Goal: Task Accomplishment & Management: Manage account settings

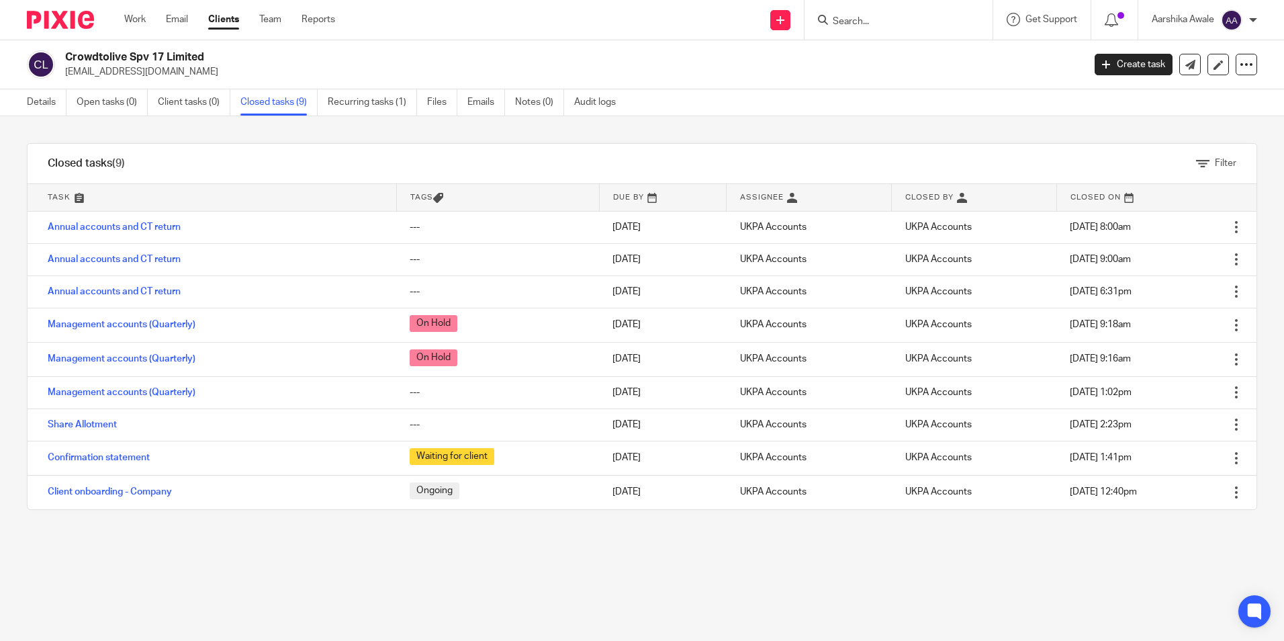
click at [62, 9] on div at bounding box center [55, 20] width 111 height 40
click at [54, 17] on img at bounding box center [60, 20] width 67 height 18
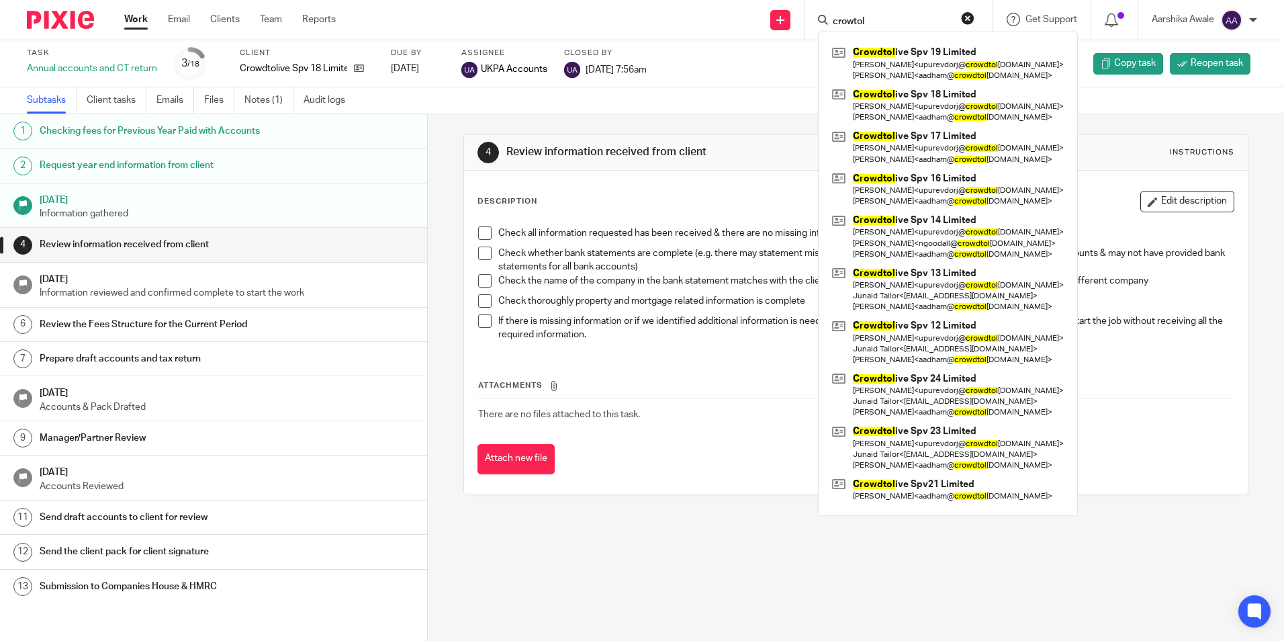
scroll to position [134, 0]
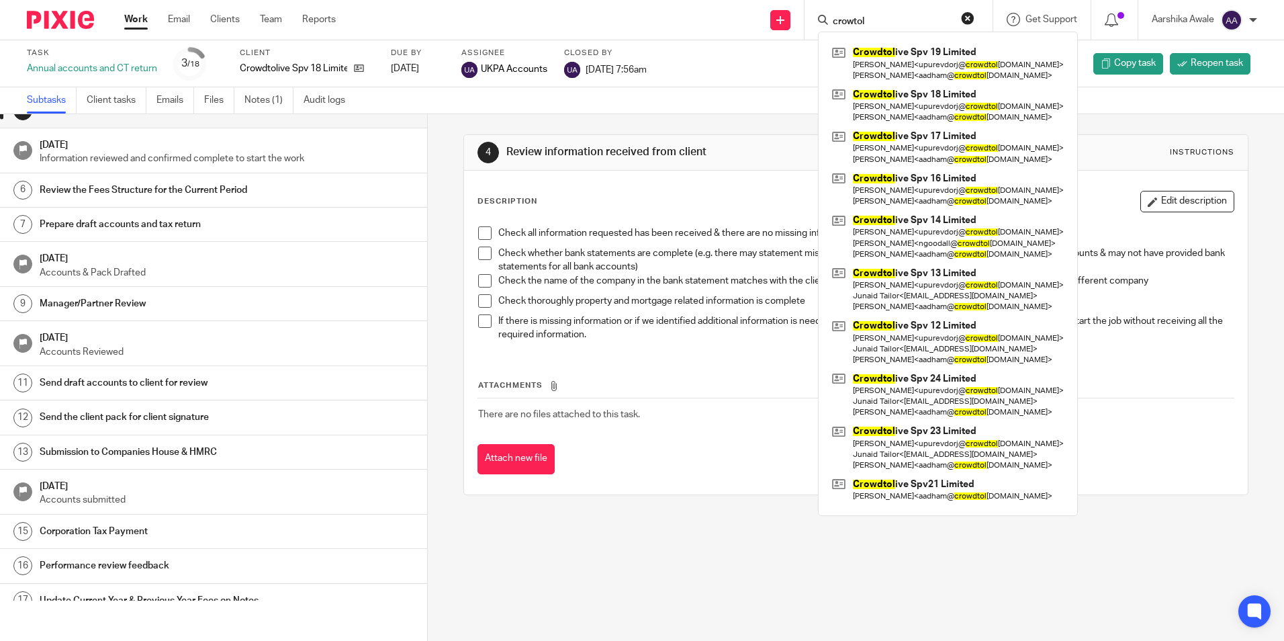
click at [652, 136] on div "4 Review information received from client Instructions" at bounding box center [855, 153] width 783 height 36
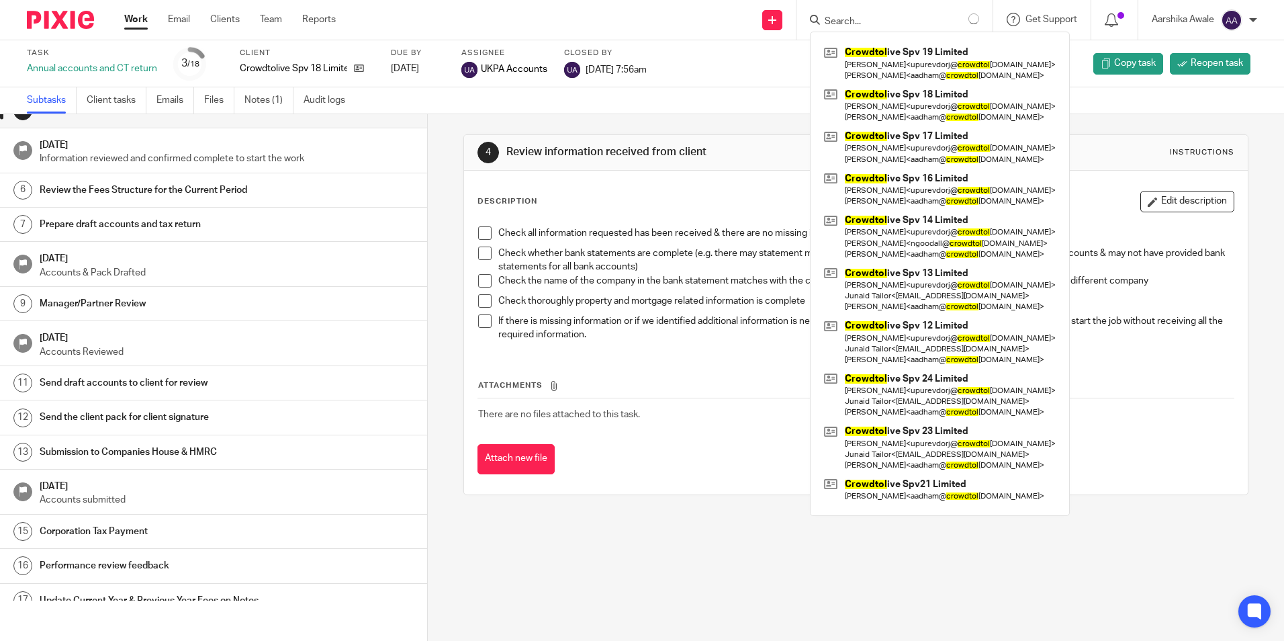
click at [473, 114] on div "Subtasks Client tasks Emails Files Notes (1) Audit logs" at bounding box center [642, 100] width 1284 height 27
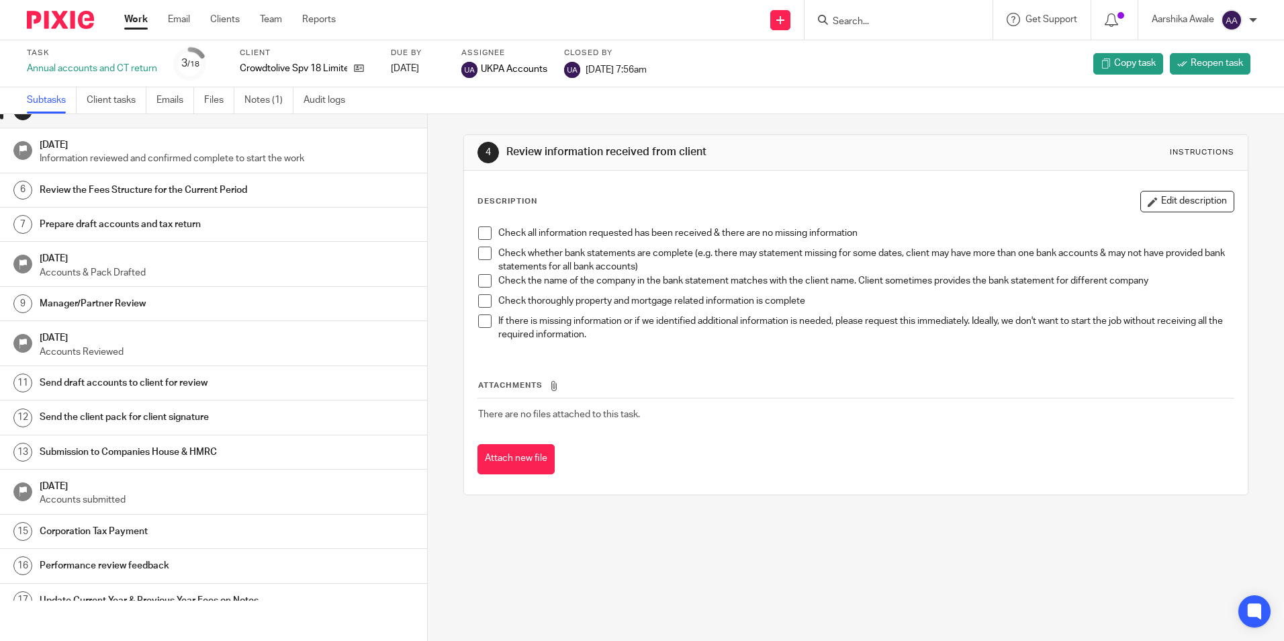
click at [864, 22] on input "Search" at bounding box center [891, 22] width 121 height 12
click at [857, 24] on input "Search" at bounding box center [891, 22] width 121 height 12
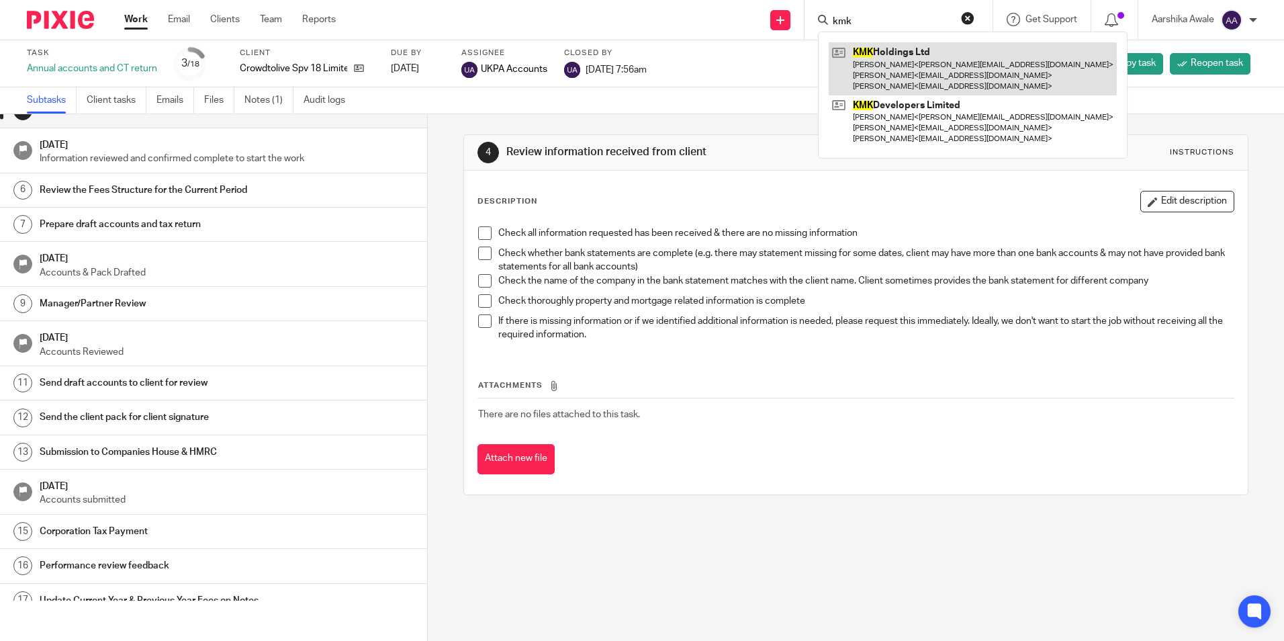
type input "kmk"
click at [903, 68] on link at bounding box center [973, 68] width 288 height 53
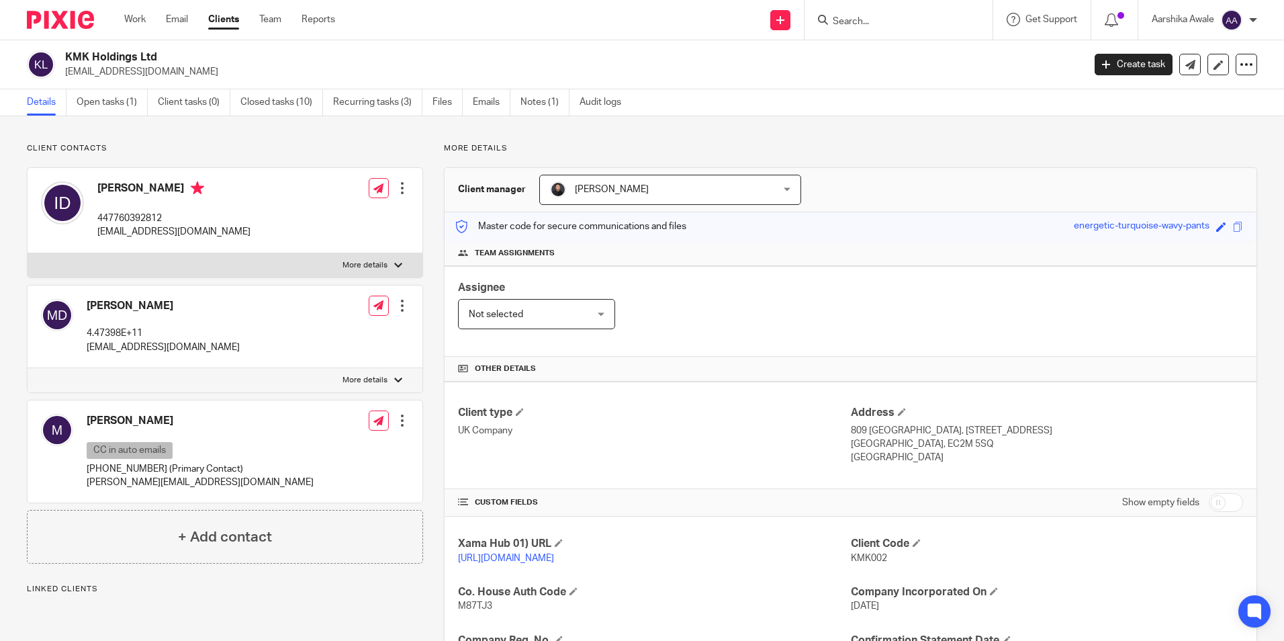
scroll to position [201, 0]
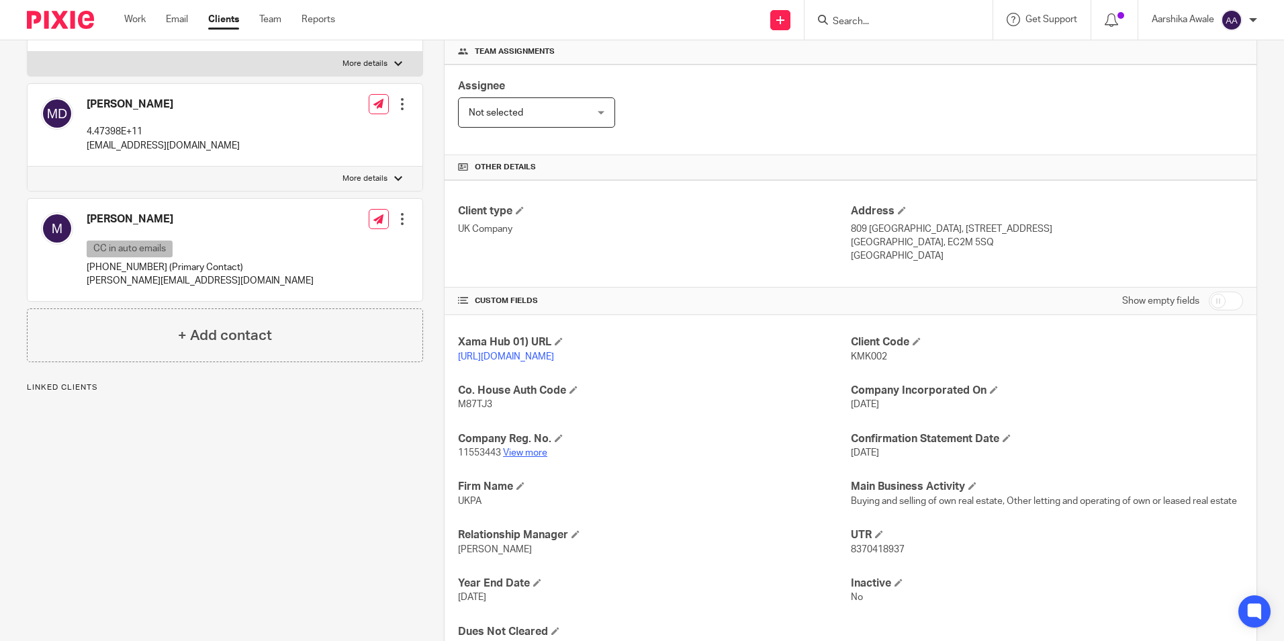
click at [523, 457] on link "View more" at bounding box center [525, 452] width 44 height 9
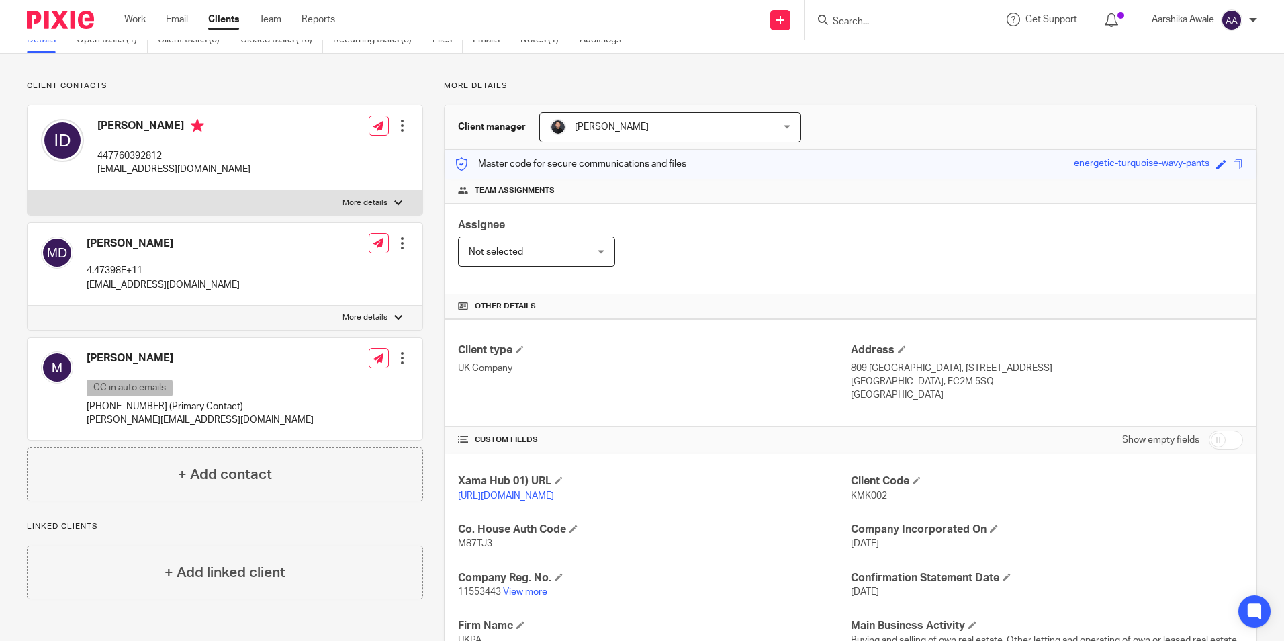
scroll to position [0, 0]
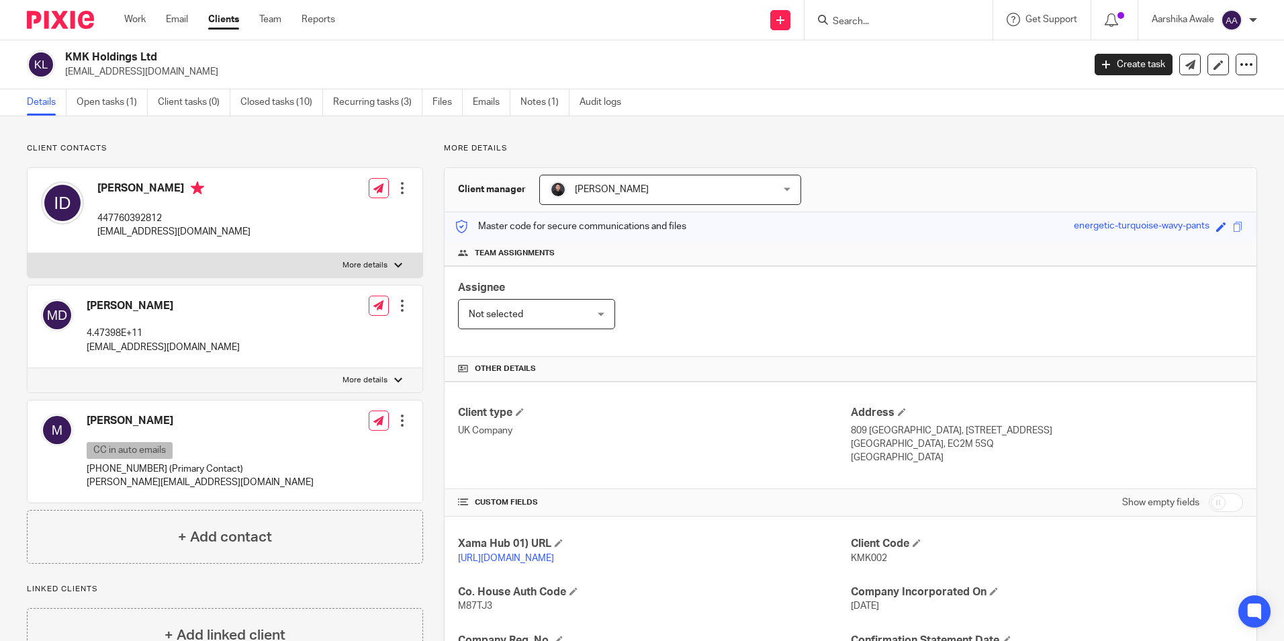
click at [848, 25] on input "Search" at bounding box center [891, 22] width 121 height 12
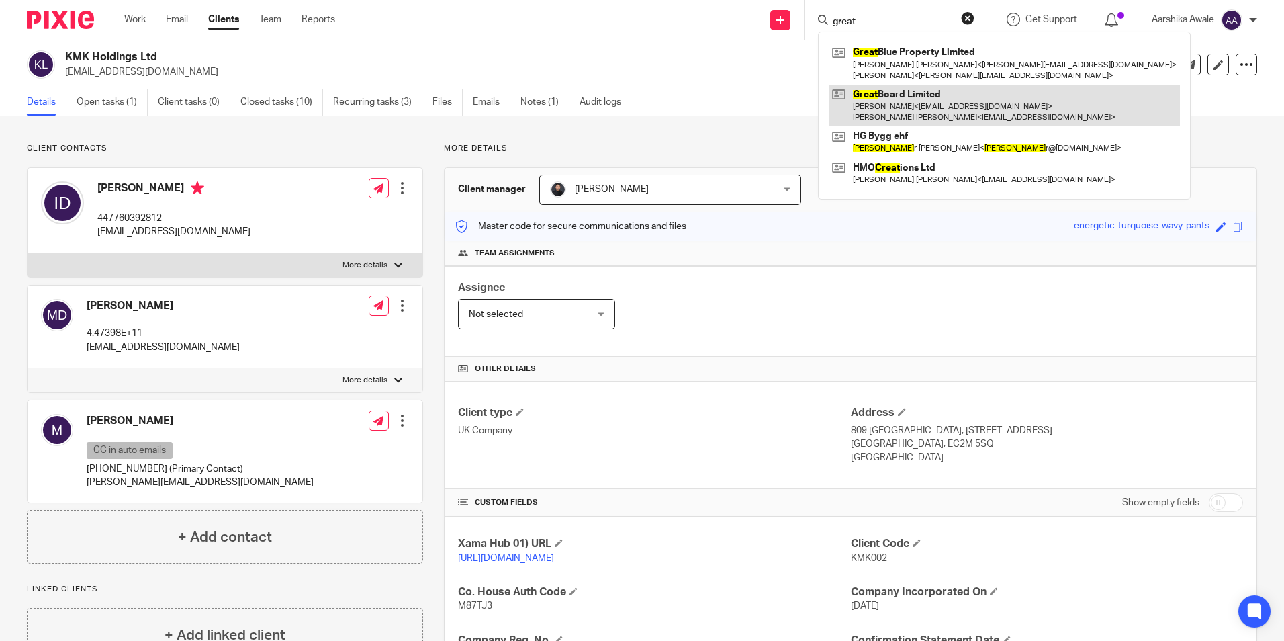
type input "great"
click at [878, 97] on link at bounding box center [1004, 106] width 351 height 42
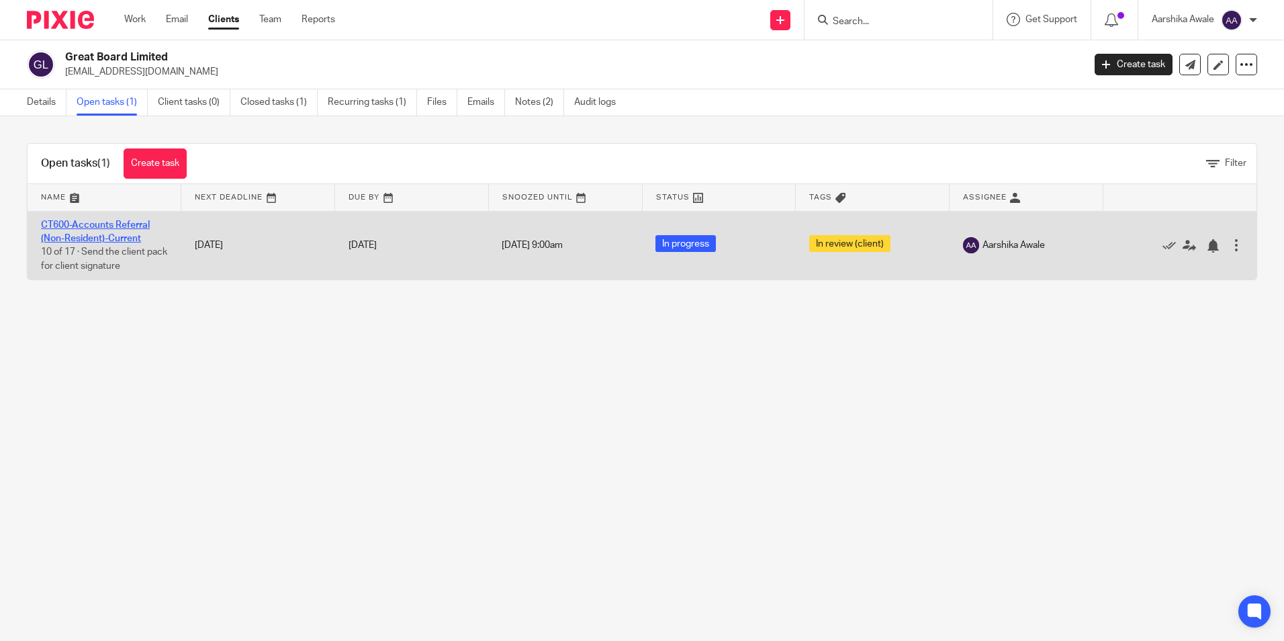
click at [117, 226] on link "CT600-Accounts Referral (Non-Resident)-Current" at bounding box center [95, 231] width 109 height 23
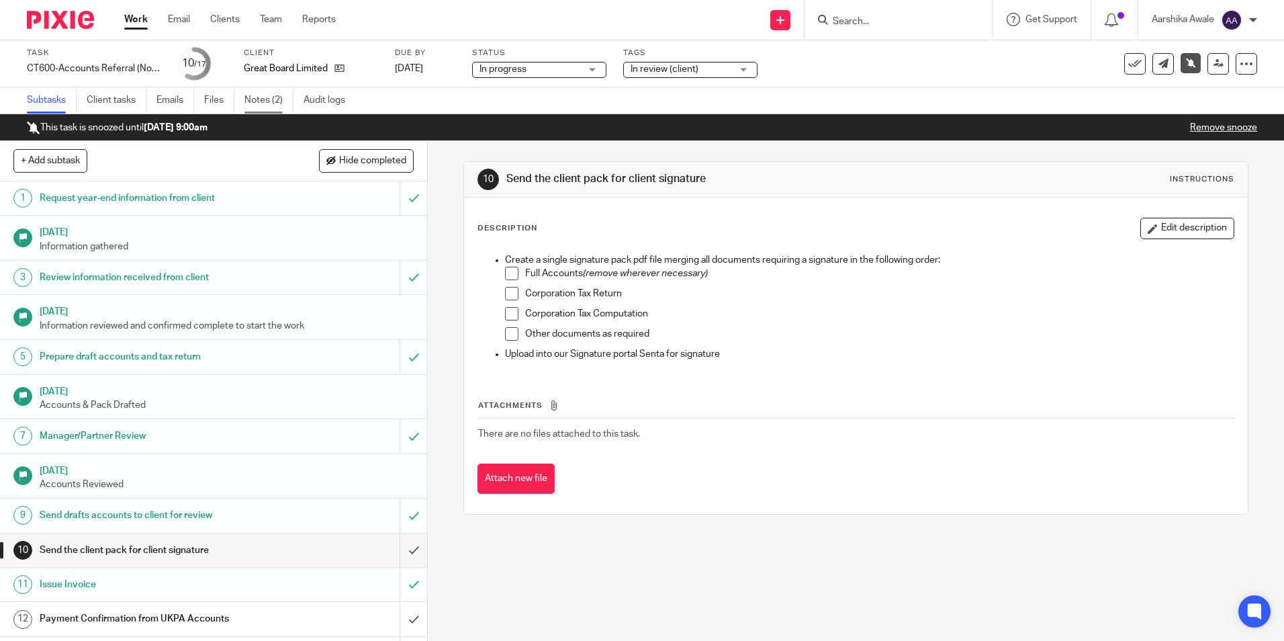
click at [281, 98] on link "Notes (2)" at bounding box center [268, 100] width 49 height 26
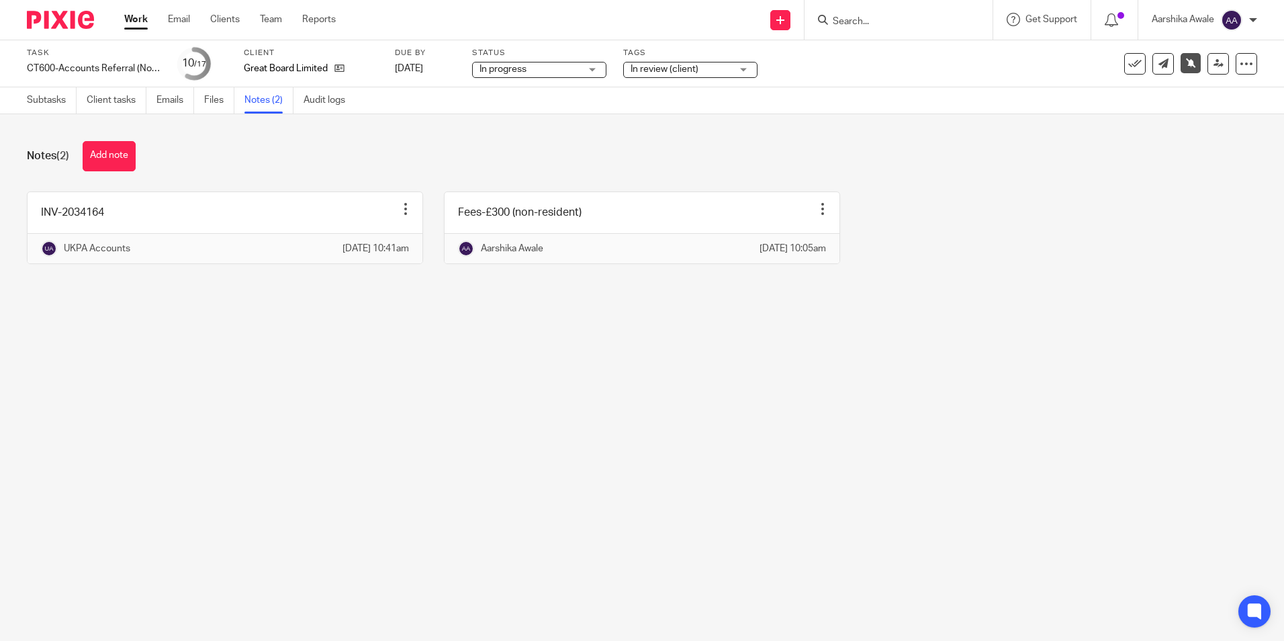
click at [500, 384] on main "Task CT600-Accounts Referral (Non-Resident)-Current Save CT600-Accounts Referra…" at bounding box center [642, 320] width 1284 height 641
click at [36, 24] on img at bounding box center [60, 20] width 67 height 18
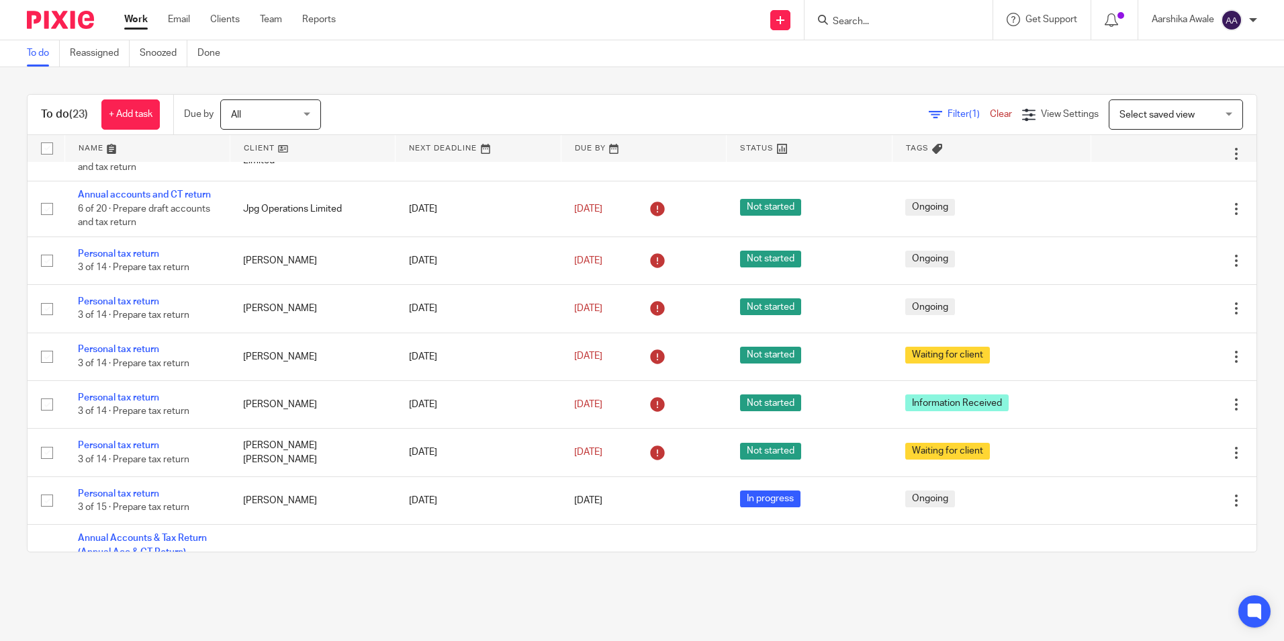
scroll to position [921, 0]
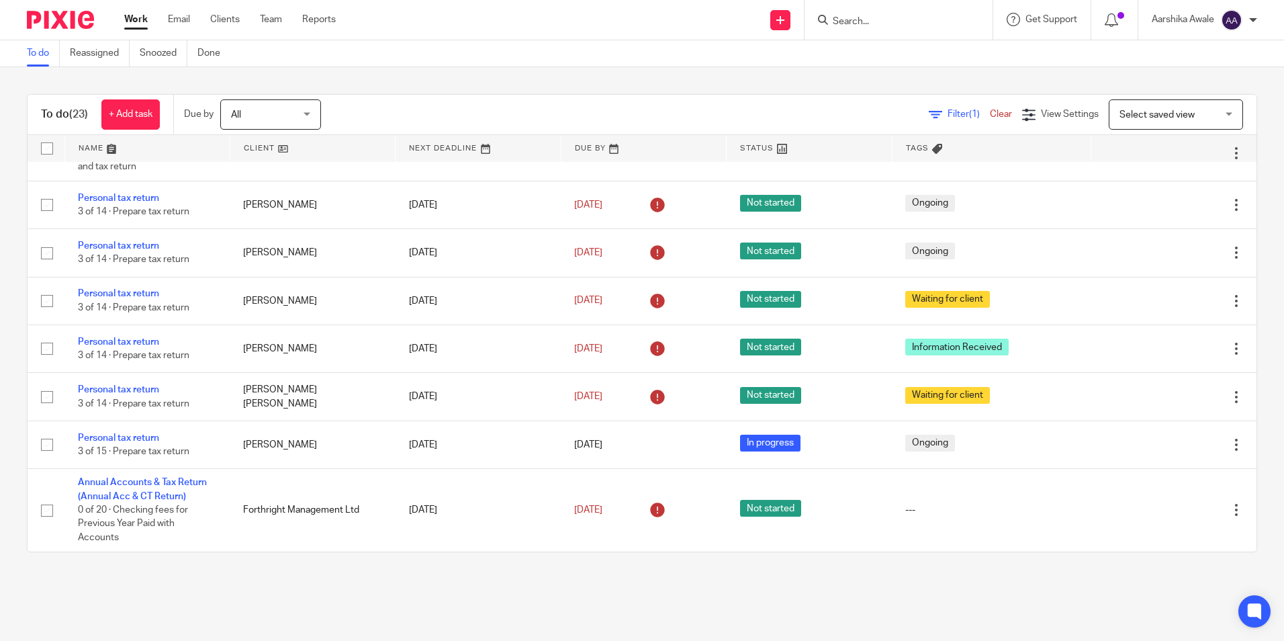
click at [271, 130] on div "Due by All All Today Tomorrow This week Next week This month Next month All all" at bounding box center [258, 115] width 171 height 40
click at [929, 113] on icon at bounding box center [935, 114] width 13 height 13
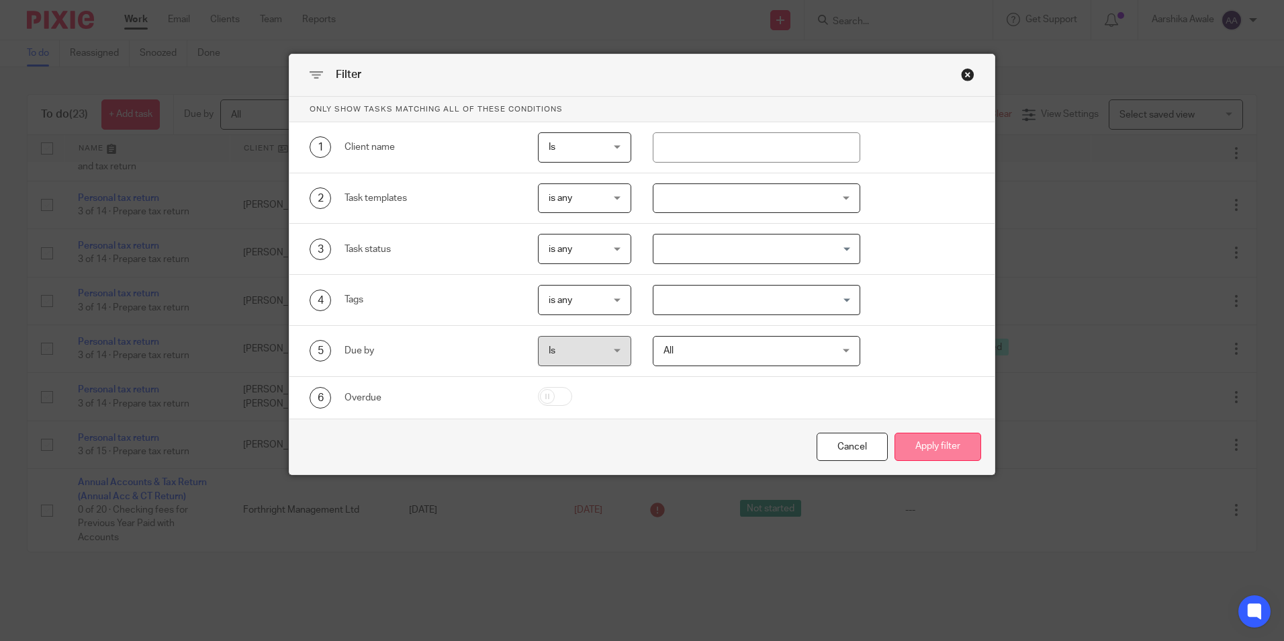
click at [912, 437] on button "Apply filter" at bounding box center [938, 447] width 87 height 29
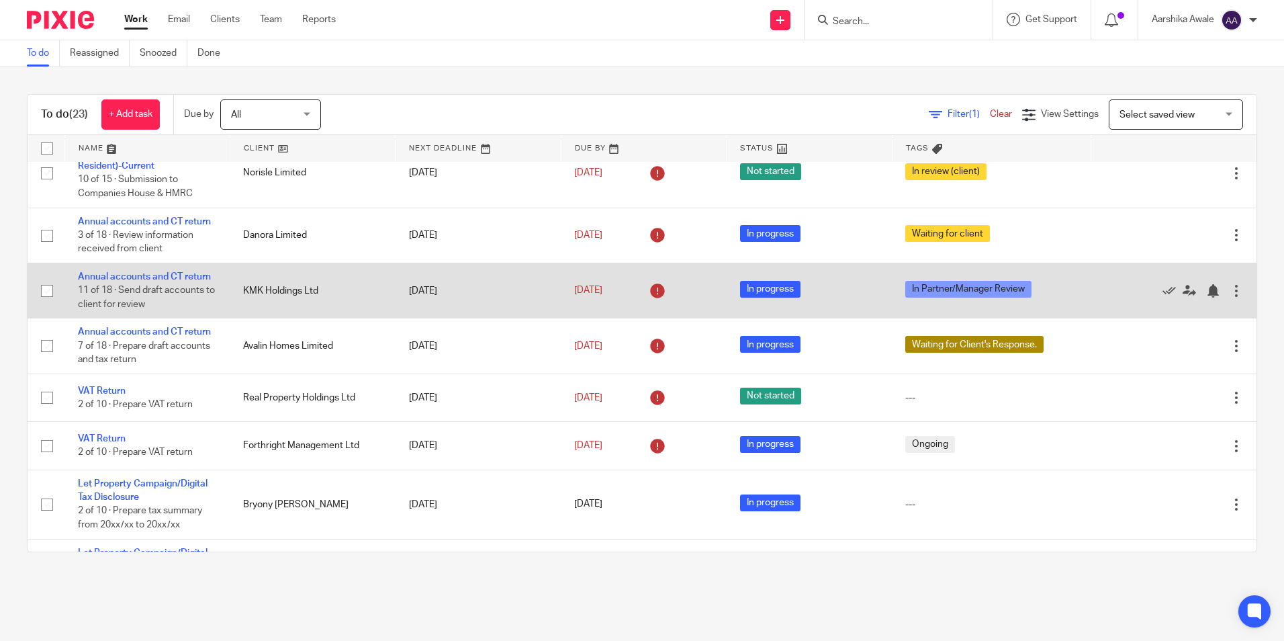
scroll to position [134, 0]
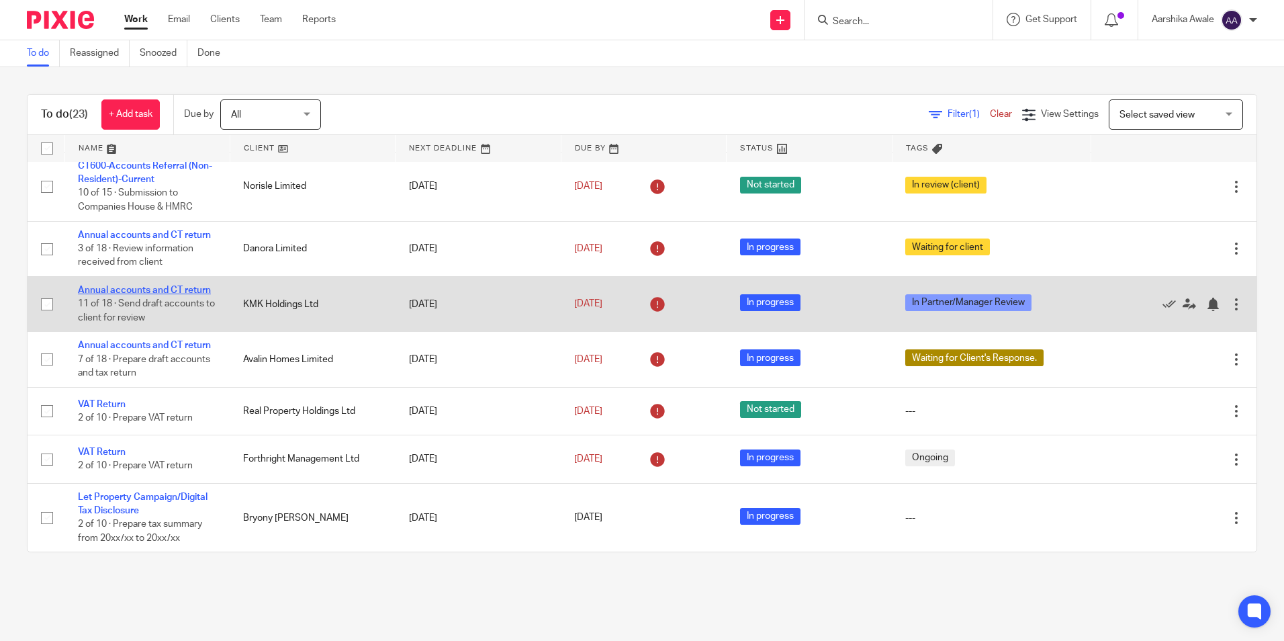
click at [141, 288] on link "Annual accounts and CT return" at bounding box center [144, 289] width 133 height 9
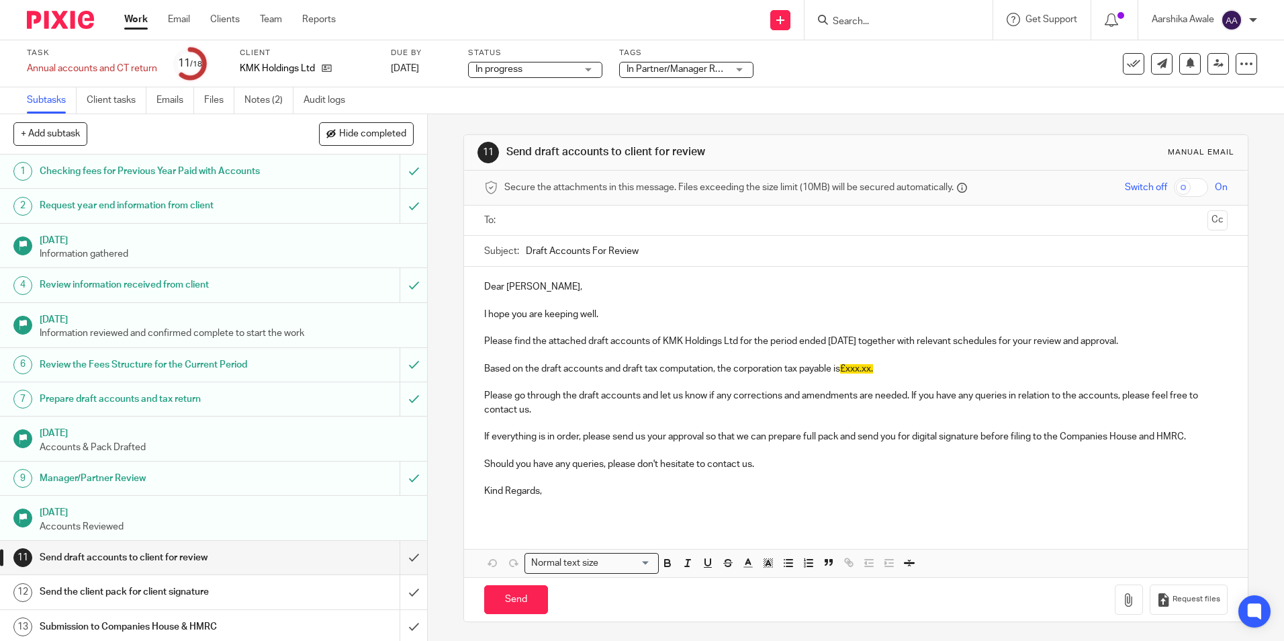
click at [712, 72] on span "In Partner/Manager Review" at bounding box center [683, 68] width 113 height 9
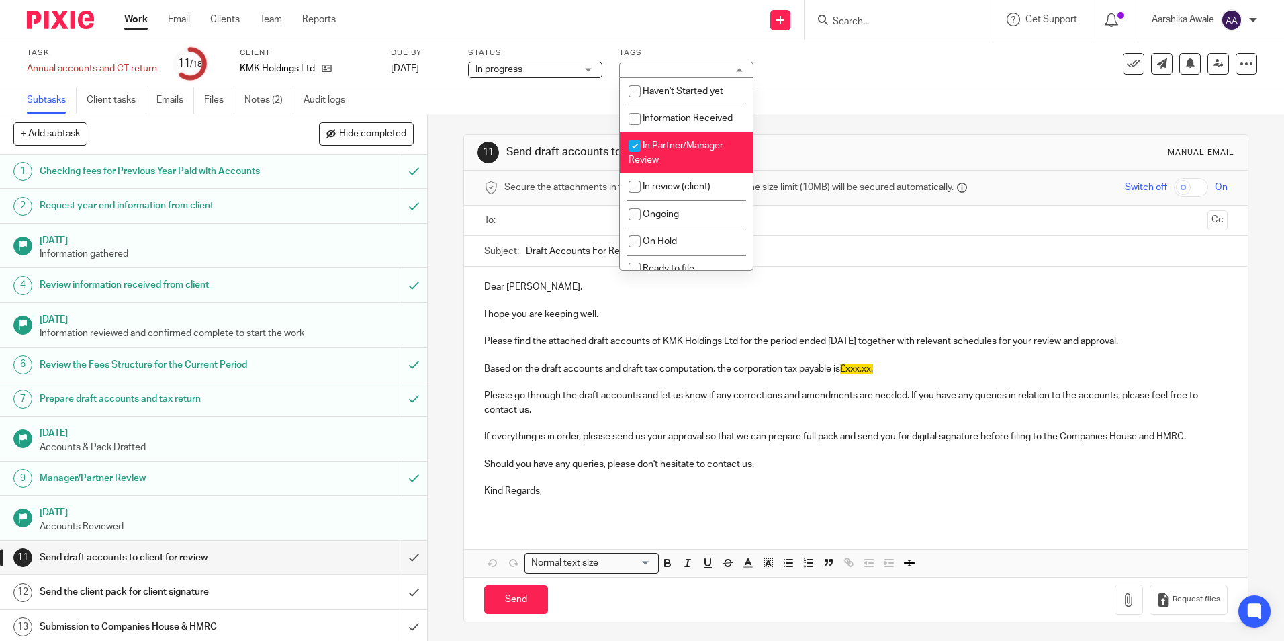
click at [721, 150] on span "In Partner/Manager Review" at bounding box center [676, 153] width 95 height 24
checkbox input "false"
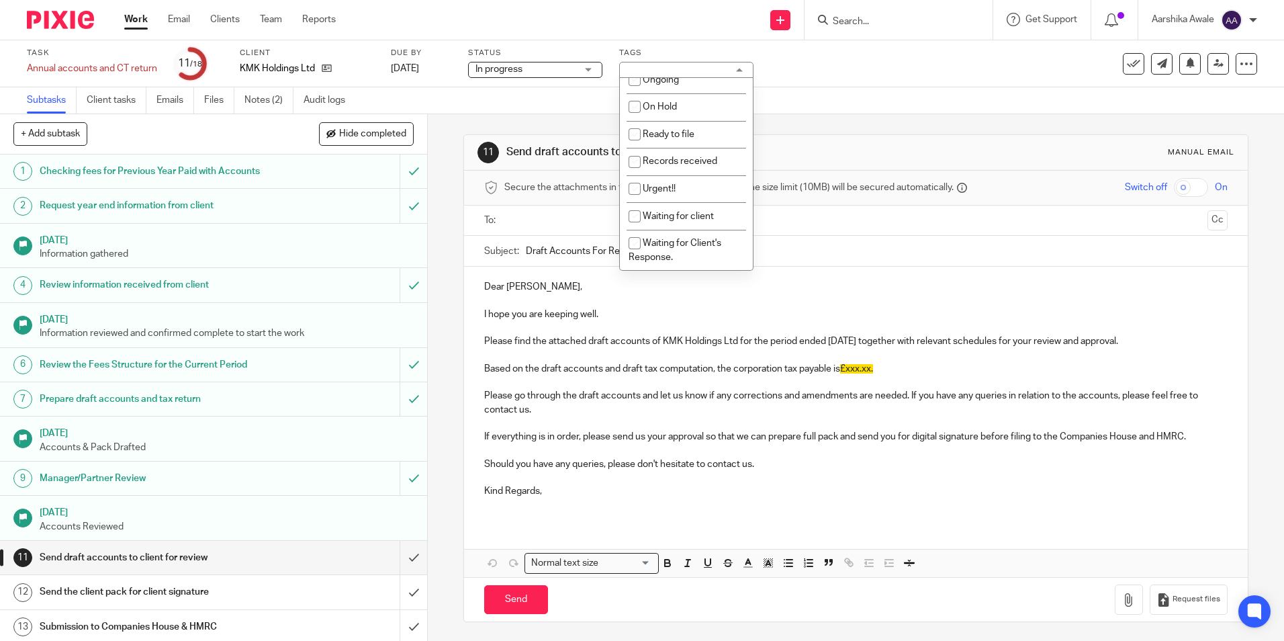
scroll to position [300, 0]
click at [677, 212] on span "Resolving Manager's Review Points" at bounding box center [679, 209] width 100 height 24
checkbox input "true"
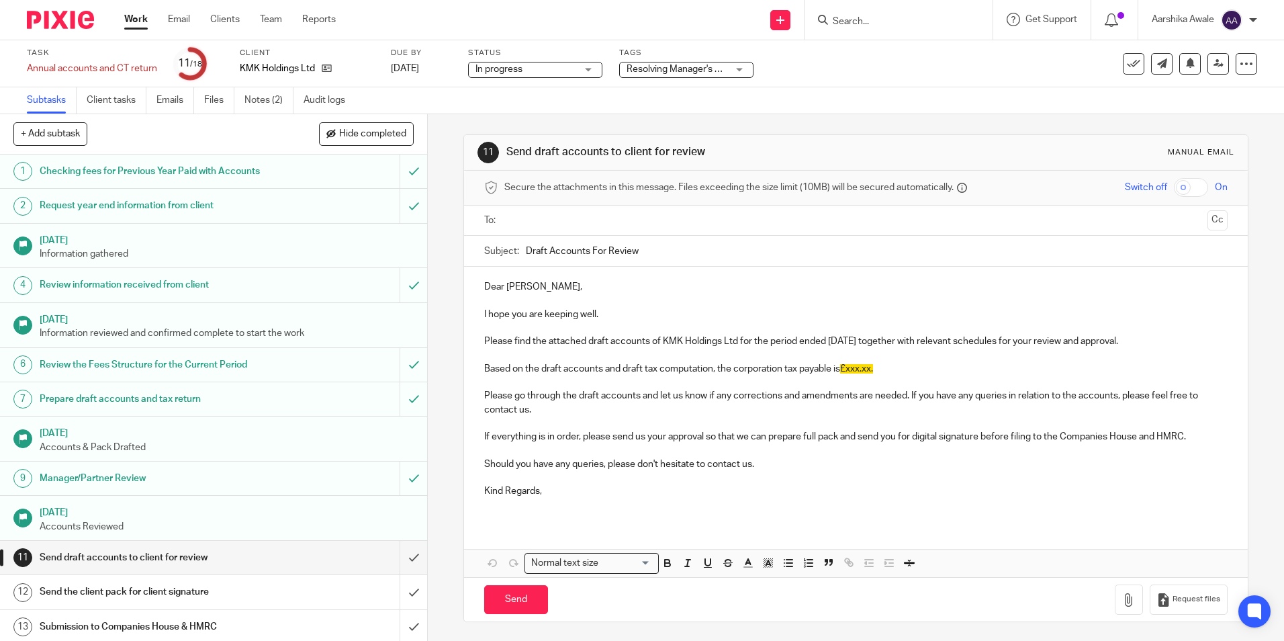
click at [932, 71] on div "Task Annual accounts and CT return Save Annual accounts and CT return 11 /18 Cl…" at bounding box center [540, 64] width 1026 height 32
click at [1209, 71] on link at bounding box center [1218, 63] width 21 height 21
click at [1214, 67] on icon at bounding box center [1219, 63] width 10 height 10
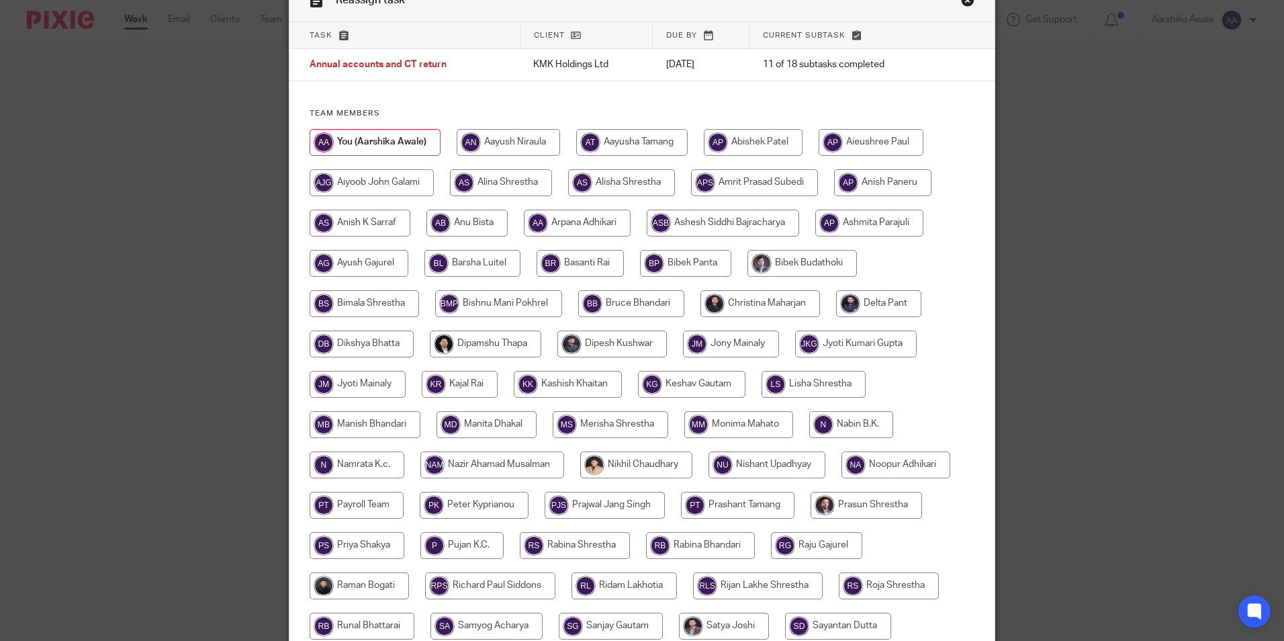
scroll to position [134, 0]
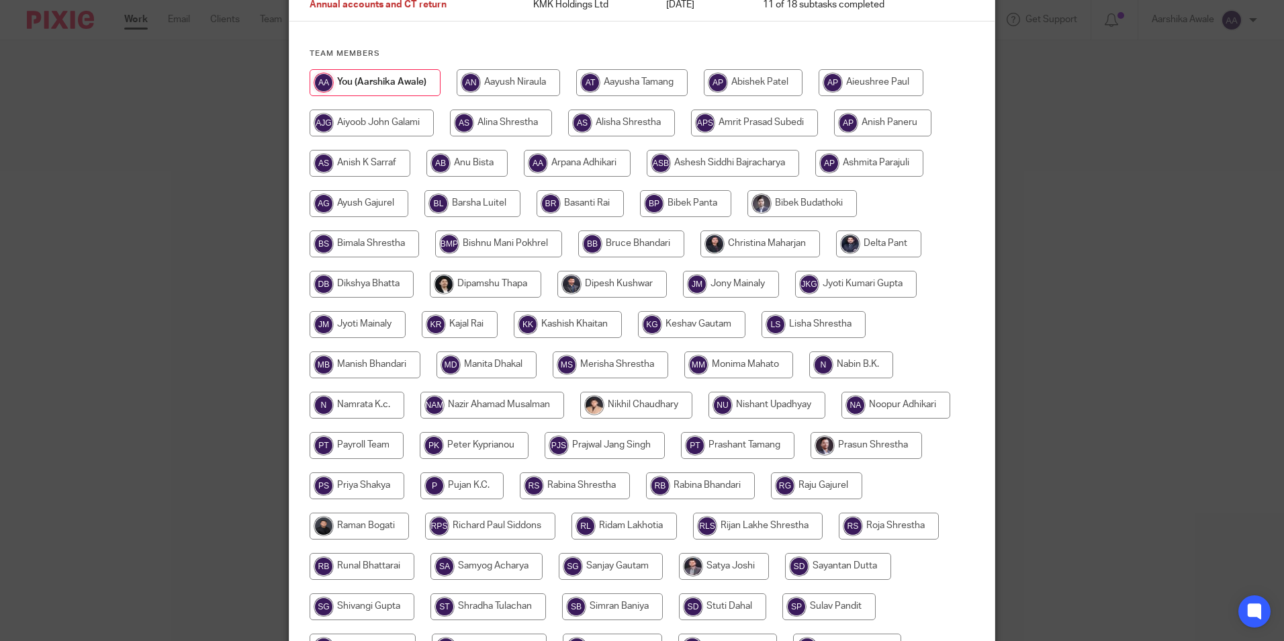
click at [732, 253] on input "radio" at bounding box center [761, 243] width 120 height 27
radio input "true"
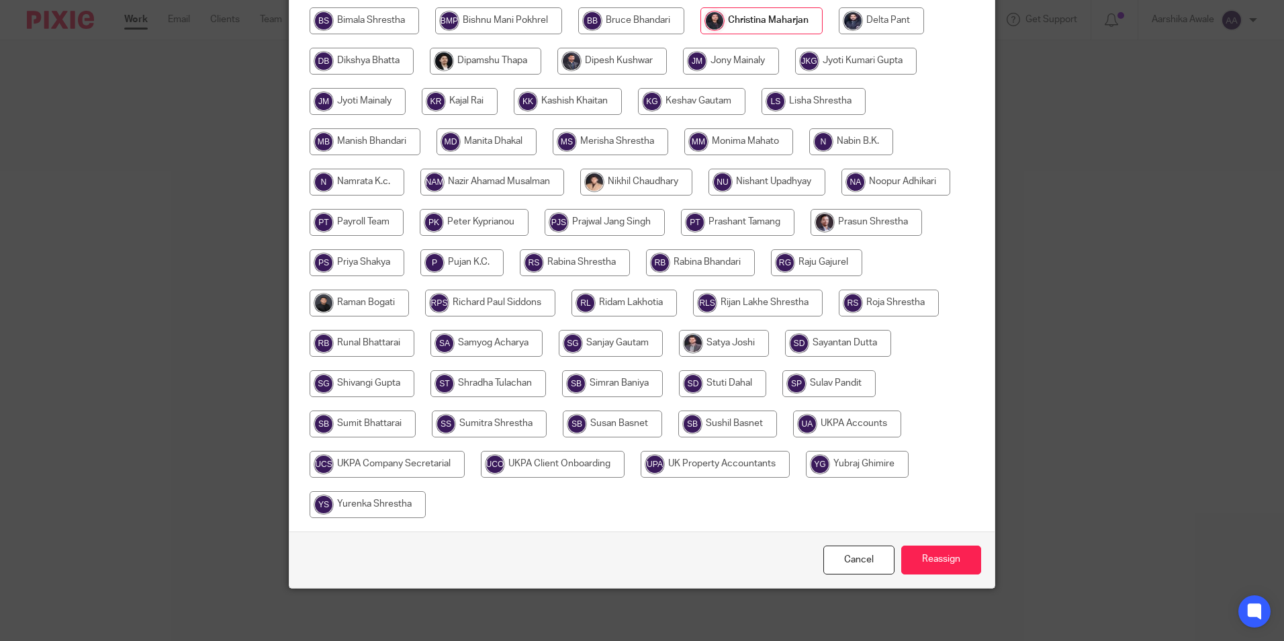
scroll to position [359, 0]
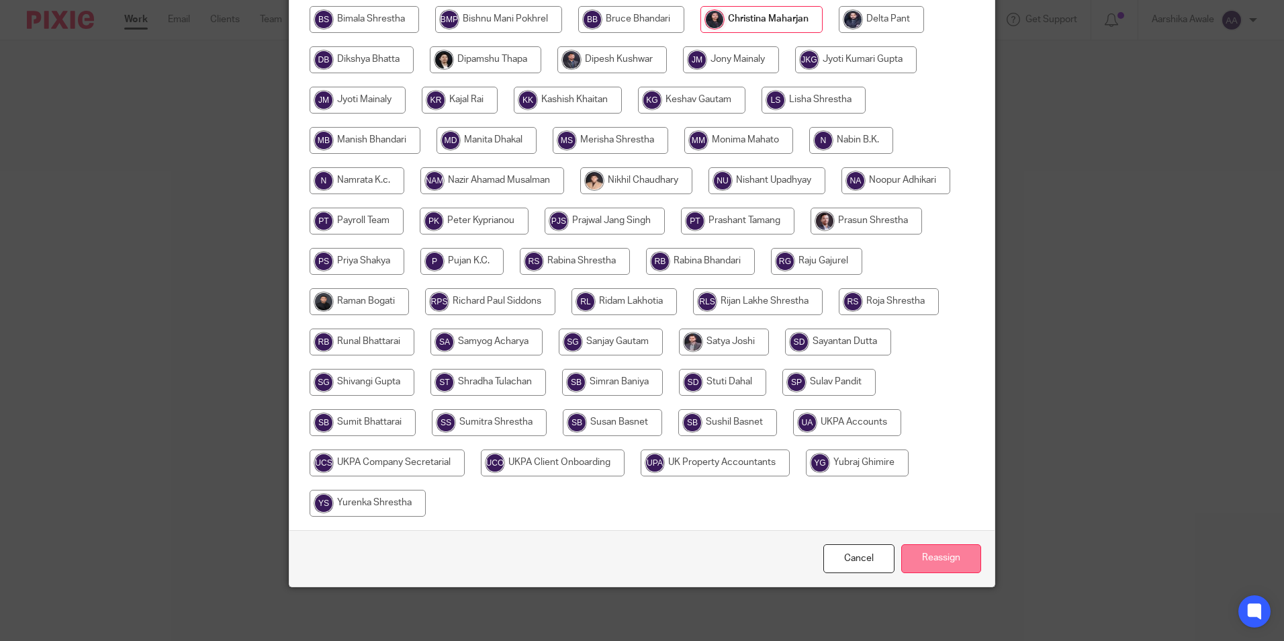
click at [950, 568] on input "Reassign" at bounding box center [941, 558] width 80 height 29
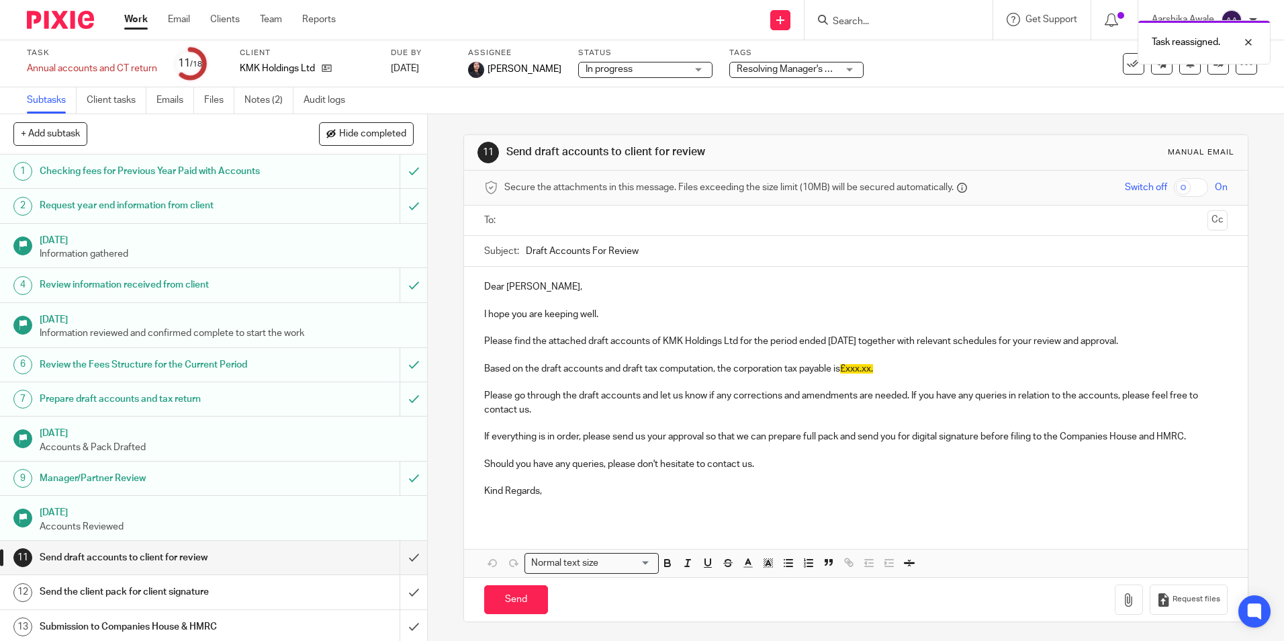
click at [48, 26] on img at bounding box center [60, 20] width 67 height 18
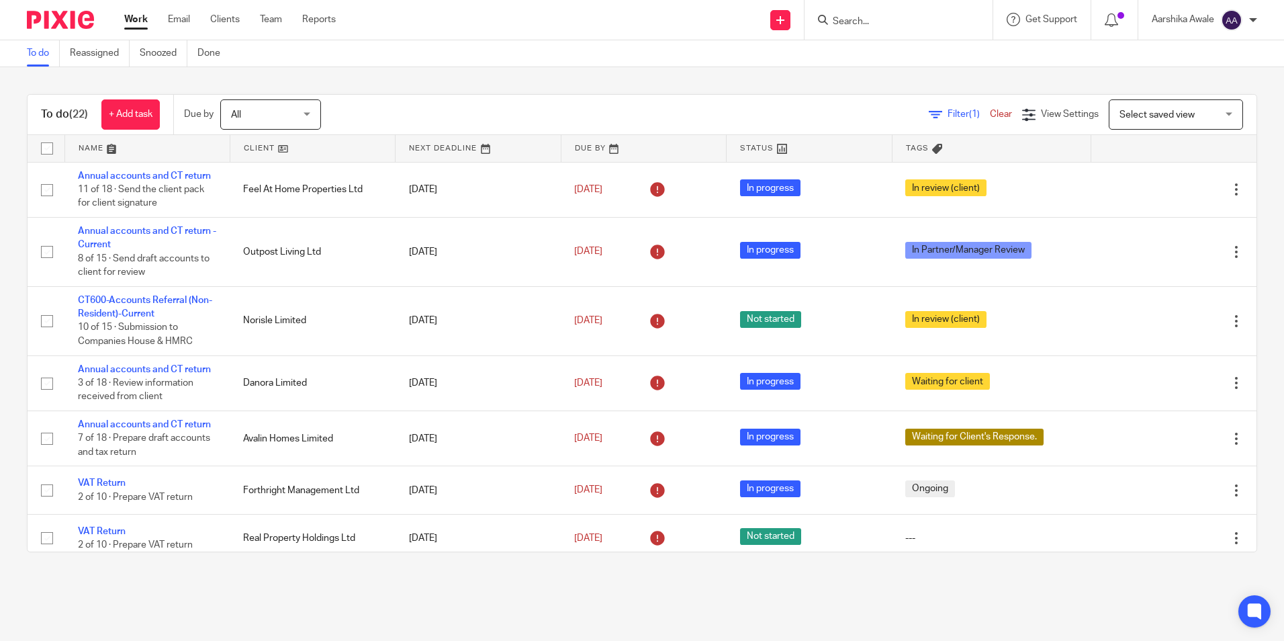
click at [882, 22] on input "Search" at bounding box center [891, 22] width 121 height 12
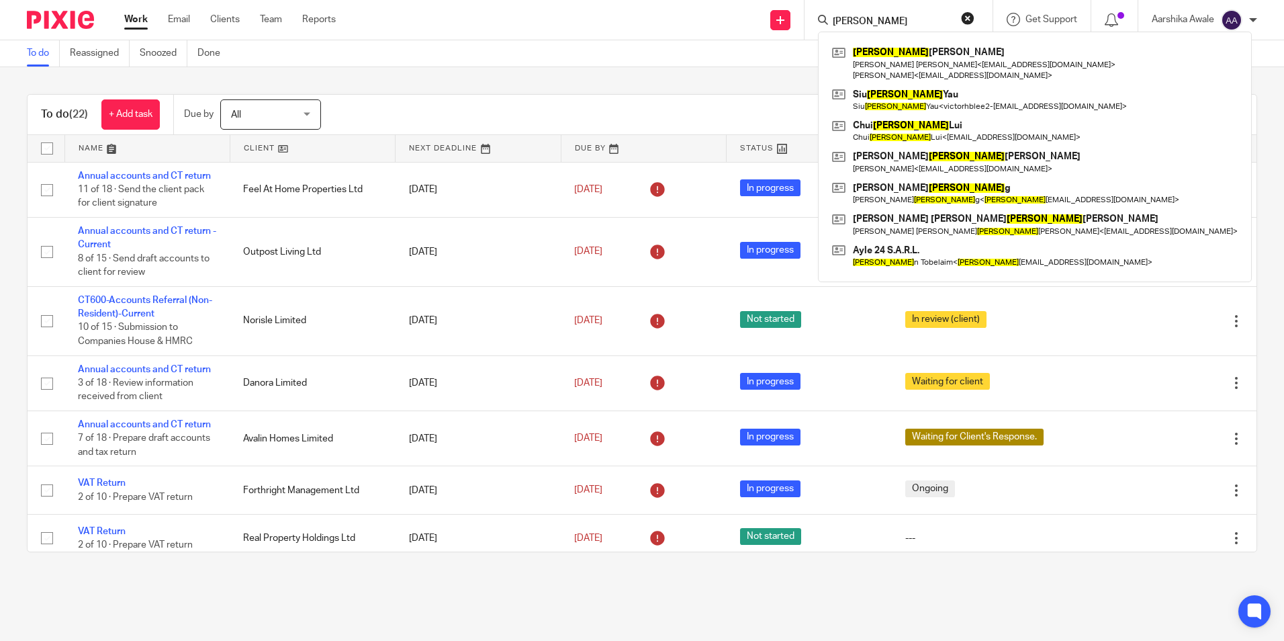
type input "yan"
click at [1099, 59] on div "To do Reassigned Snoozed Done" at bounding box center [642, 53] width 1284 height 27
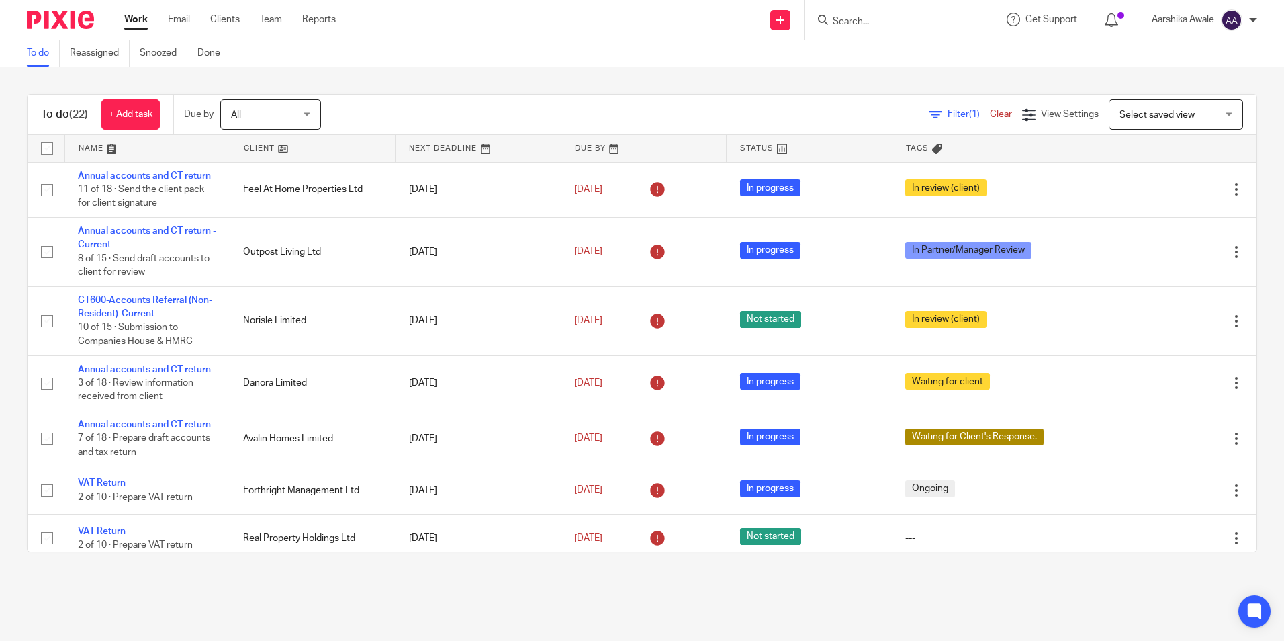
click at [871, 19] on input "Search" at bounding box center [891, 22] width 121 height 12
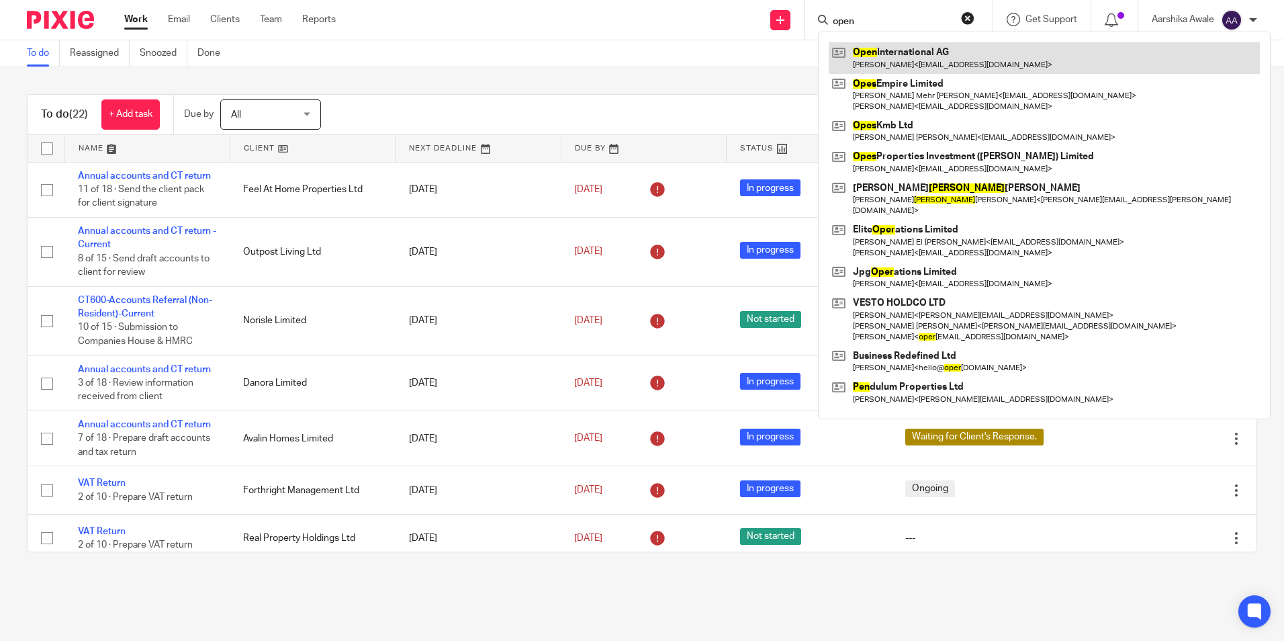
type input "open"
click at [901, 57] on link at bounding box center [1044, 57] width 431 height 31
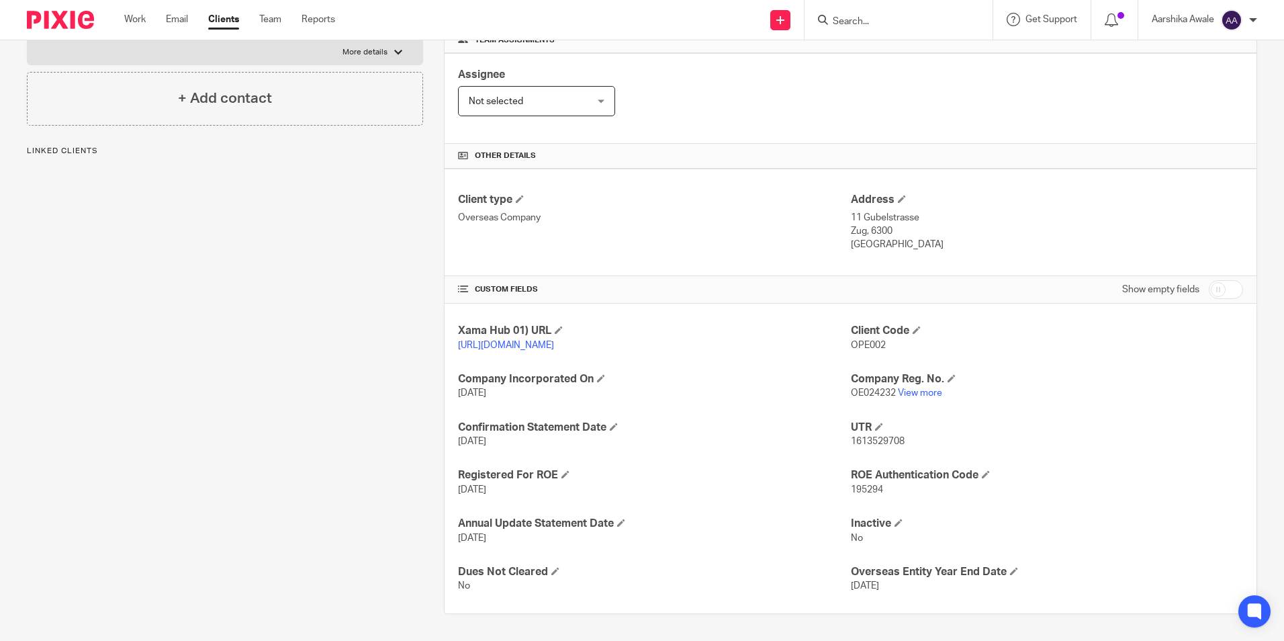
scroll to position [226, 0]
click at [908, 392] on link "View more" at bounding box center [920, 392] width 44 height 9
drag, startPoint x: 844, startPoint y: 206, endPoint x: 911, endPoint y: 209, distance: 67.2
click at [911, 211] on p "11 Gubelstrasse" at bounding box center [1047, 217] width 392 height 13
copy p "11 Gubelstrasse"
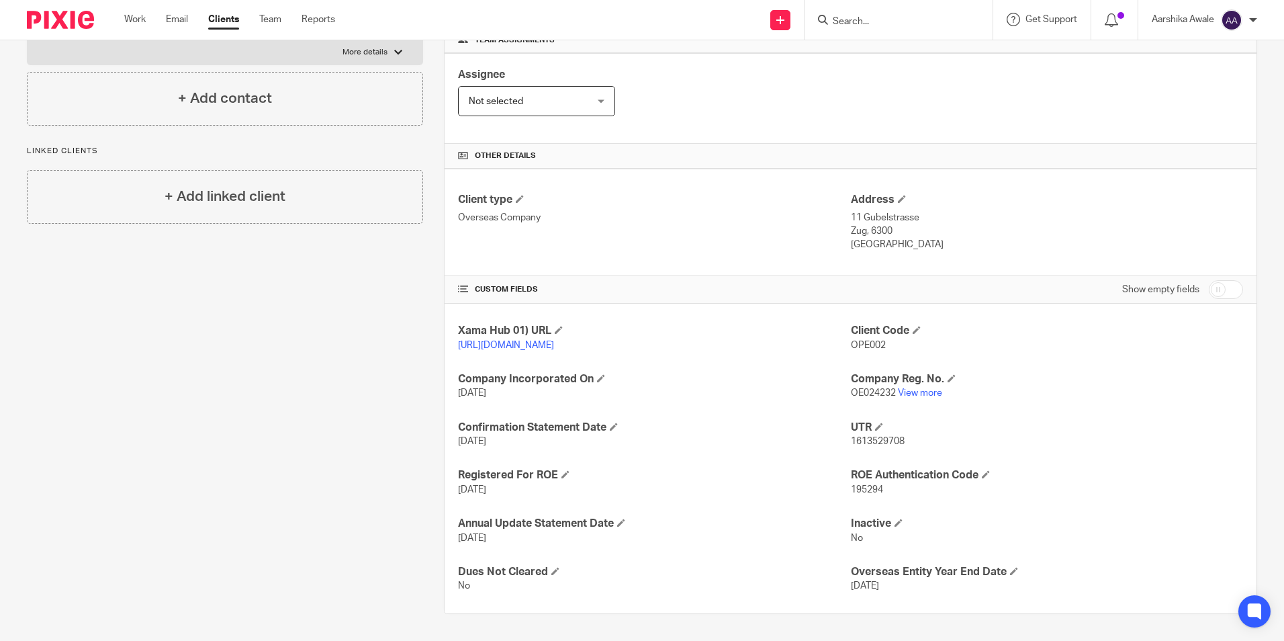
drag, startPoint x: 837, startPoint y: 216, endPoint x: 884, endPoint y: 213, distance: 47.1
click at [884, 213] on div "Client type Overseas Company Address 11 Gubelstrasse Zug, 6300 Switzerland" at bounding box center [851, 222] width 812 height 107
drag, startPoint x: 884, startPoint y: 213, endPoint x: 837, endPoint y: 220, distance: 47.6
click at [837, 220] on div "Client type Overseas Company" at bounding box center [654, 222] width 392 height 59
click at [839, 220] on div "Client type Overseas Company" at bounding box center [654, 222] width 392 height 59
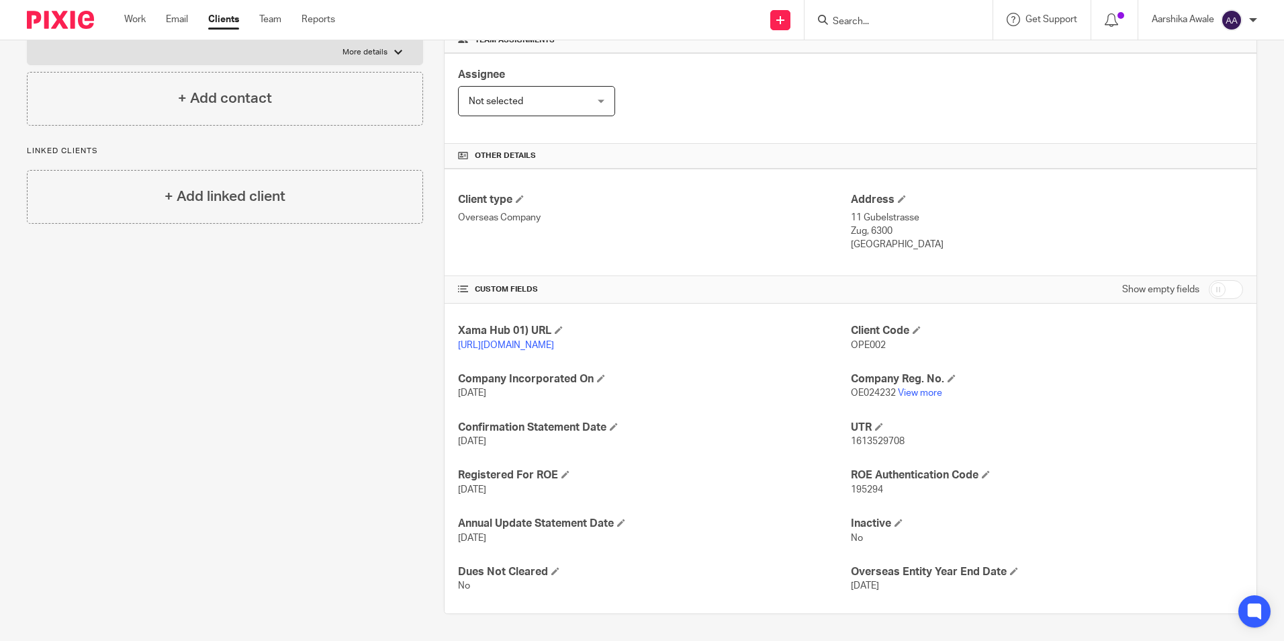
click at [856, 224] on p "Zug, 6300" at bounding box center [1047, 230] width 392 height 13
drag, startPoint x: 844, startPoint y: 216, endPoint x: 885, endPoint y: 222, distance: 40.7
click at [885, 224] on p "Zug, 6300" at bounding box center [1047, 230] width 392 height 13
copy p "Zug, 6300"
click at [855, 243] on div "Client type Overseas Company Address 11 Gubelstrasse Zug, 6300 Switzerland" at bounding box center [851, 222] width 812 height 107
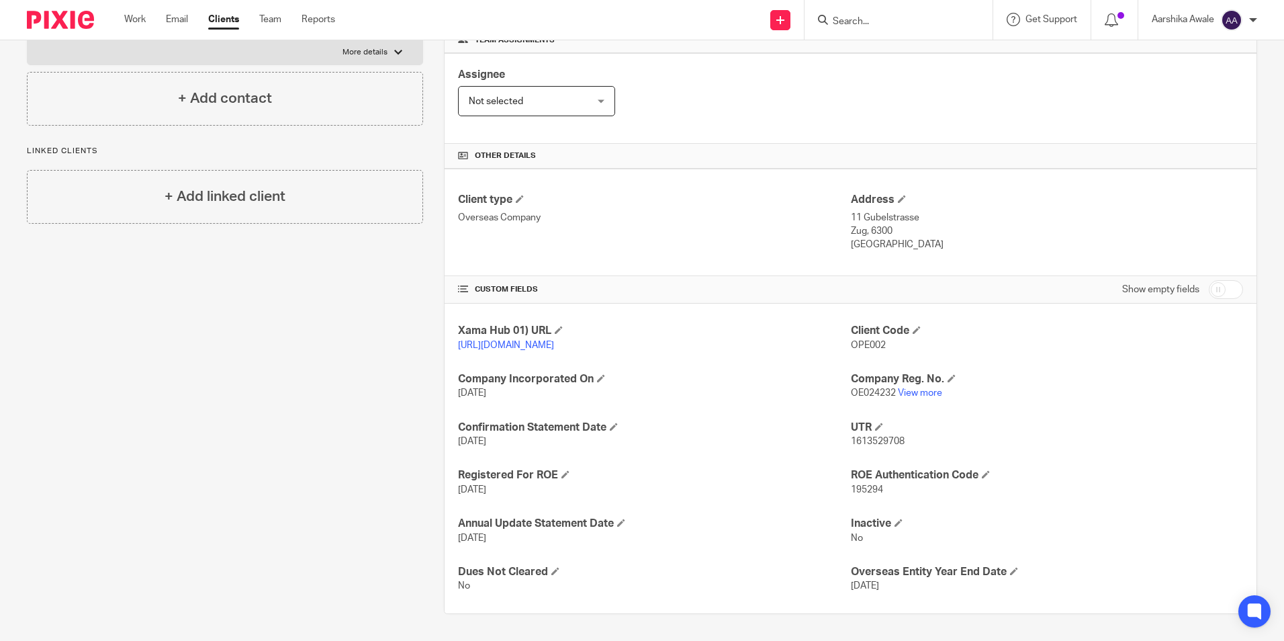
drag, startPoint x: 846, startPoint y: 230, endPoint x: 891, endPoint y: 233, distance: 45.7
click at [891, 238] on p "Switzerland" at bounding box center [1047, 244] width 392 height 13
copy p "Switzerland"
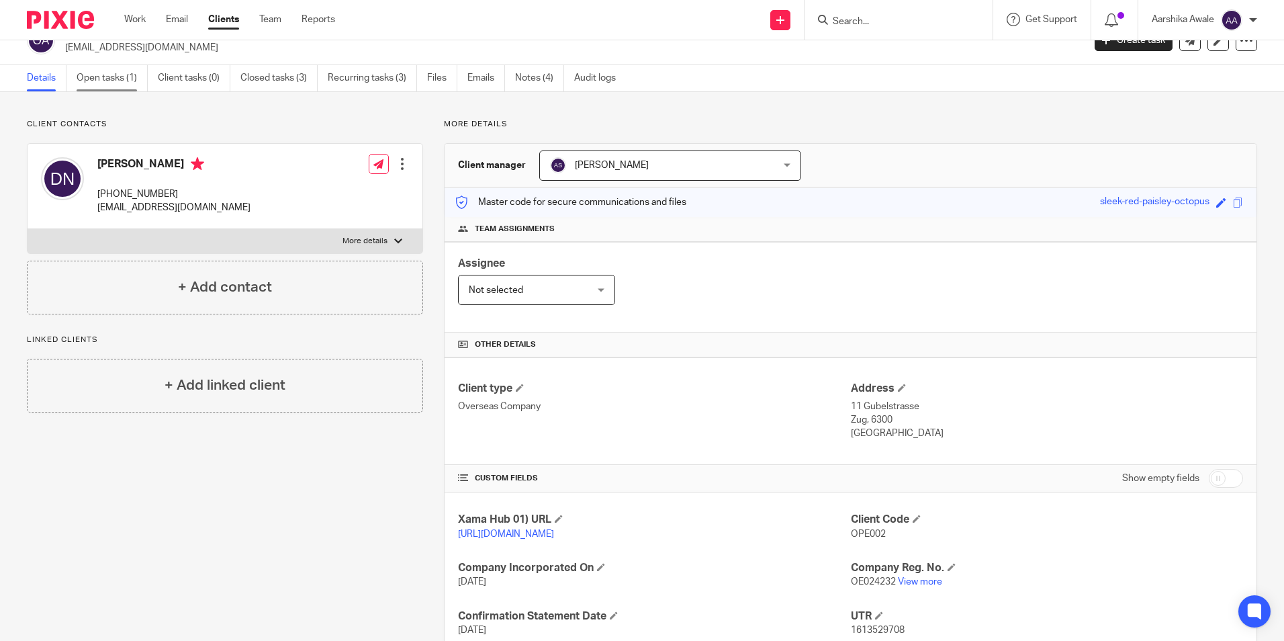
scroll to position [0, 0]
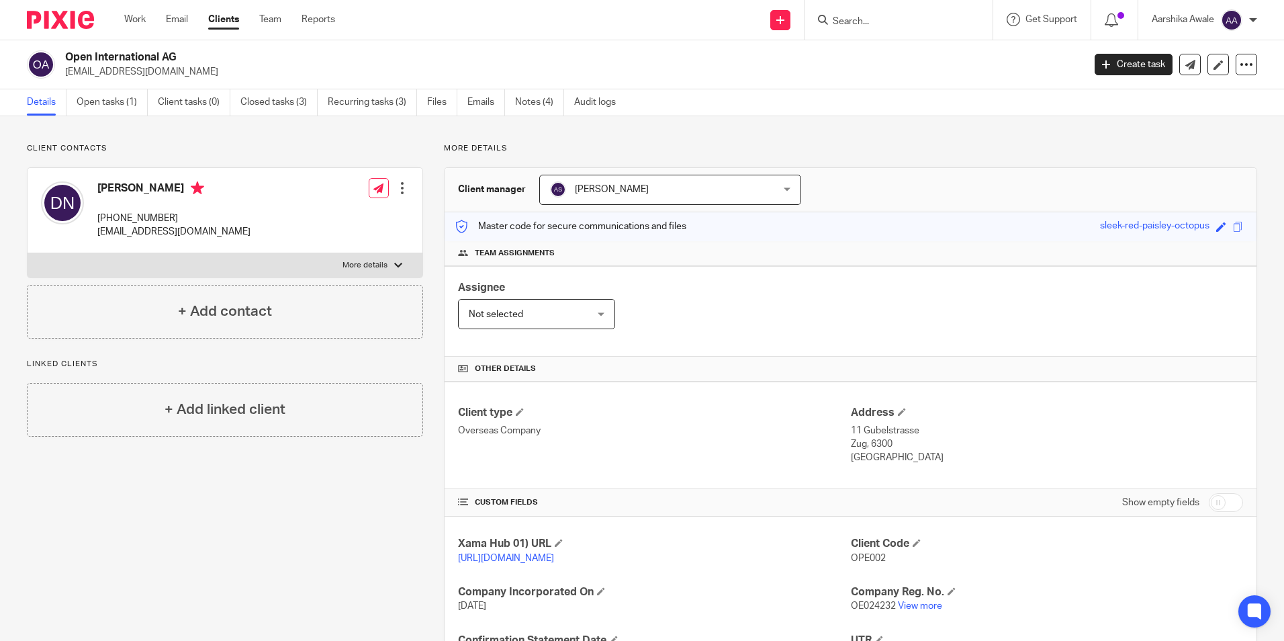
click at [54, 21] on img at bounding box center [60, 20] width 67 height 18
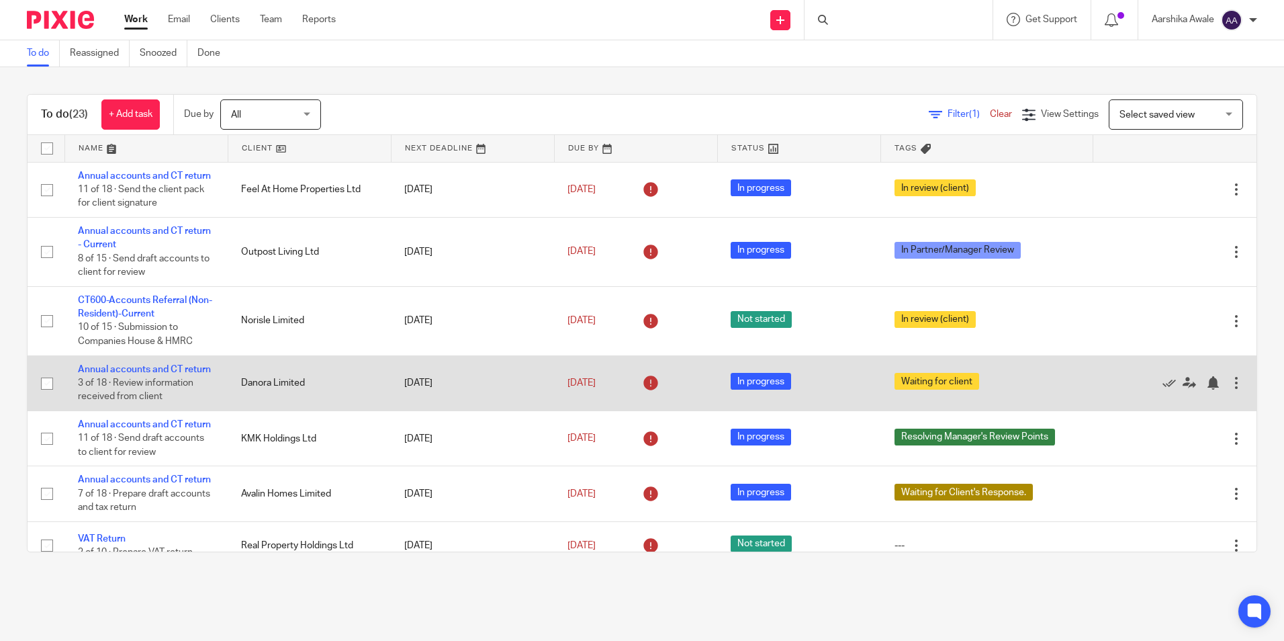
scroll to position [67, 0]
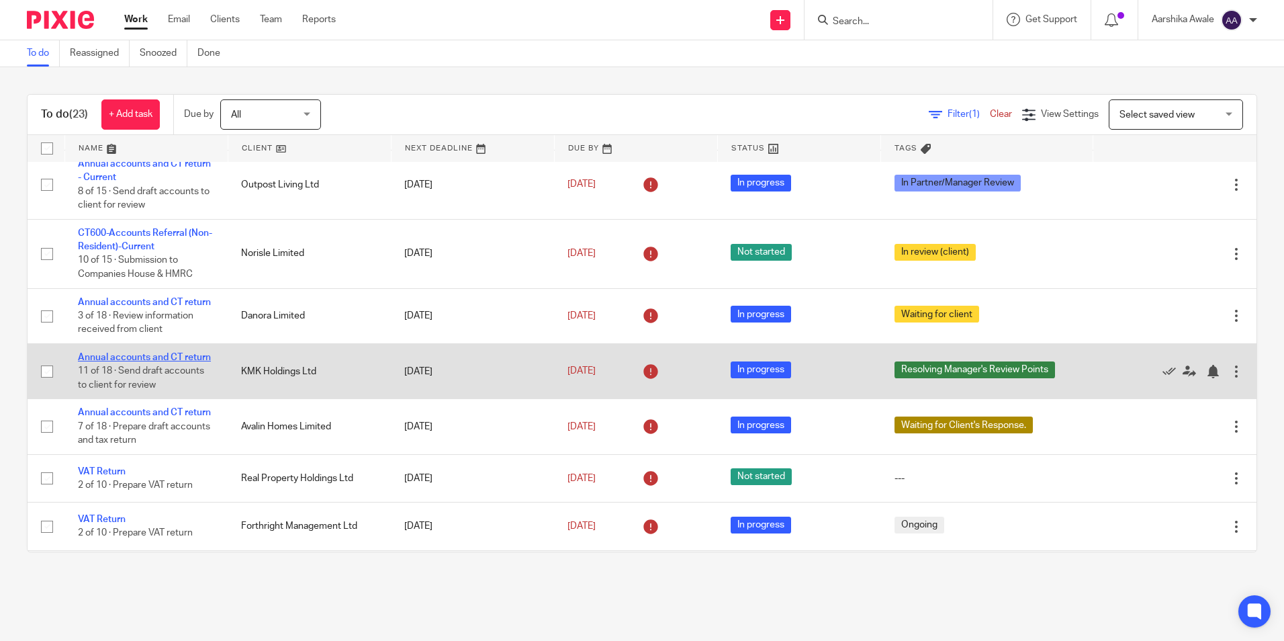
click at [128, 362] on link "Annual accounts and CT return" at bounding box center [144, 357] width 133 height 9
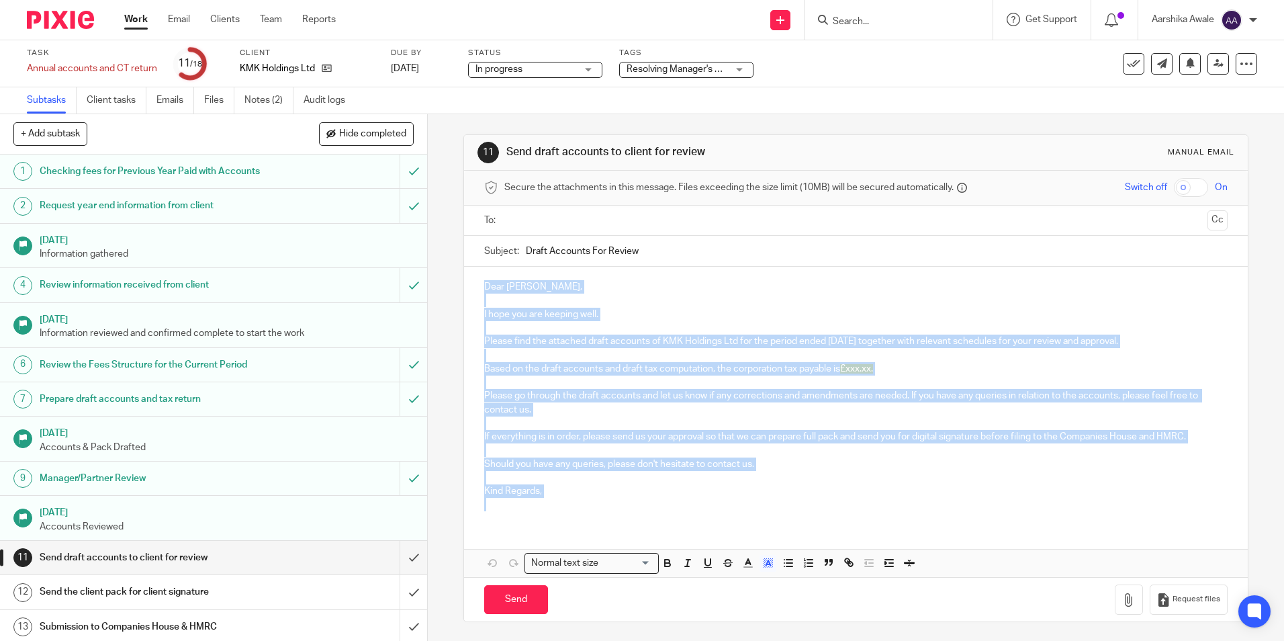
drag, startPoint x: 481, startPoint y: 285, endPoint x: 541, endPoint y: 511, distance: 234.3
click at [541, 512] on div "Dear [PERSON_NAME], I hope you are keeping well. Please find the attached draft…" at bounding box center [855, 394] width 783 height 255
copy div "Dear [PERSON_NAME], I hope you are keeping well. Please find the attached draft…"
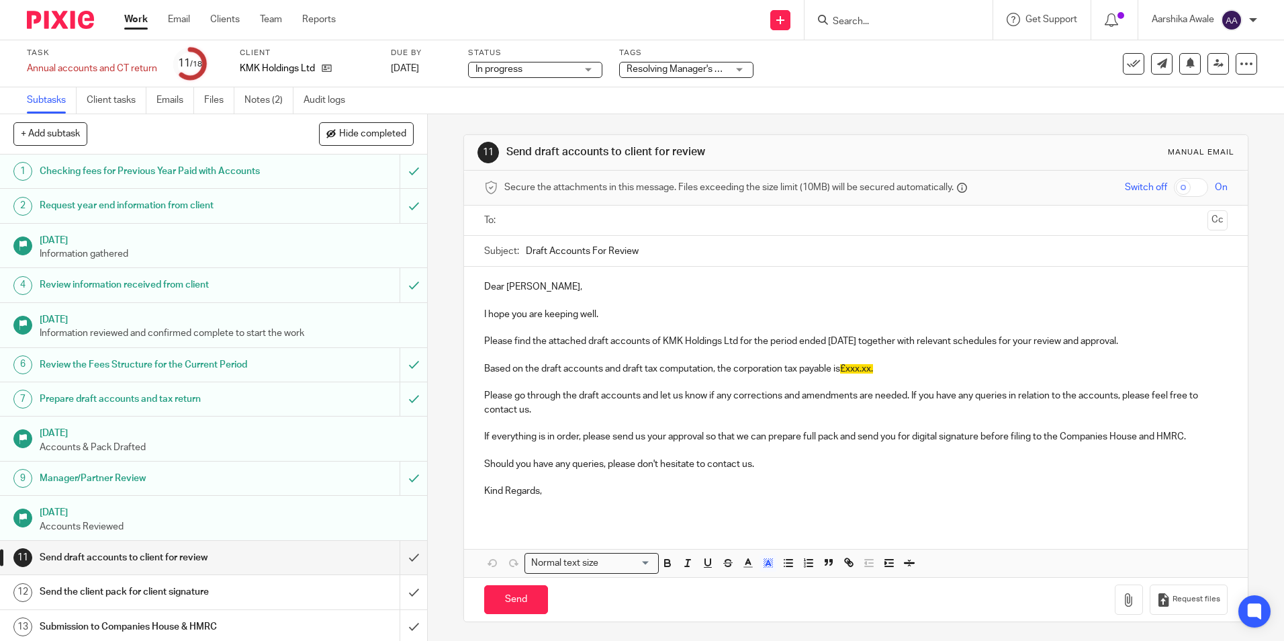
drag, startPoint x: 667, startPoint y: 259, endPoint x: 439, endPoint y: 252, distance: 228.5
click at [439, 252] on div "11 Send draft accounts to client for review Manual email Secure the attachments…" at bounding box center [856, 377] width 856 height 527
click at [50, 22] on img at bounding box center [60, 20] width 67 height 18
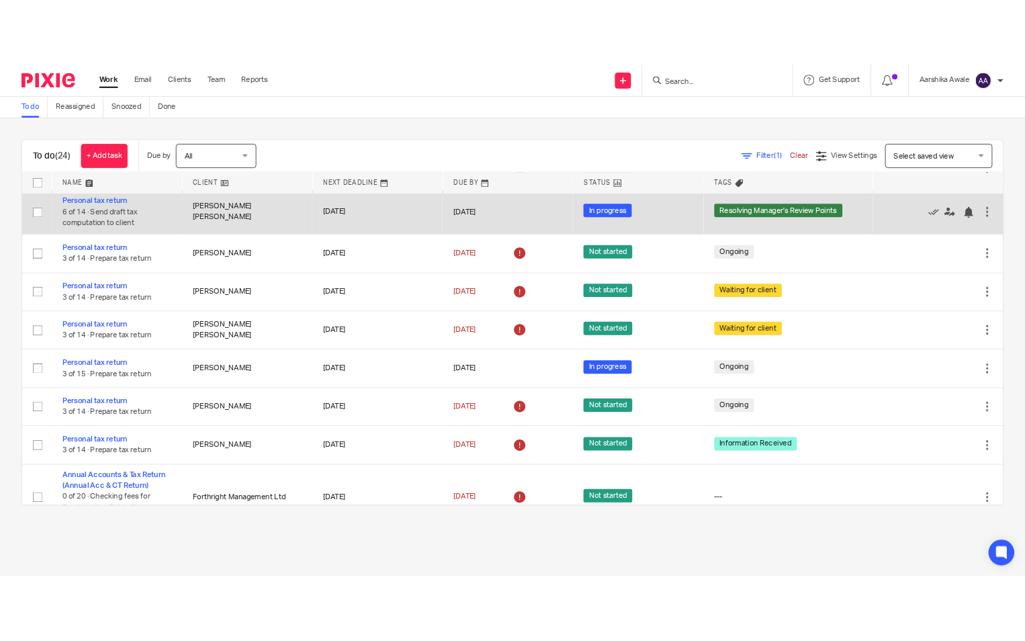
scroll to position [925, 0]
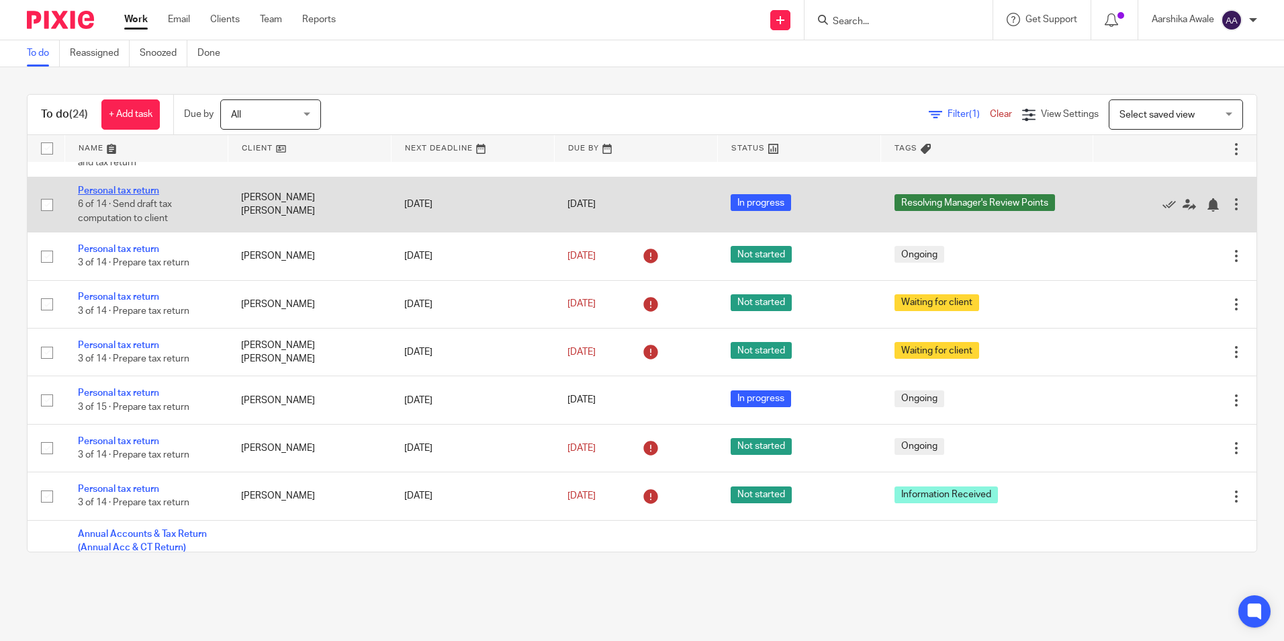
click at [136, 195] on link "Personal tax return" at bounding box center [118, 190] width 81 height 9
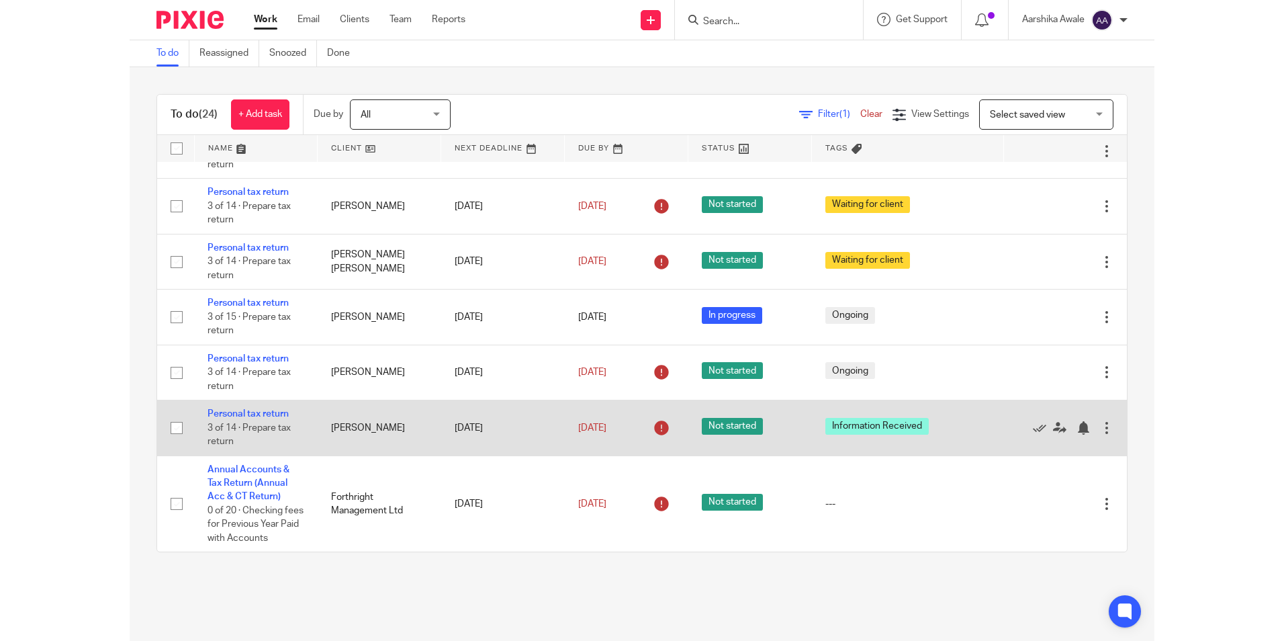
scroll to position [1218, 0]
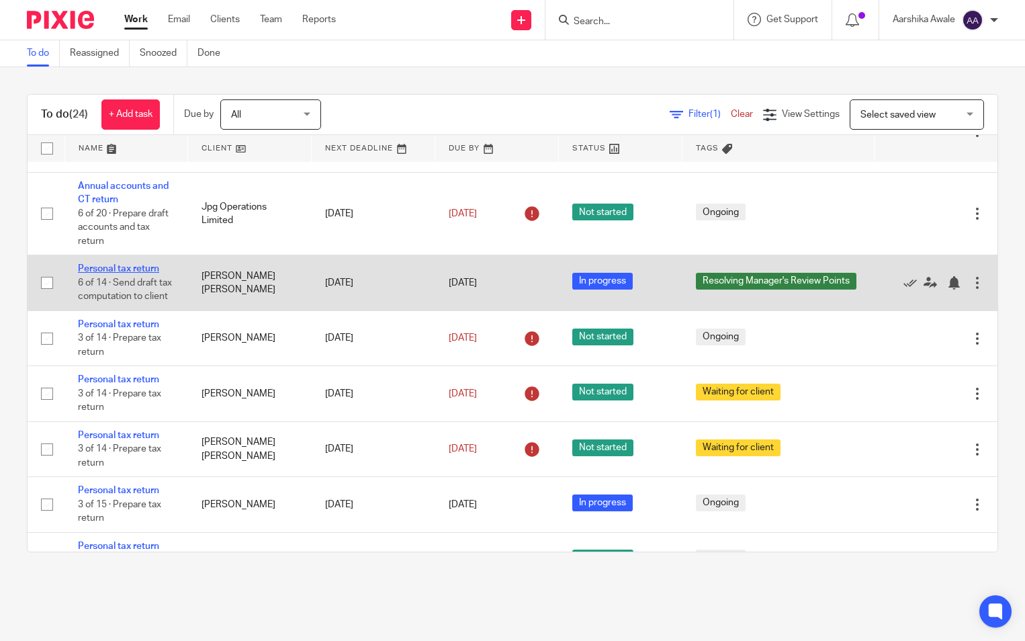
click at [134, 272] on link "Personal tax return" at bounding box center [118, 268] width 81 height 9
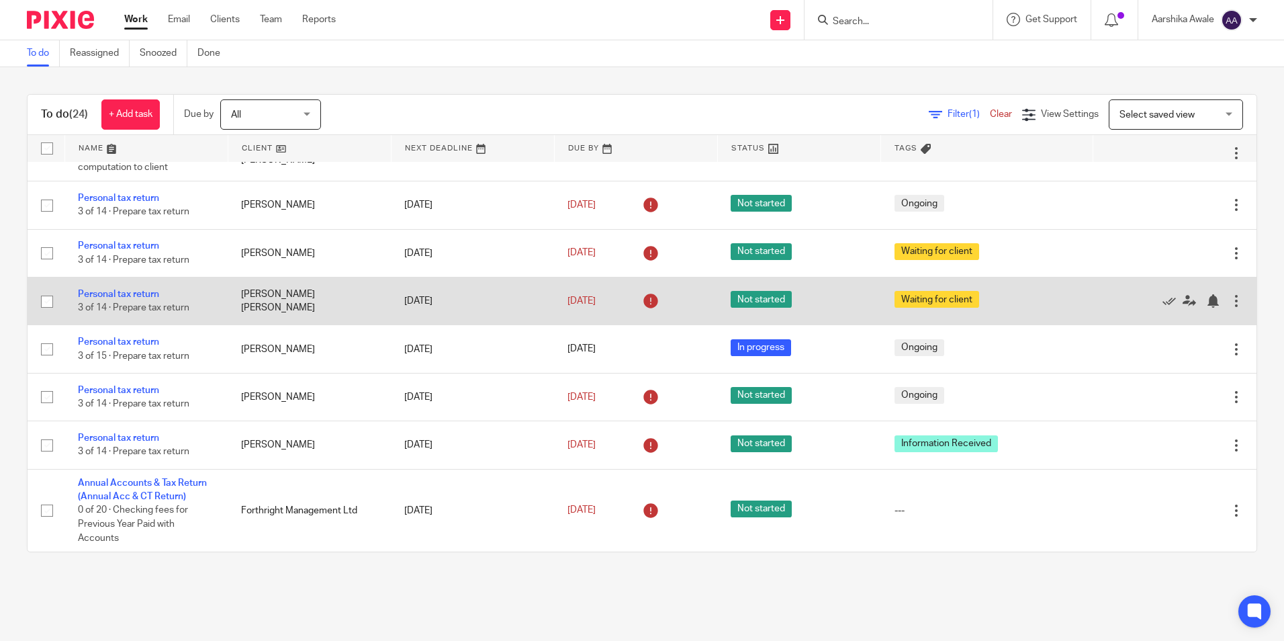
scroll to position [883, 0]
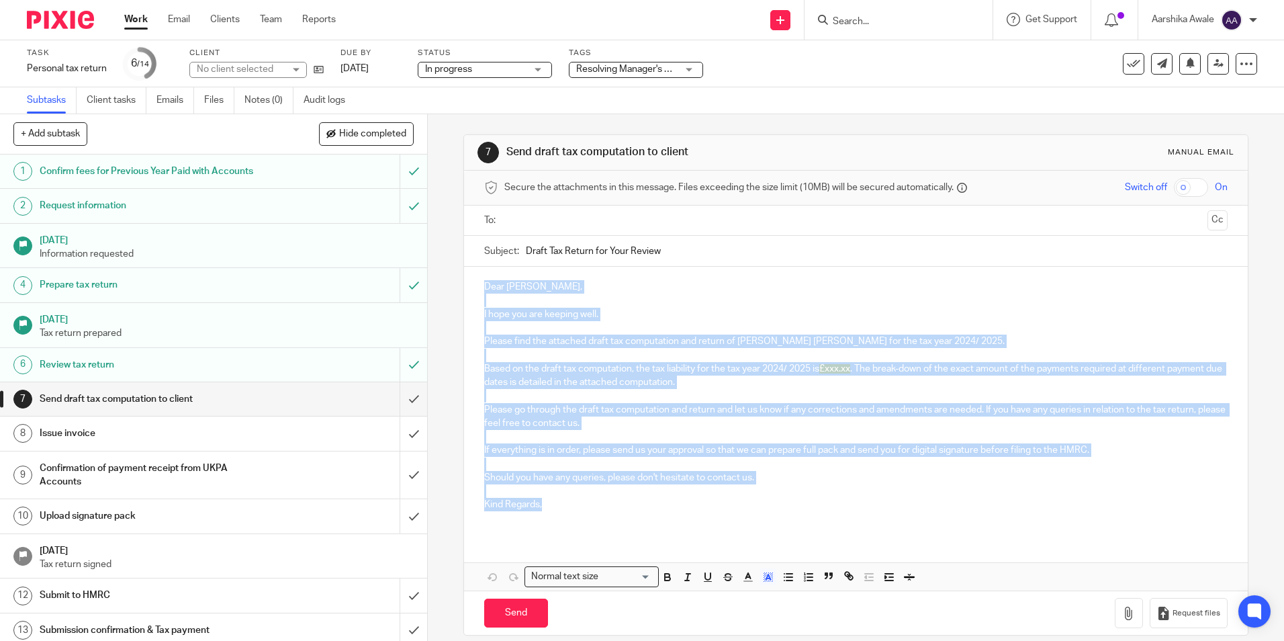
drag, startPoint x: 500, startPoint y: 322, endPoint x: 592, endPoint y: 504, distance: 203.9
click at [592, 504] on div "Dear Ishbel Linklater, I hope you are keeping well. Please find the attached dr…" at bounding box center [855, 401] width 783 height 269
copy div "Dear Ishbel Linklater, I hope you are keeping well. Please find the attached dr…"
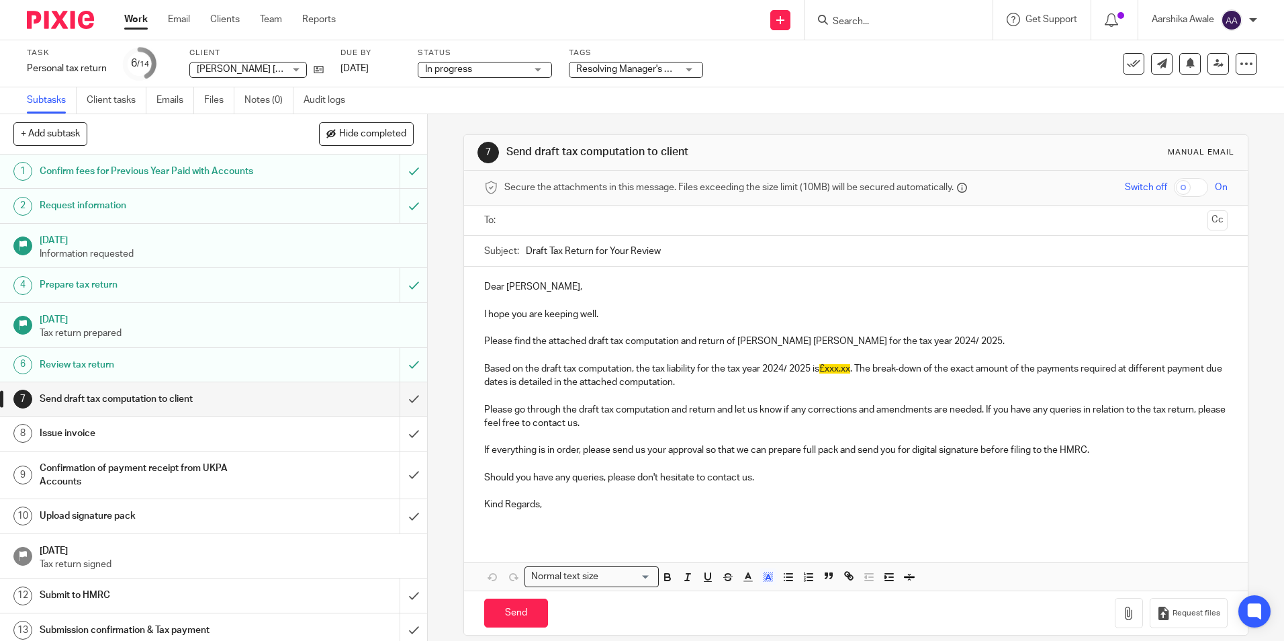
click at [881, 5] on div at bounding box center [899, 20] width 188 height 40
click at [850, 24] on input "Search" at bounding box center [891, 22] width 121 height 12
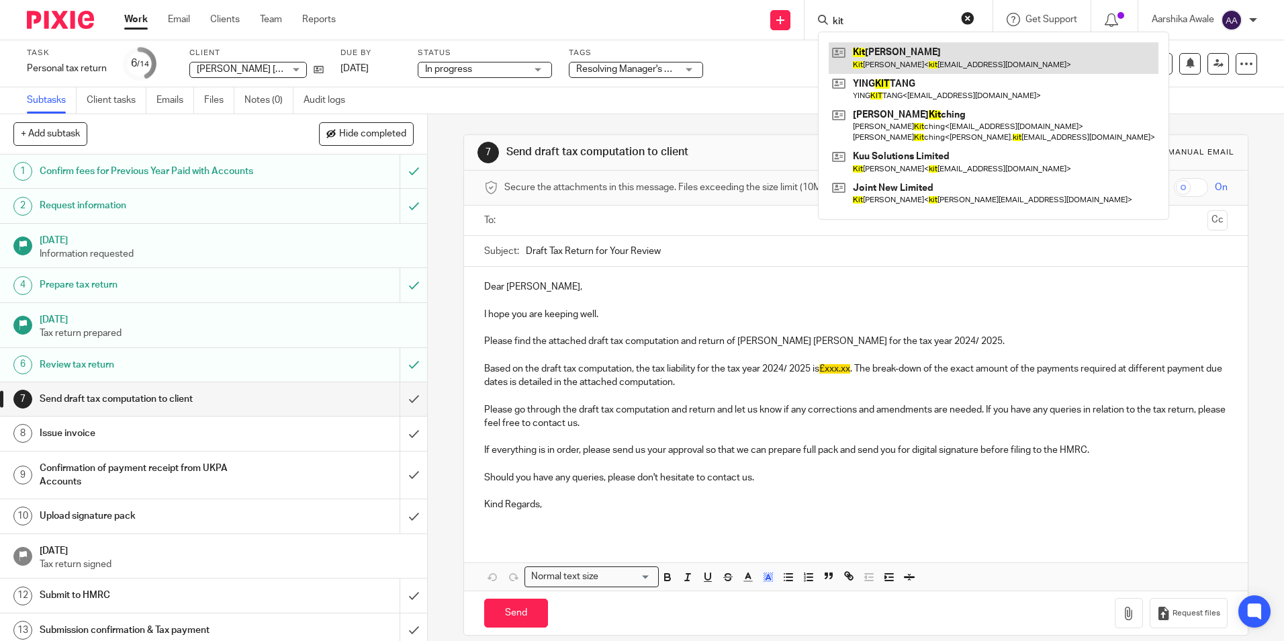
type input "kit"
click at [864, 60] on link at bounding box center [994, 57] width 330 height 31
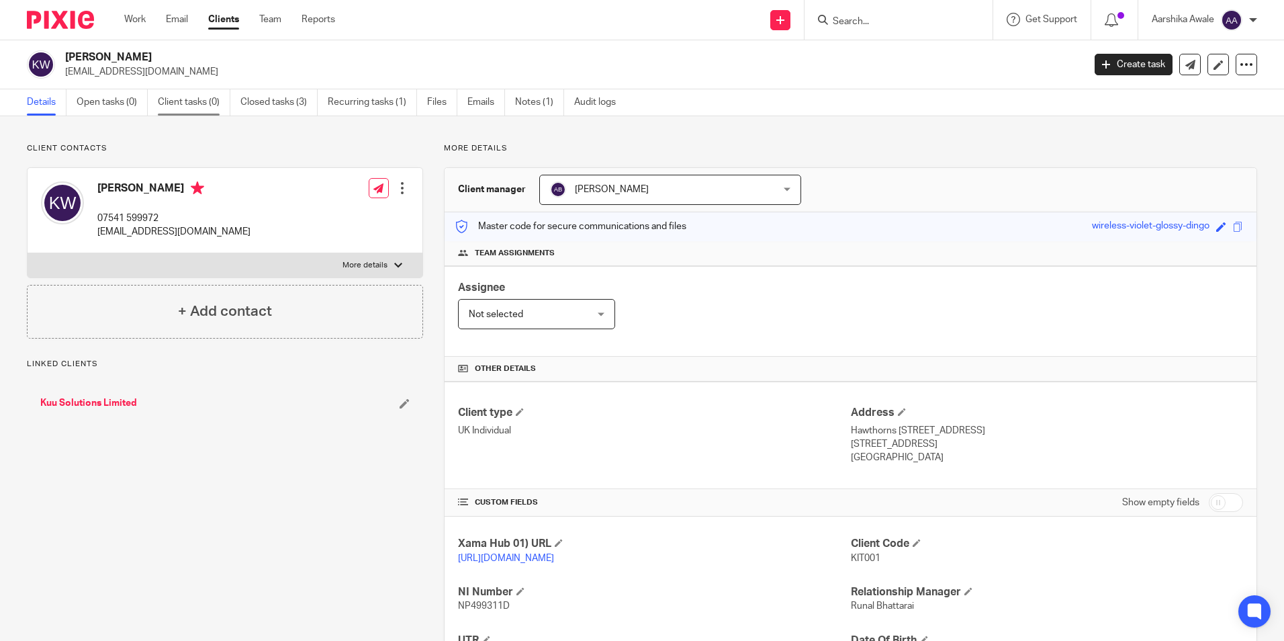
click at [194, 106] on link "Client tasks (0)" at bounding box center [194, 102] width 73 height 26
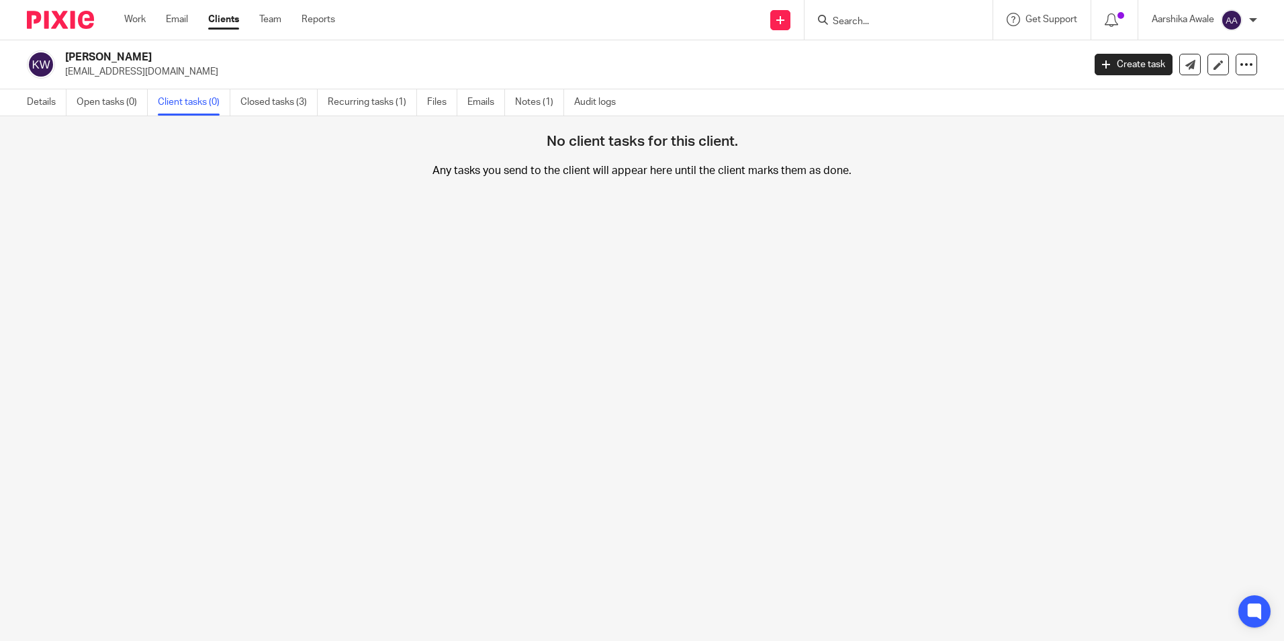
click at [279, 97] on link "Closed tasks (3)" at bounding box center [278, 102] width 77 height 26
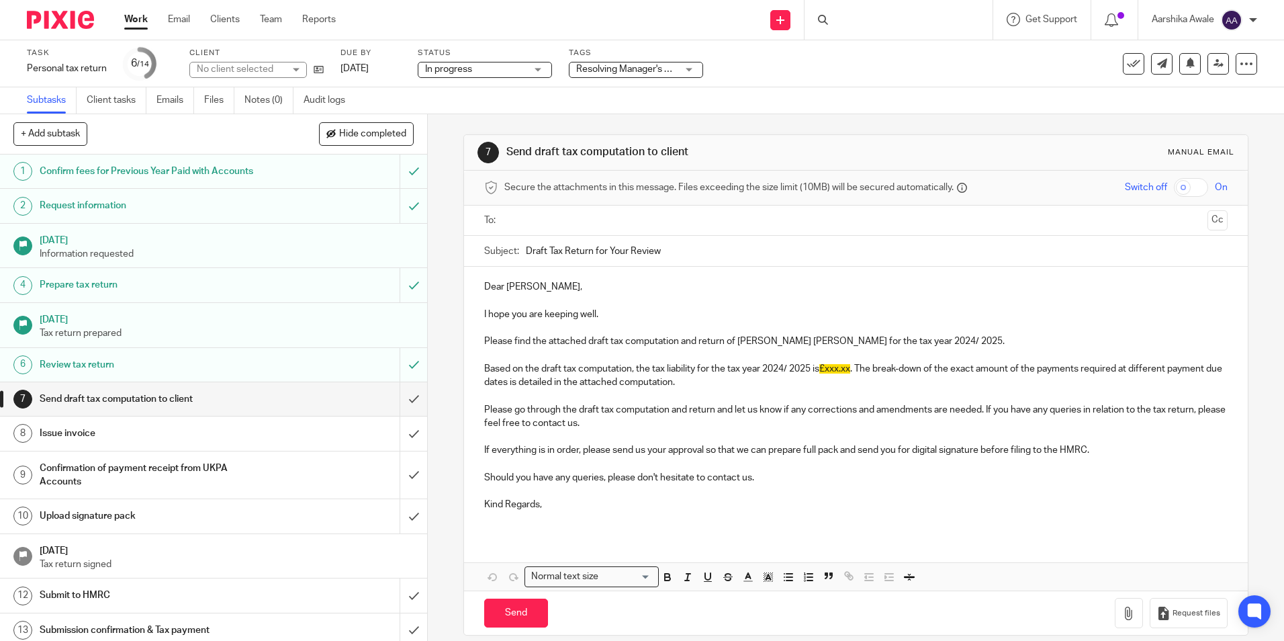
drag, startPoint x: 687, startPoint y: 249, endPoint x: 484, endPoint y: 236, distance: 203.9
click at [484, 236] on div "Subject: Draft Tax Return for Your Review" at bounding box center [855, 251] width 743 height 30
click at [405, 398] on input "submit" at bounding box center [213, 399] width 427 height 34
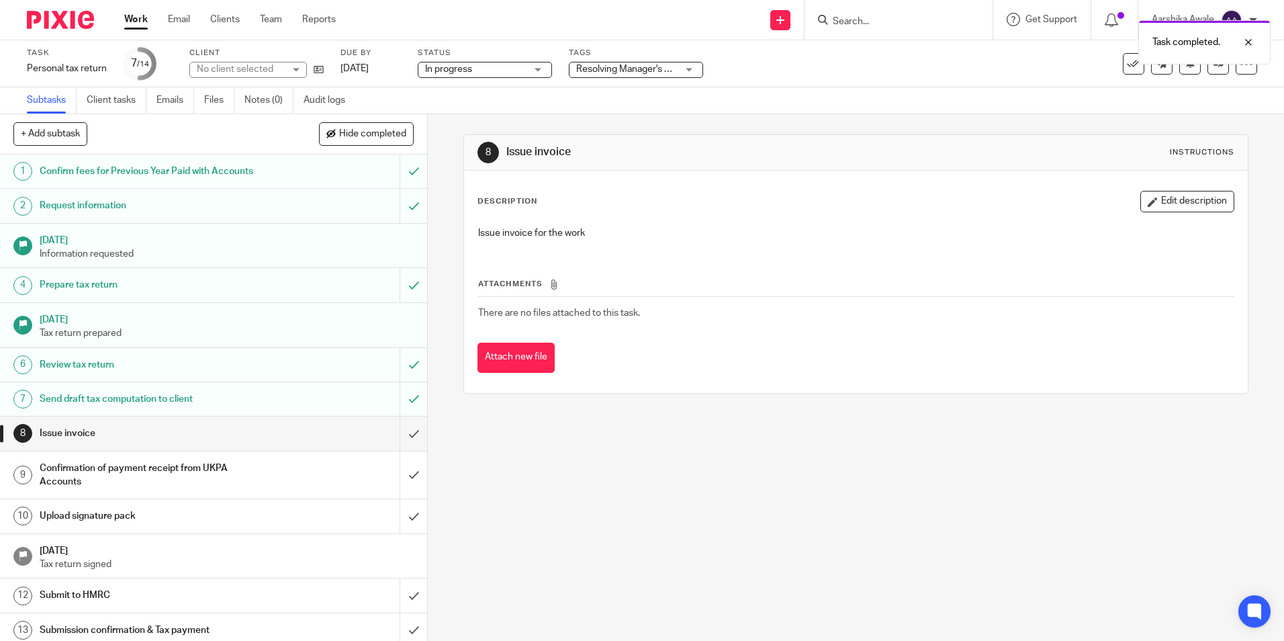
click at [669, 78] on div "Tags Resolving Manager's Review Points Haven't Started yet Information Received…" at bounding box center [636, 64] width 134 height 32
click at [670, 73] on span "Resolving Manager's Review Points" at bounding box center [649, 68] width 147 height 9
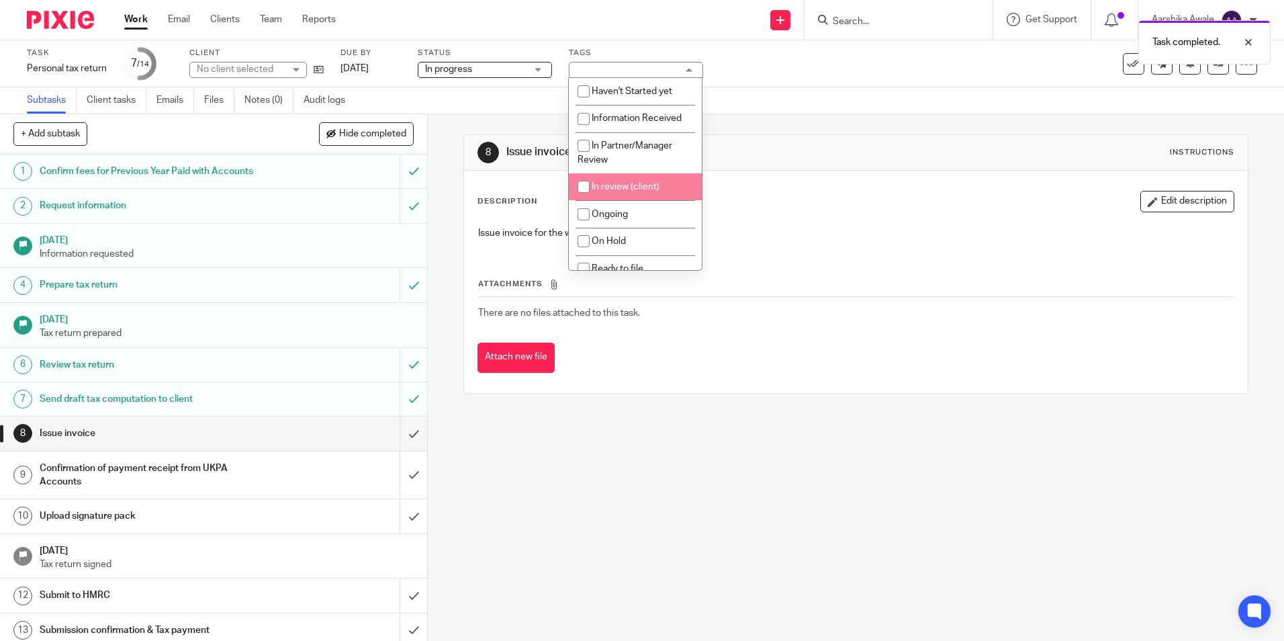
click at [627, 173] on li "In review (client)" at bounding box center [635, 187] width 133 height 28
checkbox input "true"
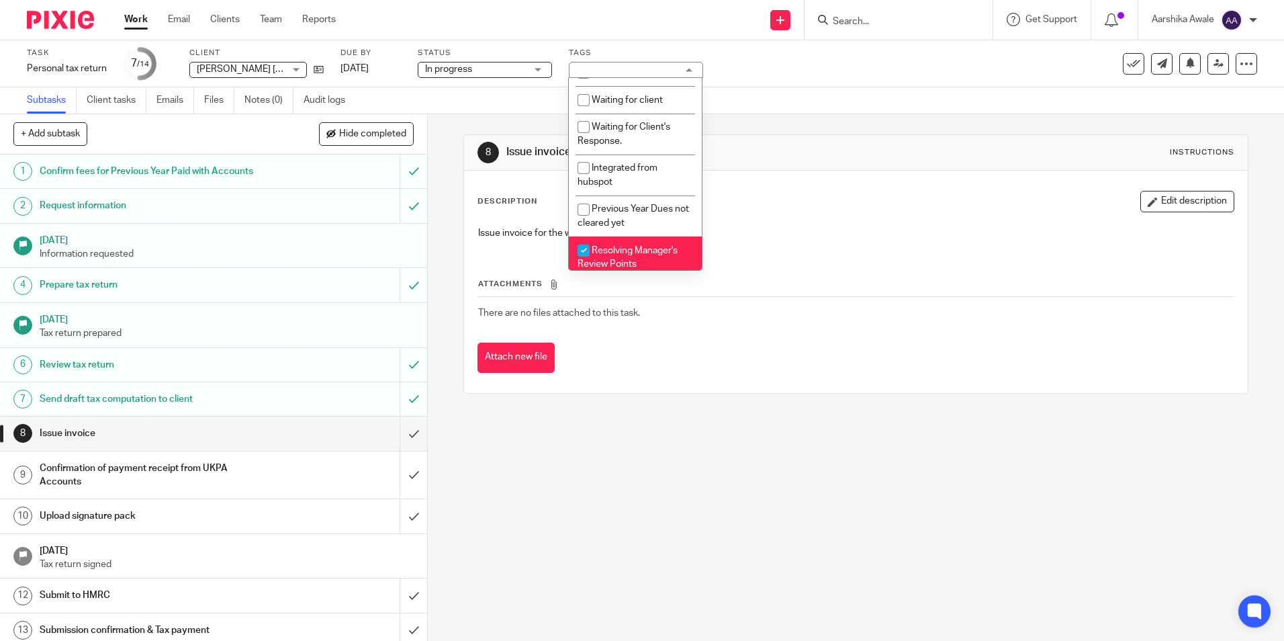
scroll to position [300, 0]
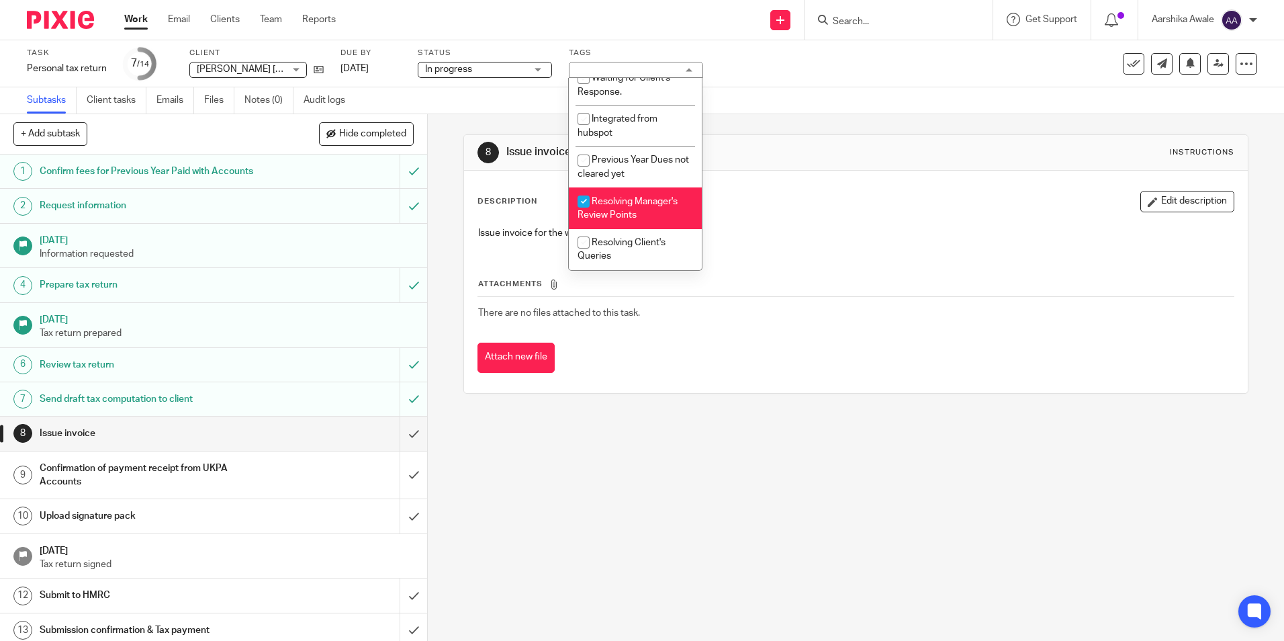
click at [631, 197] on span "Resolving Manager's Review Points" at bounding box center [628, 209] width 100 height 24
checkbox input "false"
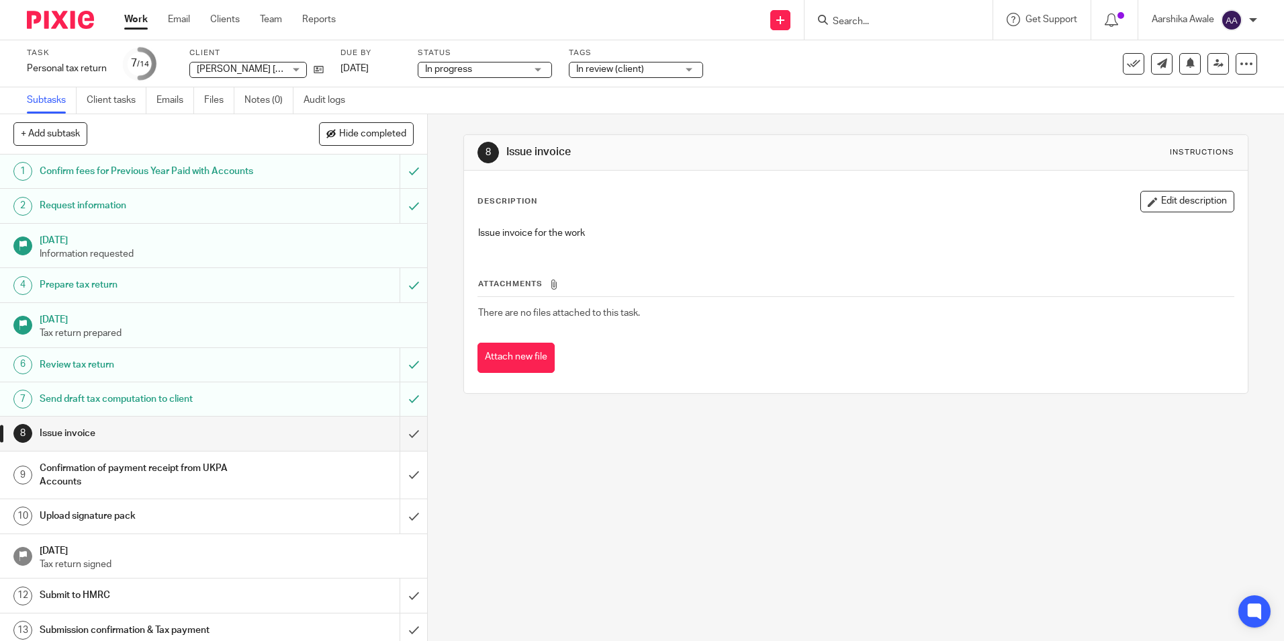
click at [927, 115] on div "8 Issue invoice Instructions Description Edit description Issue invoice for the…" at bounding box center [855, 264] width 784 height 300
click at [88, 22] on img at bounding box center [60, 20] width 67 height 18
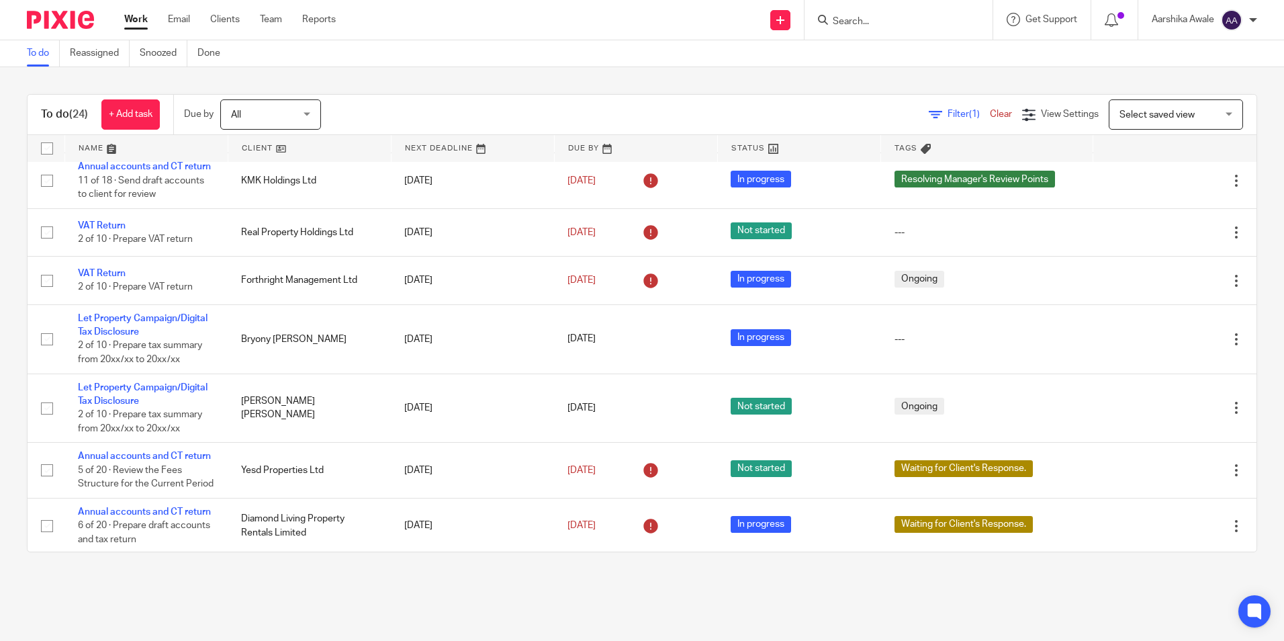
scroll to position [336, 0]
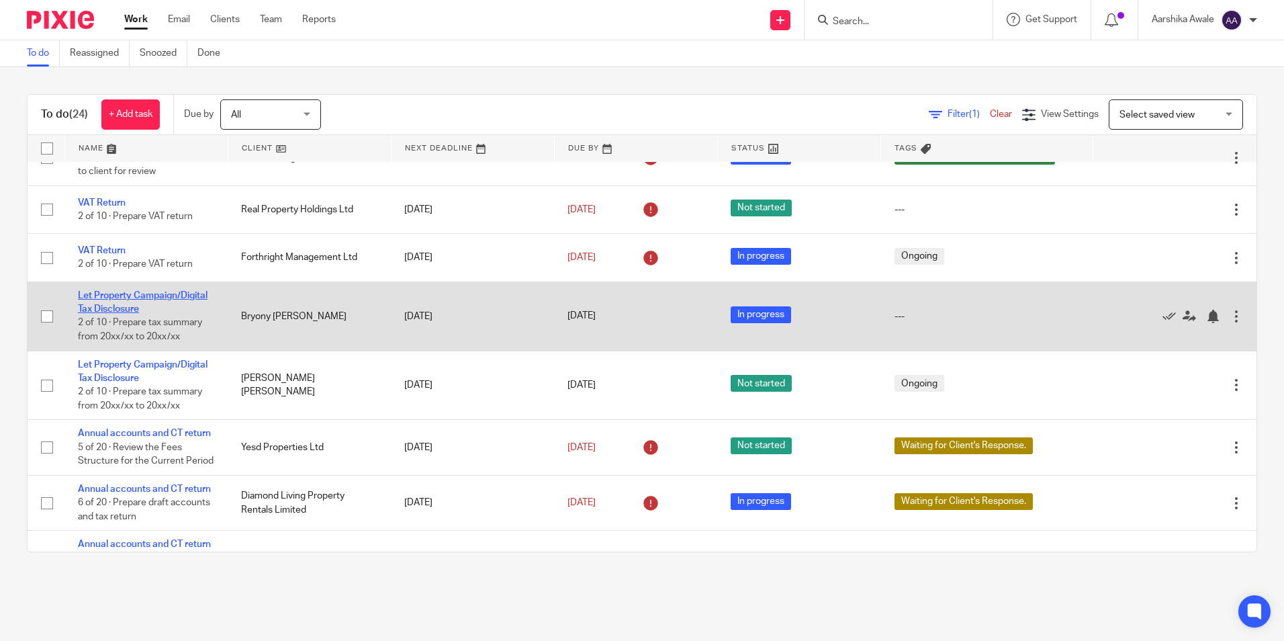
click at [156, 314] on link "Let Property Campaign/Digital Tax Disclosure" at bounding box center [143, 302] width 130 height 23
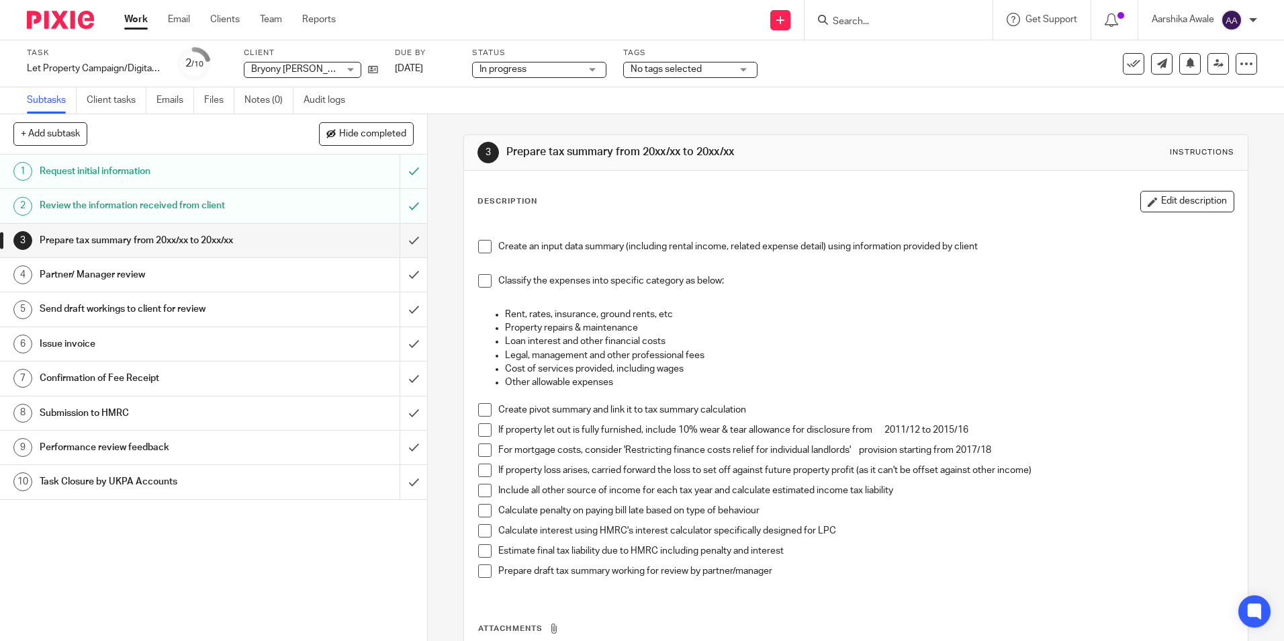
click at [65, 19] on img at bounding box center [60, 20] width 67 height 18
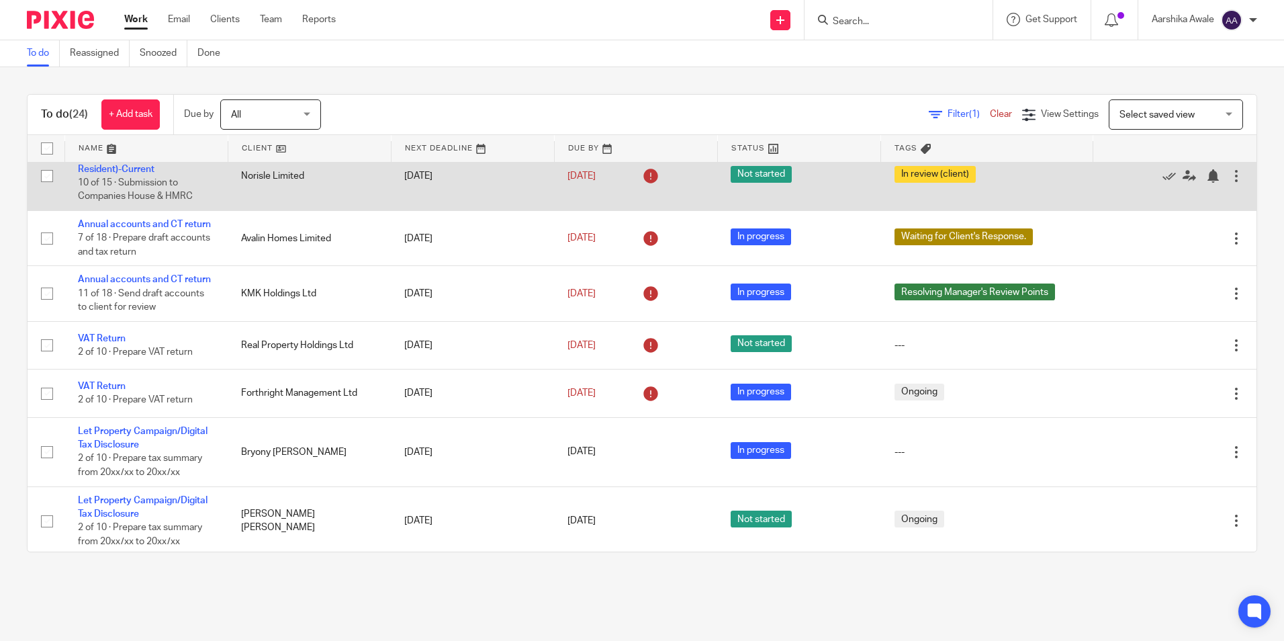
scroll to position [201, 0]
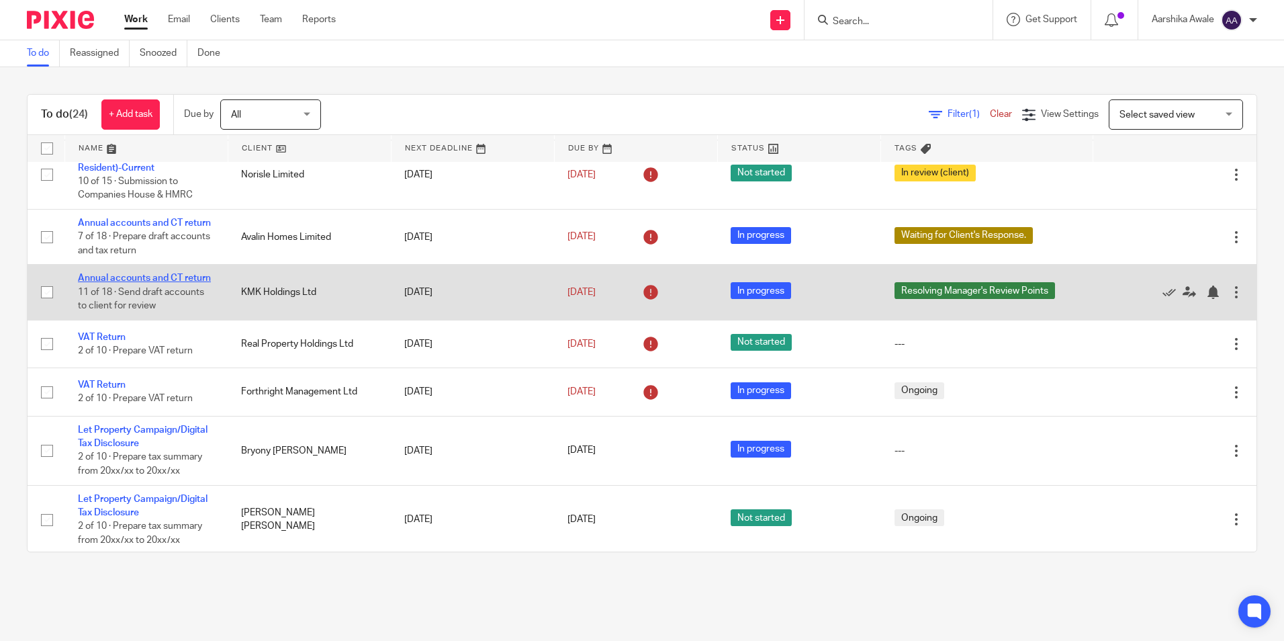
click at [165, 283] on link "Annual accounts and CT return" at bounding box center [144, 277] width 133 height 9
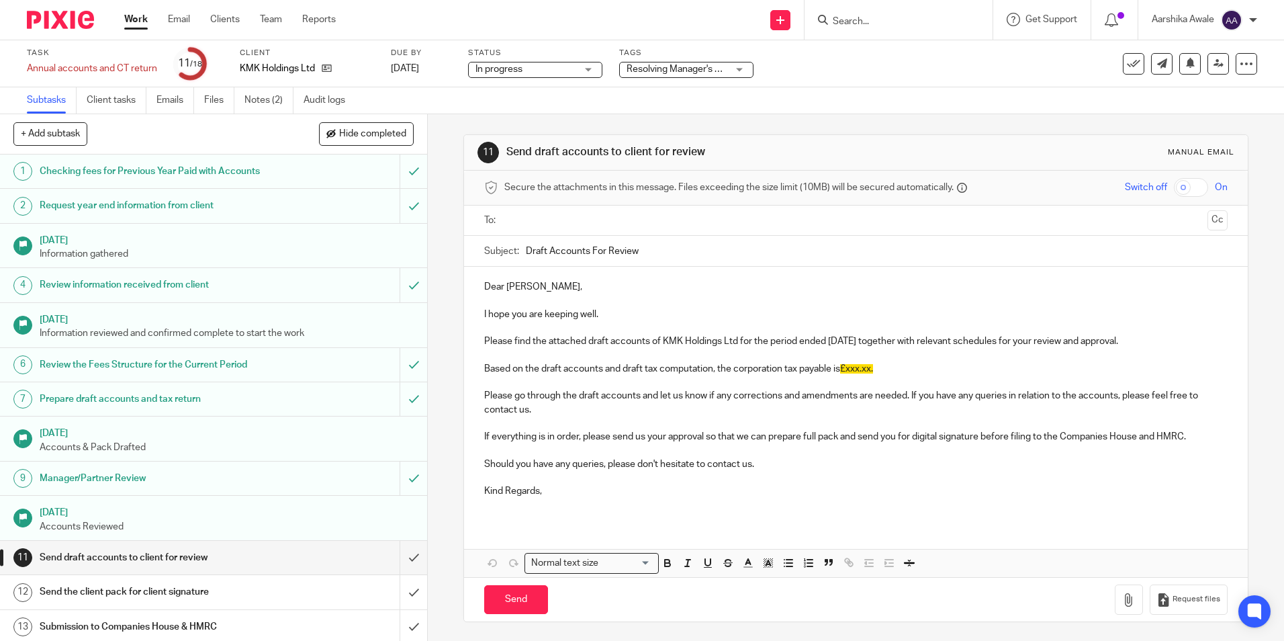
scroll to position [67, 0]
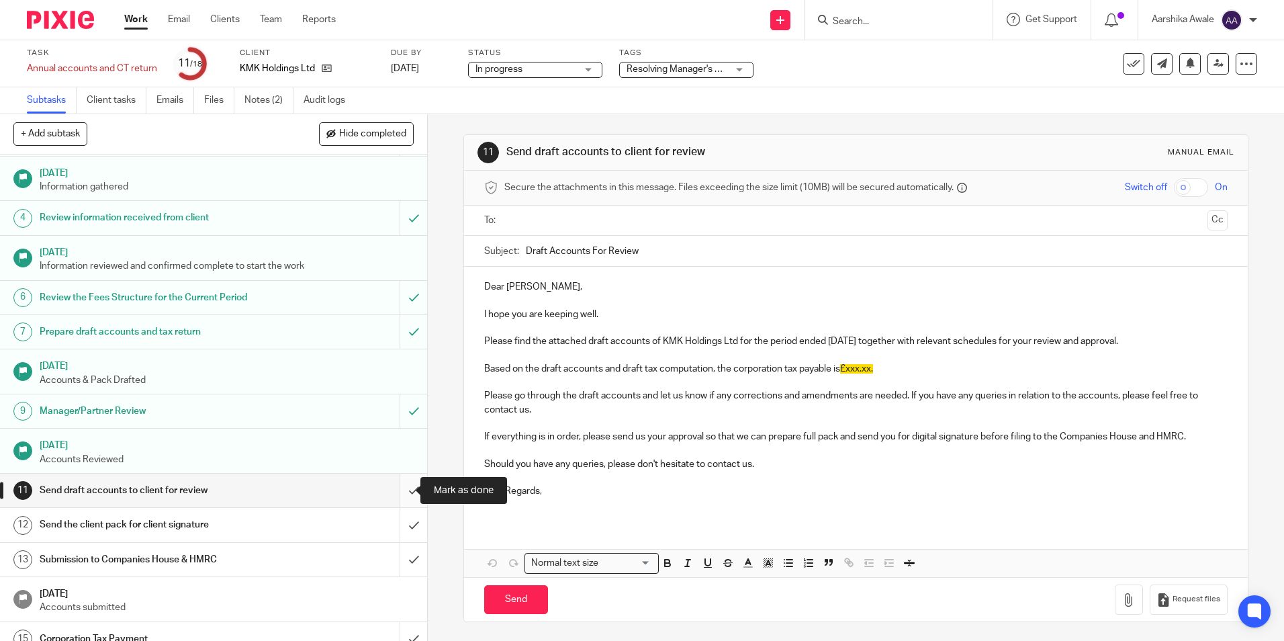
click at [399, 489] on input "submit" at bounding box center [213, 490] width 427 height 34
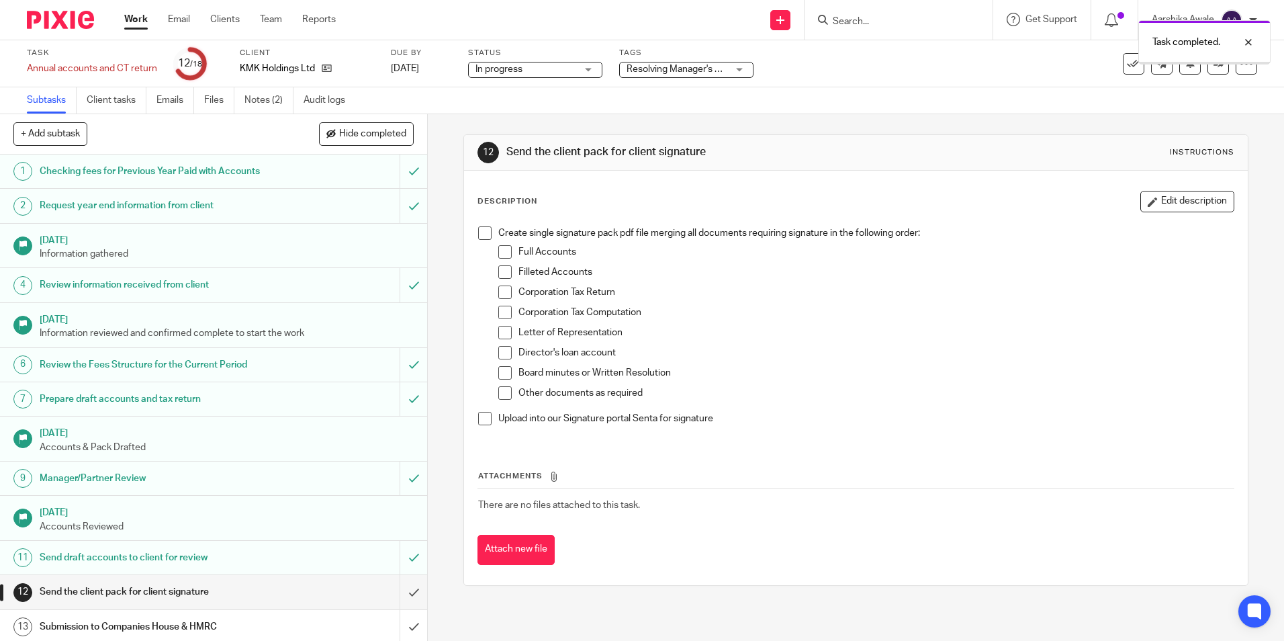
click at [711, 68] on span "Resolving Manager's Review Points" at bounding box center [700, 68] width 147 height 9
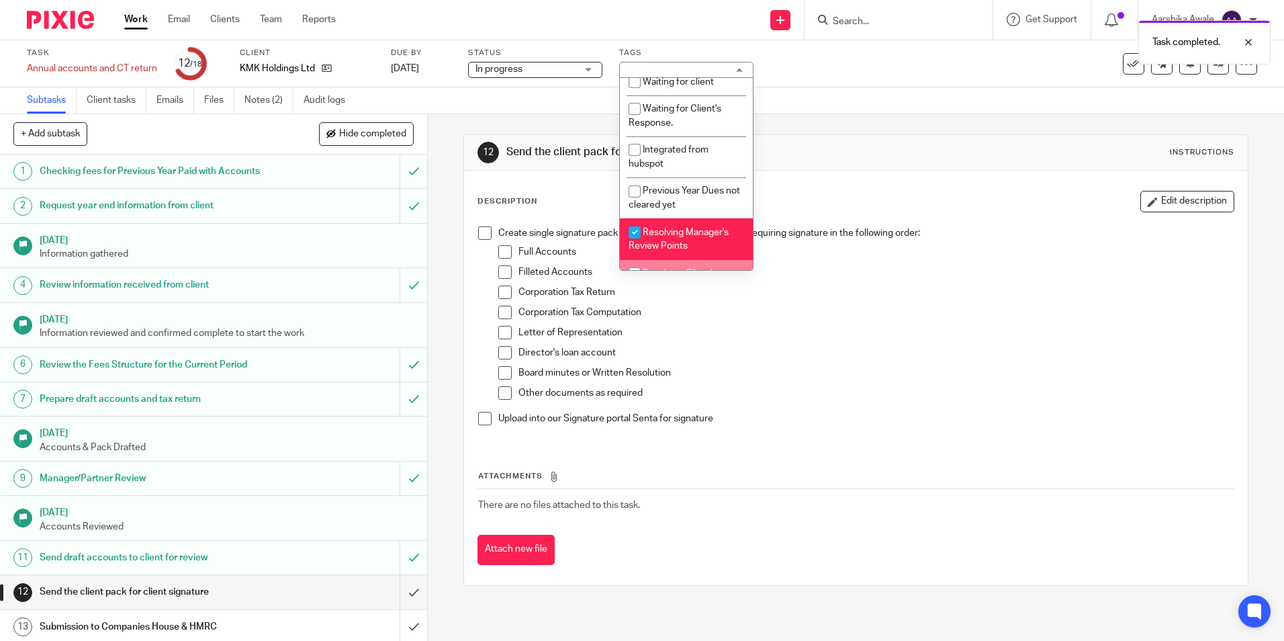
scroll to position [300, 0]
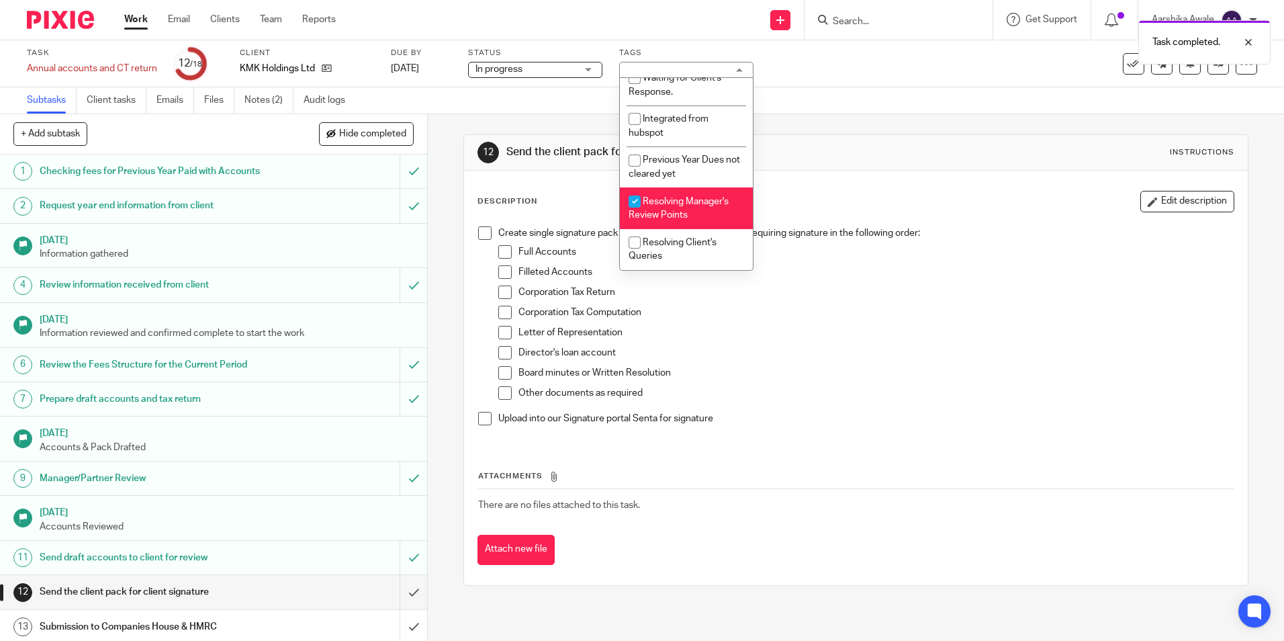
click at [653, 195] on li "Resolving Manager's Review Points" at bounding box center [686, 207] width 133 height 41
checkbox input "false"
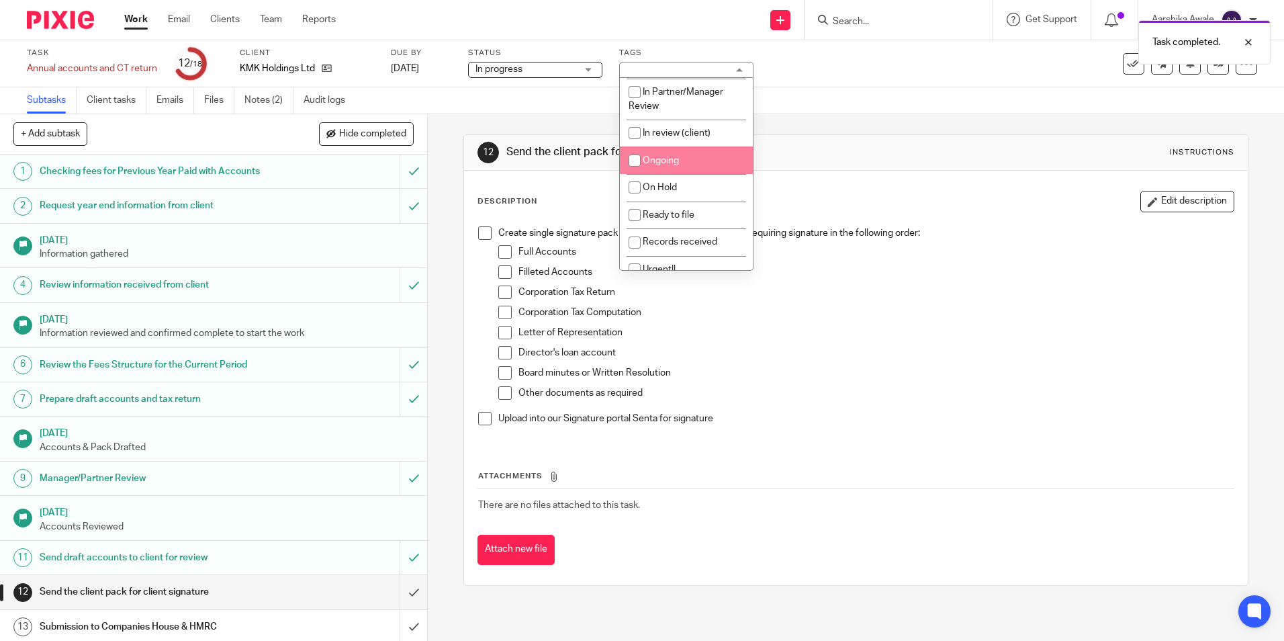
scroll to position [0, 0]
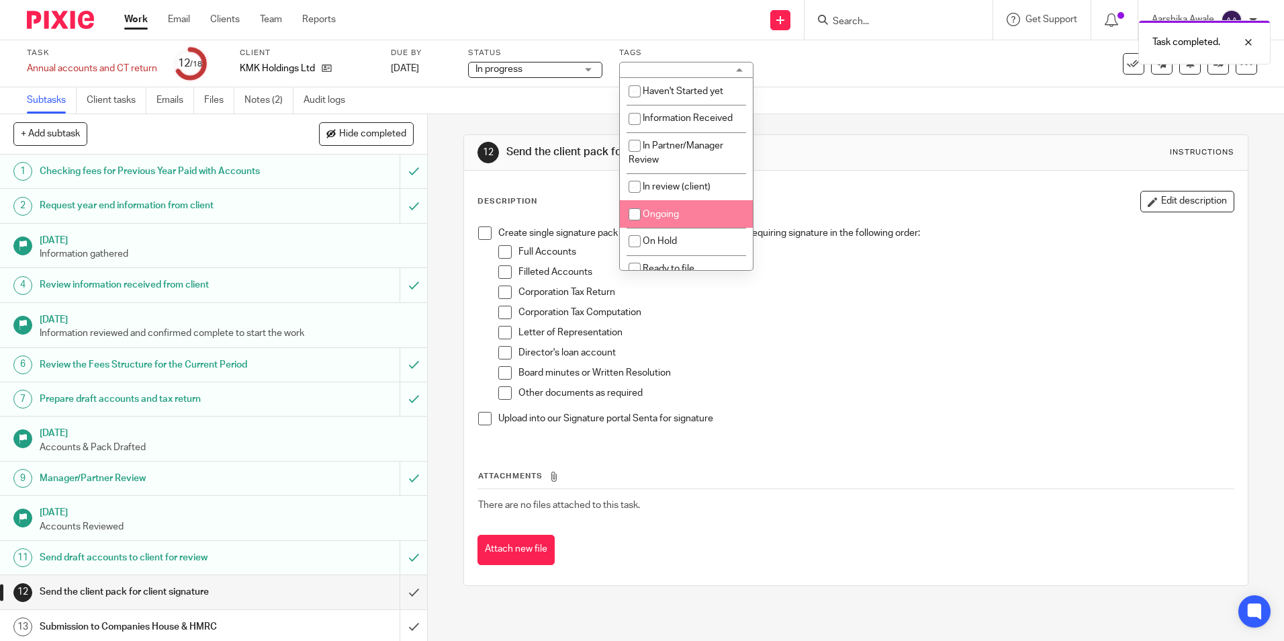
click at [634, 212] on input "checkbox" at bounding box center [635, 214] width 26 height 26
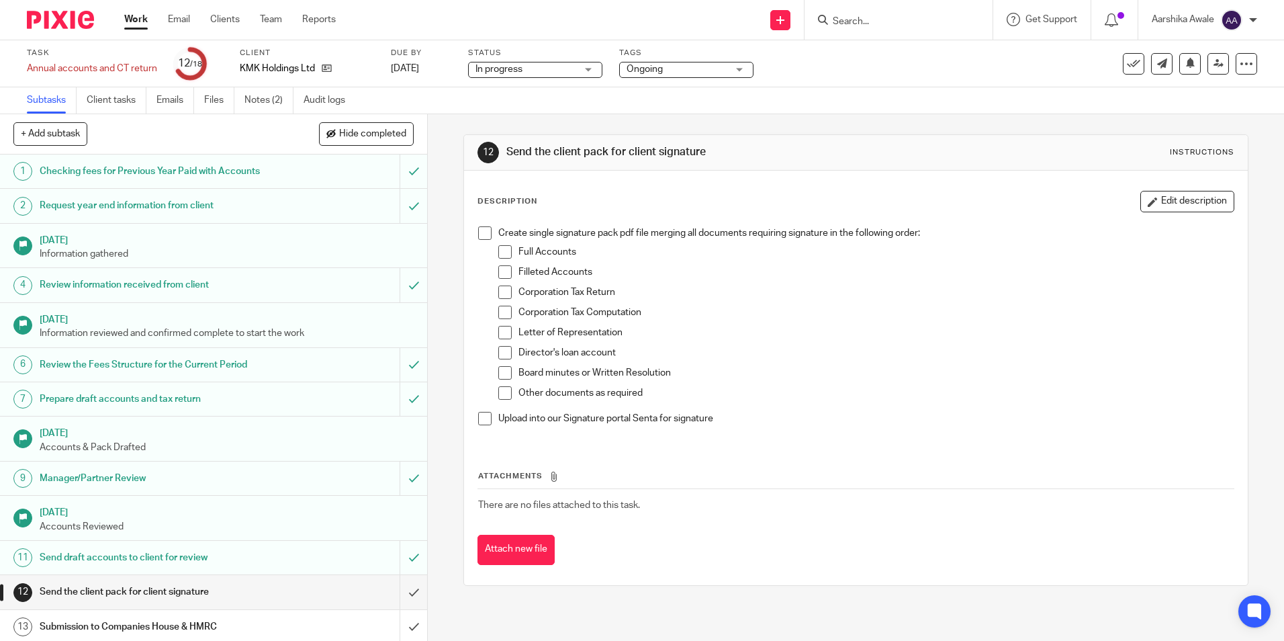
click at [435, 140] on div "12 Send the client pack for client signature Instructions Description Edit desc…" at bounding box center [856, 377] width 856 height 527
click at [692, 77] on div "Ongoing" at bounding box center [686, 70] width 134 height 16
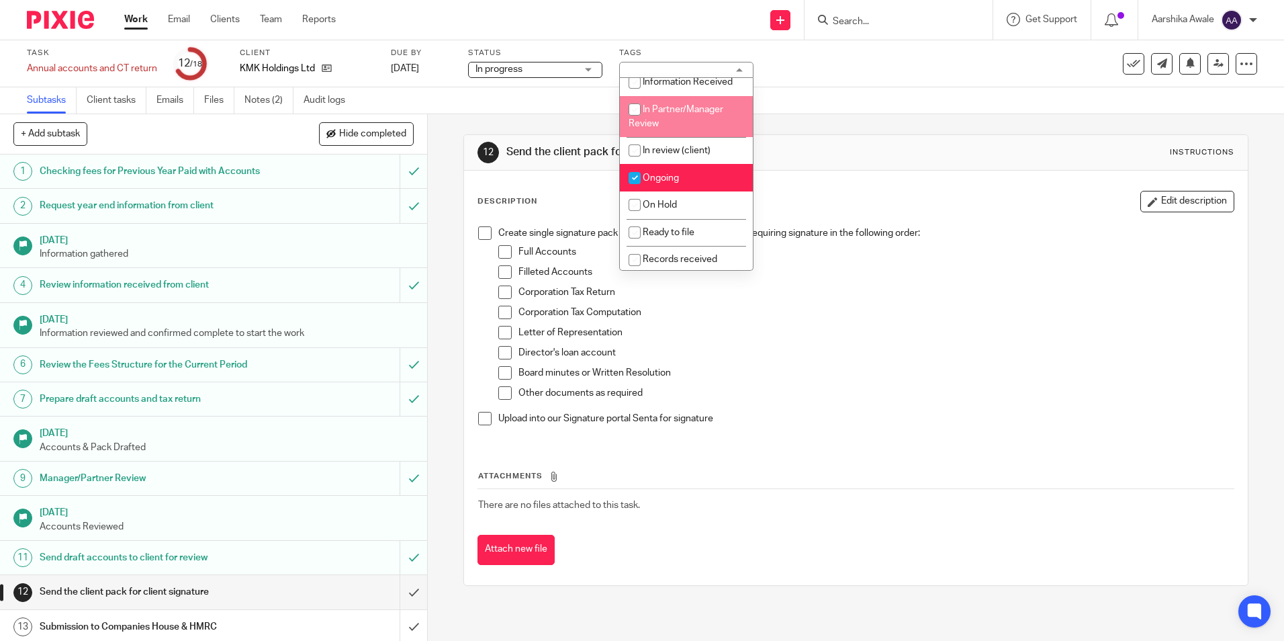
scroll to position [67, 0]
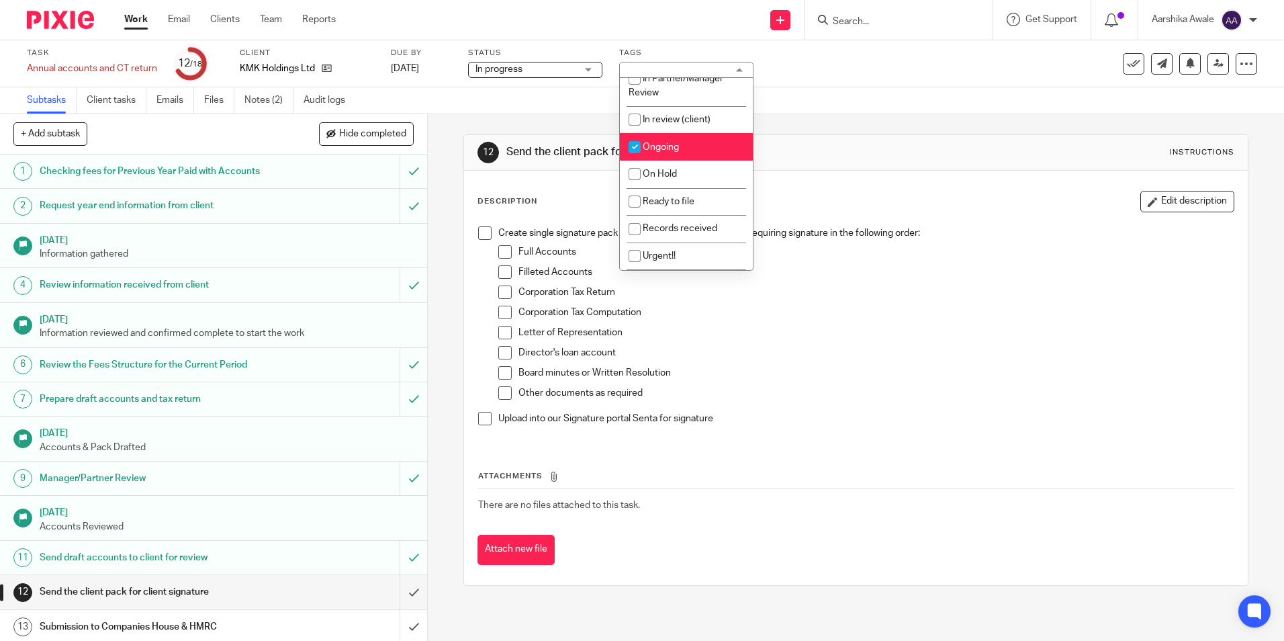
click at [672, 158] on li "Ongoing" at bounding box center [686, 147] width 133 height 28
checkbox input "false"
click at [668, 124] on span "In review (client)" at bounding box center [677, 119] width 68 height 9
checkbox input "true"
click at [453, 107] on div "Subtasks Client tasks Emails Files Notes (2) Audit logs" at bounding box center [642, 100] width 1284 height 27
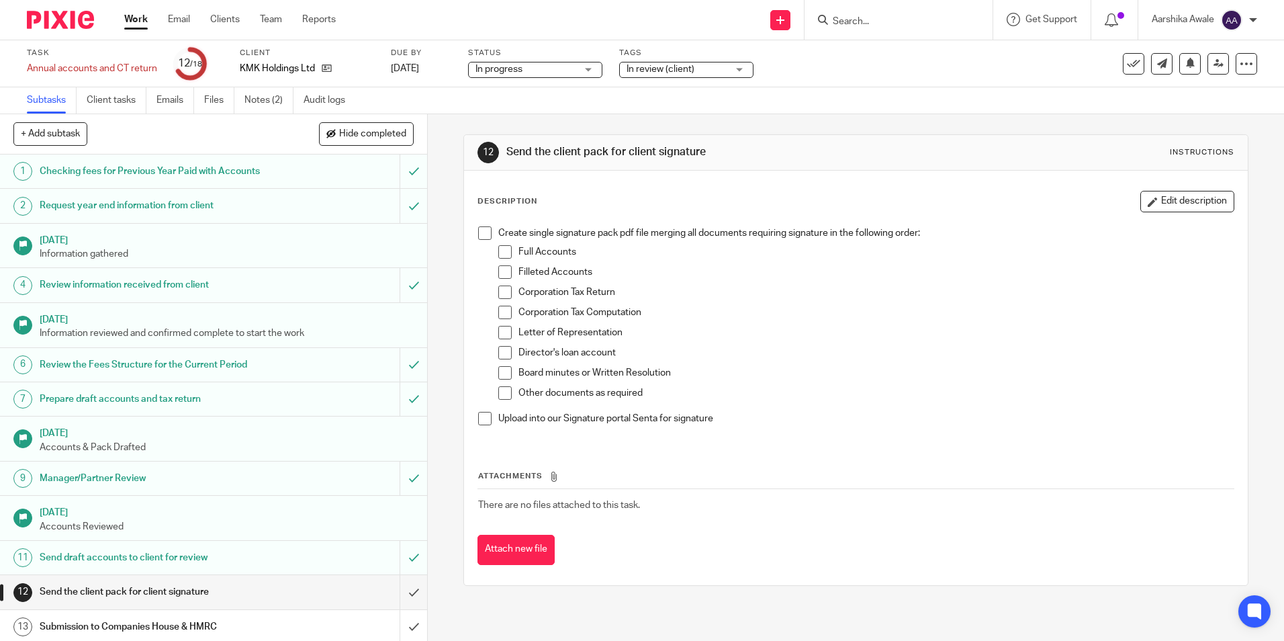
click at [84, 23] on img at bounding box center [60, 20] width 67 height 18
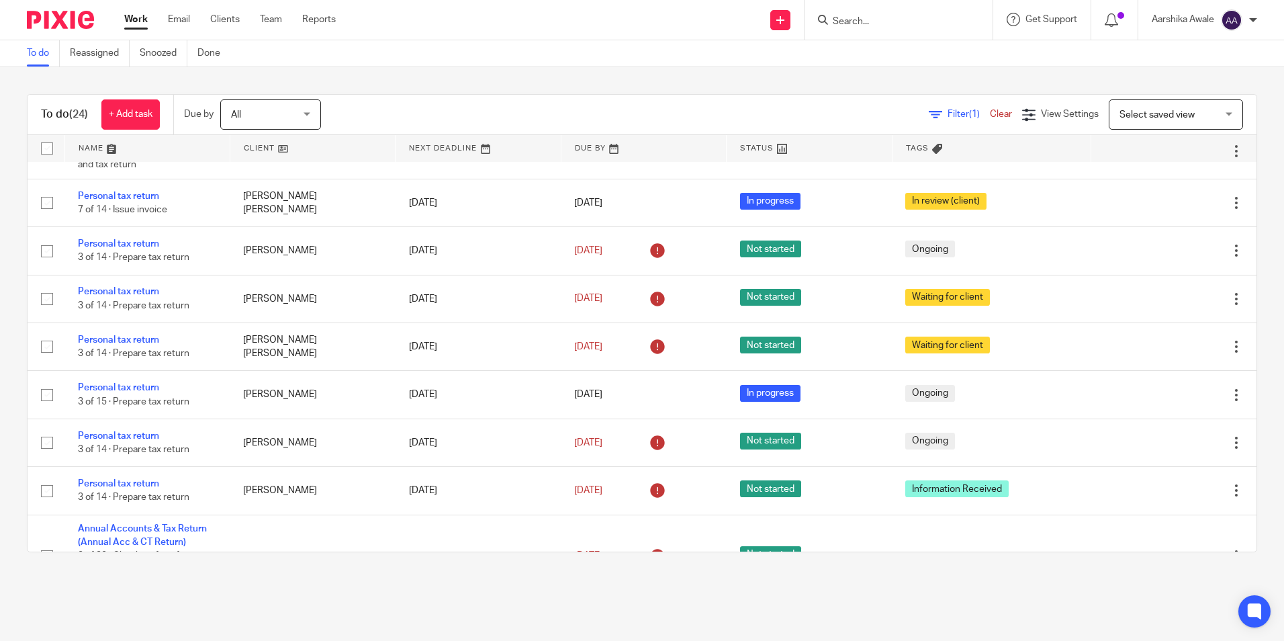
scroll to position [968, 0]
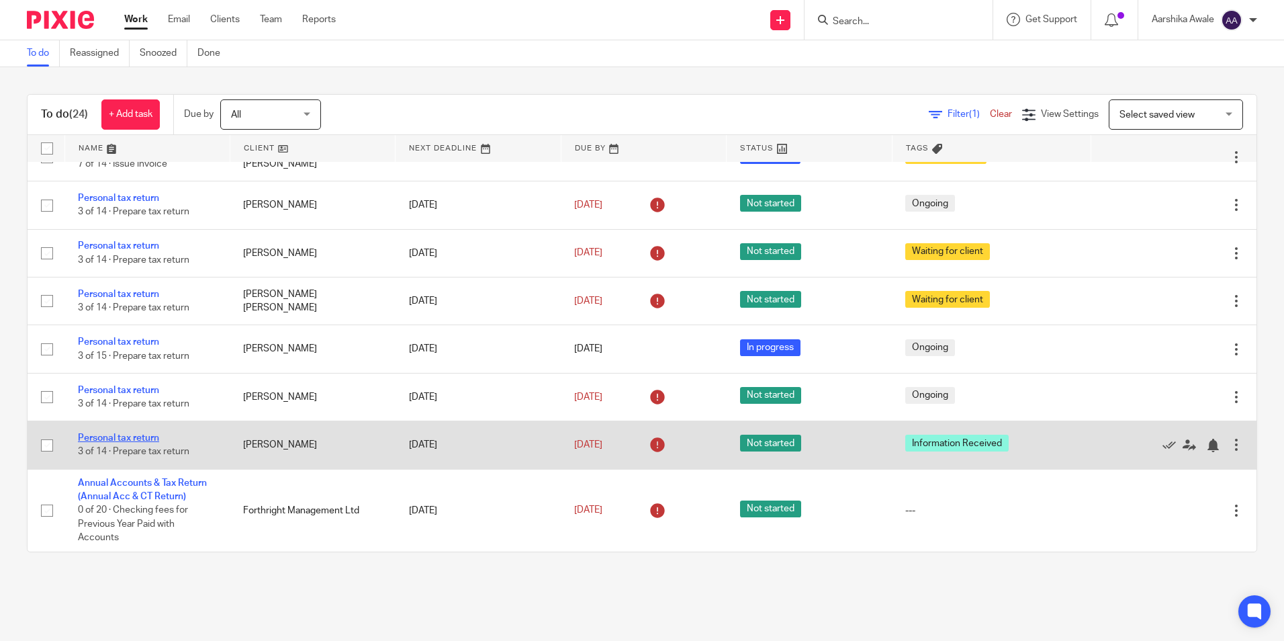
click at [131, 441] on link "Personal tax return" at bounding box center [118, 437] width 81 height 9
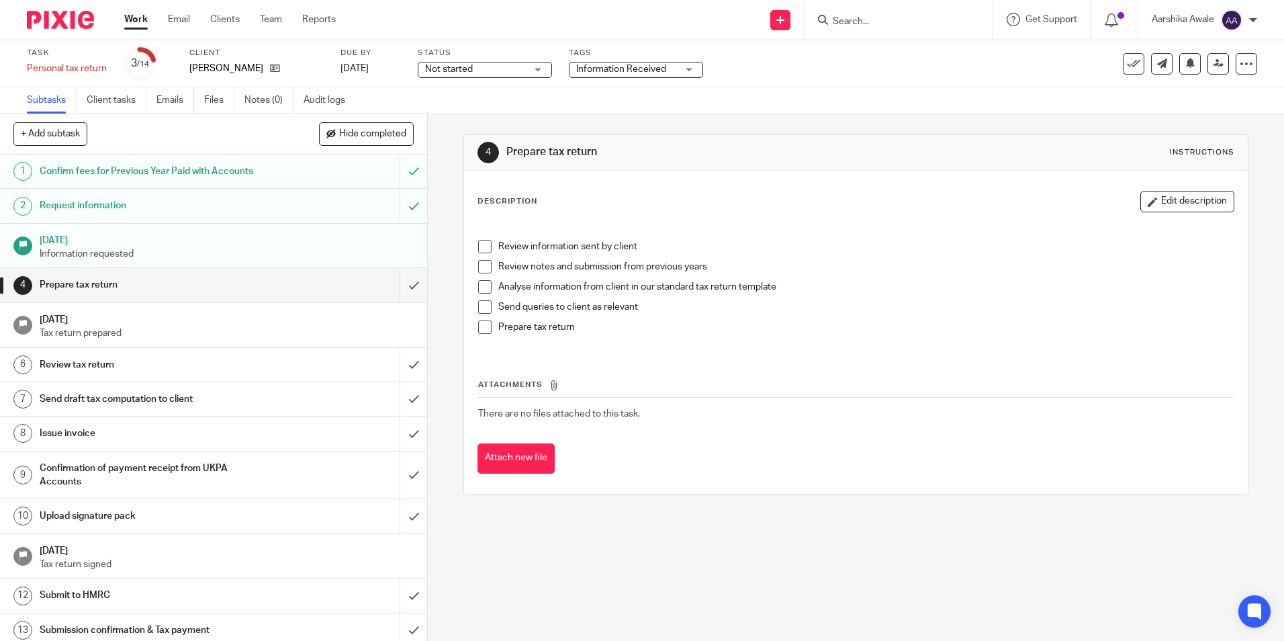
click at [588, 69] on span "Information Received" at bounding box center [621, 68] width 90 height 9
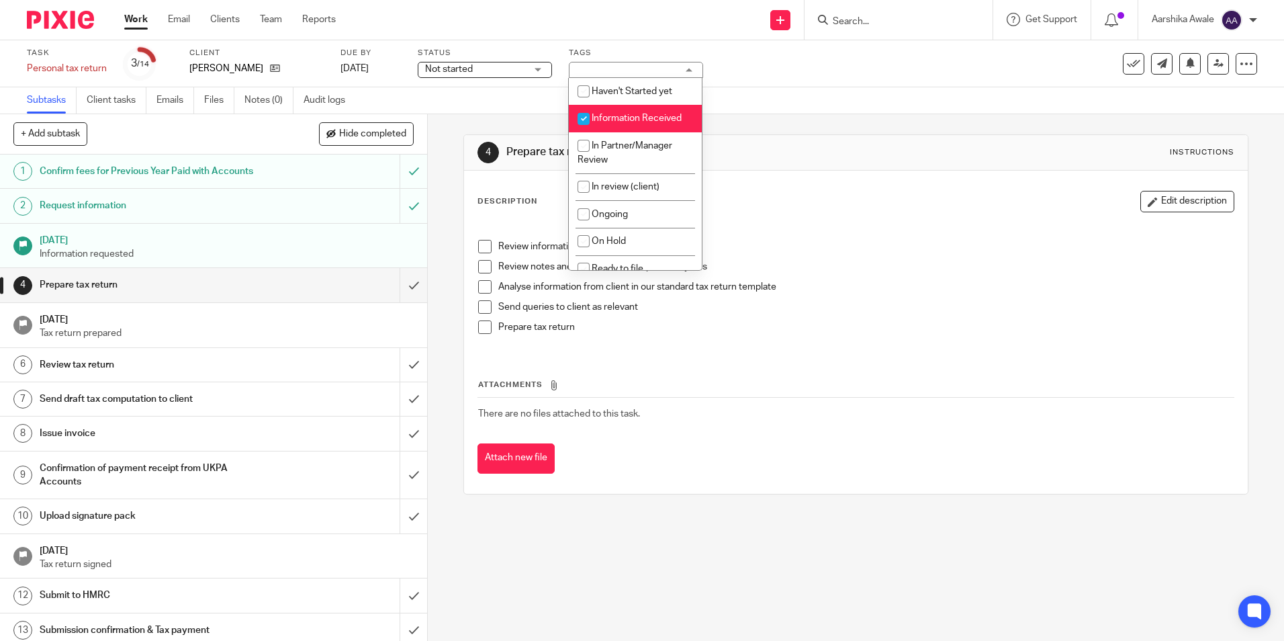
click at [598, 112] on li "Information Received" at bounding box center [635, 119] width 133 height 28
checkbox input "false"
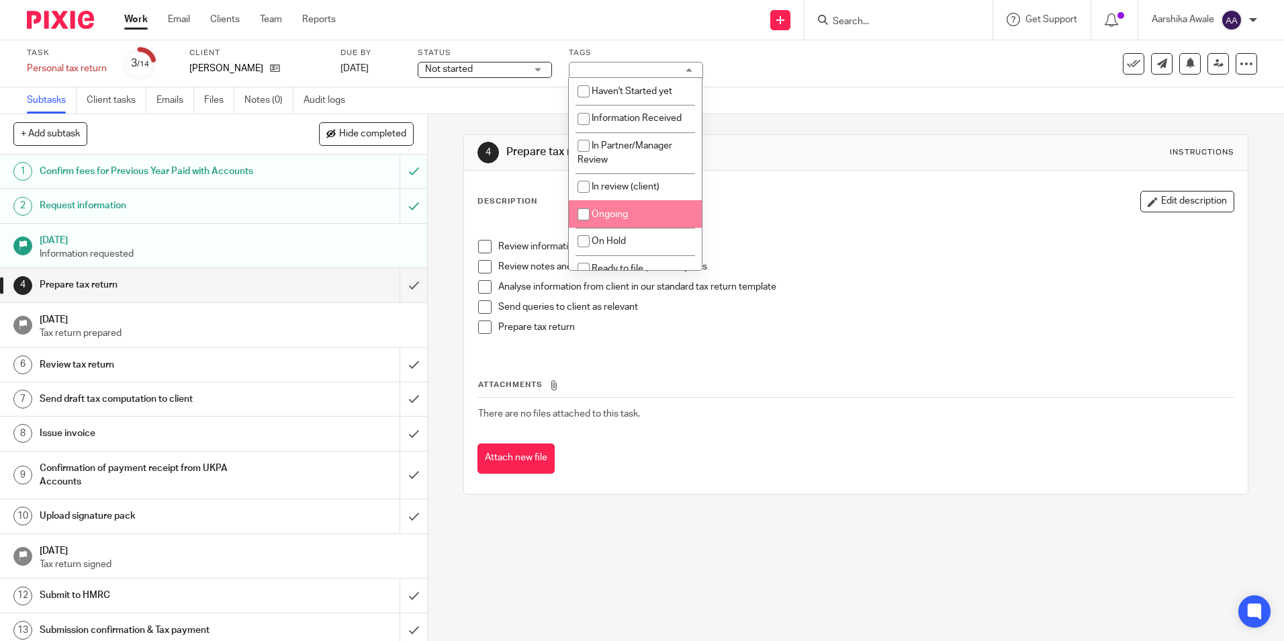
click at [589, 208] on input "checkbox" at bounding box center [584, 214] width 26 height 26
checkbox input "true"
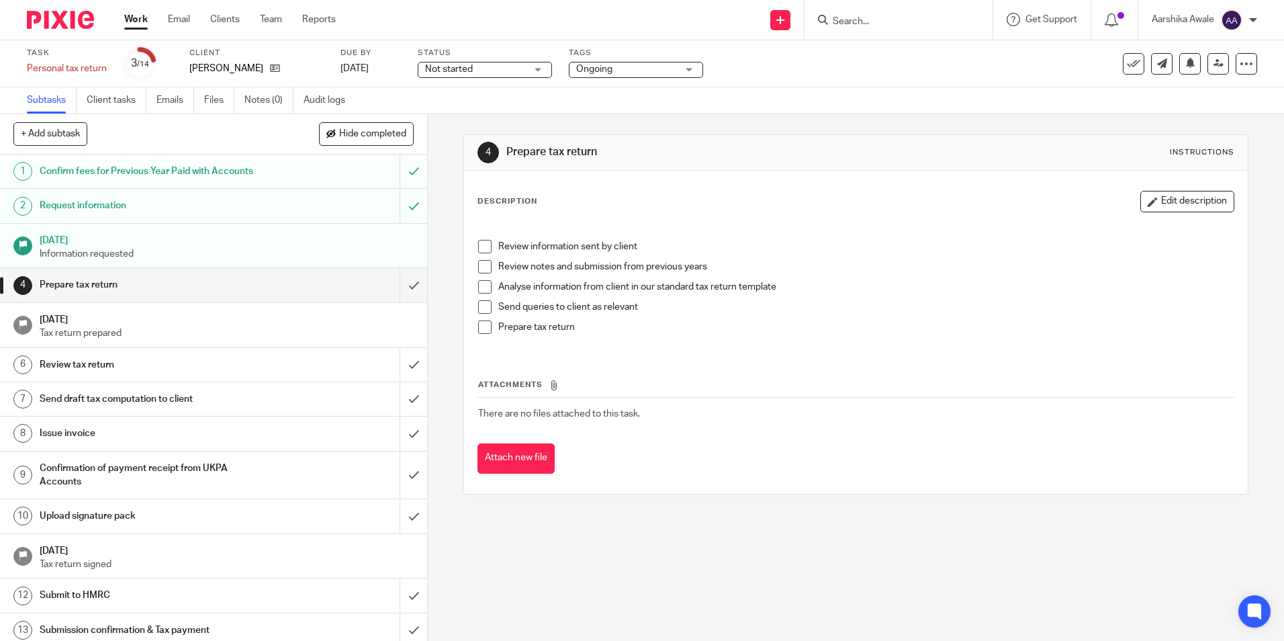
click at [811, 141] on div "4 Prepare tax return Instructions" at bounding box center [855, 153] width 783 height 36
click at [83, 16] on img at bounding box center [60, 20] width 67 height 18
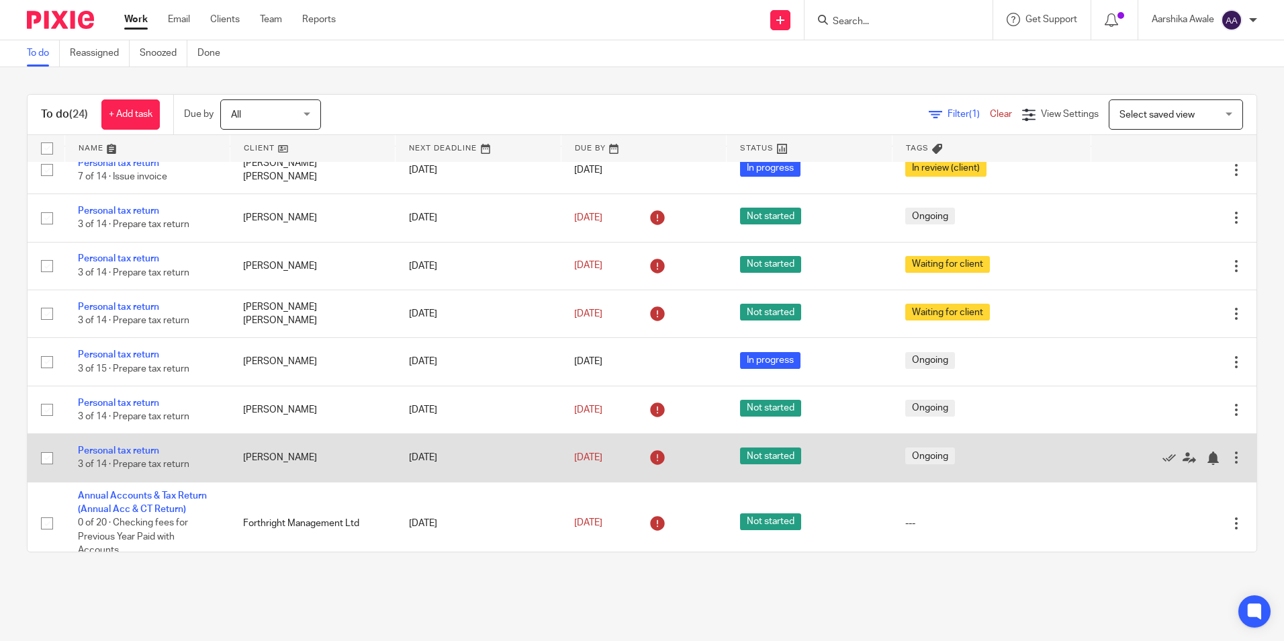
scroll to position [968, 0]
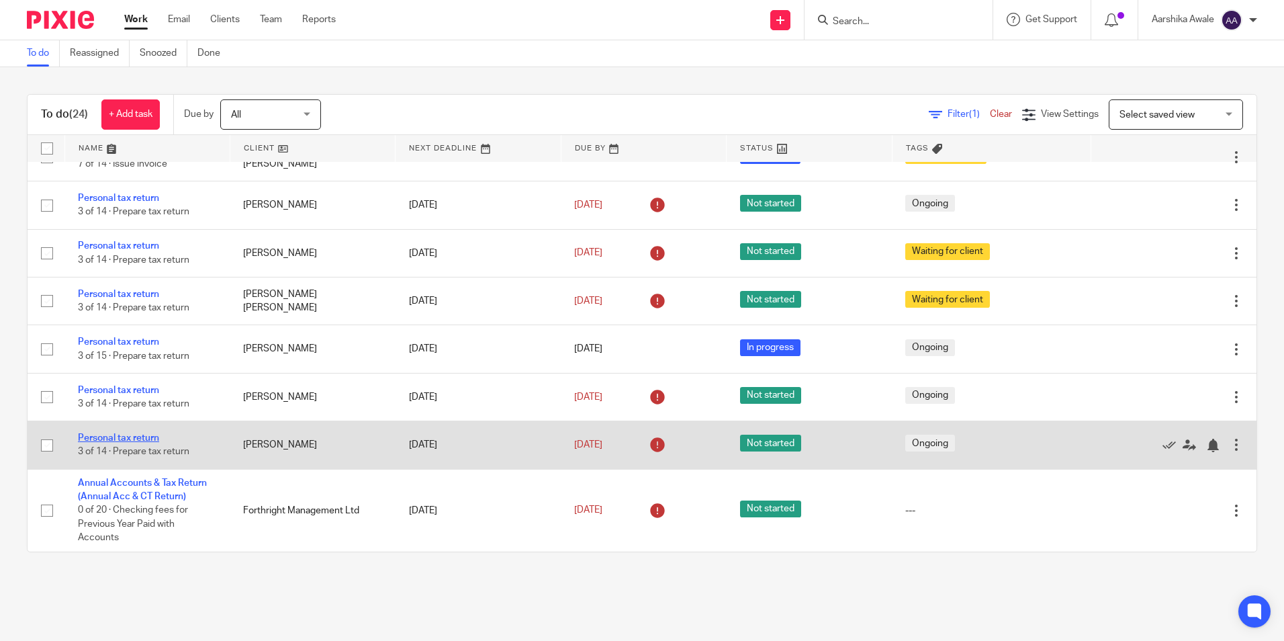
click at [122, 433] on link "Personal tax return" at bounding box center [118, 437] width 81 height 9
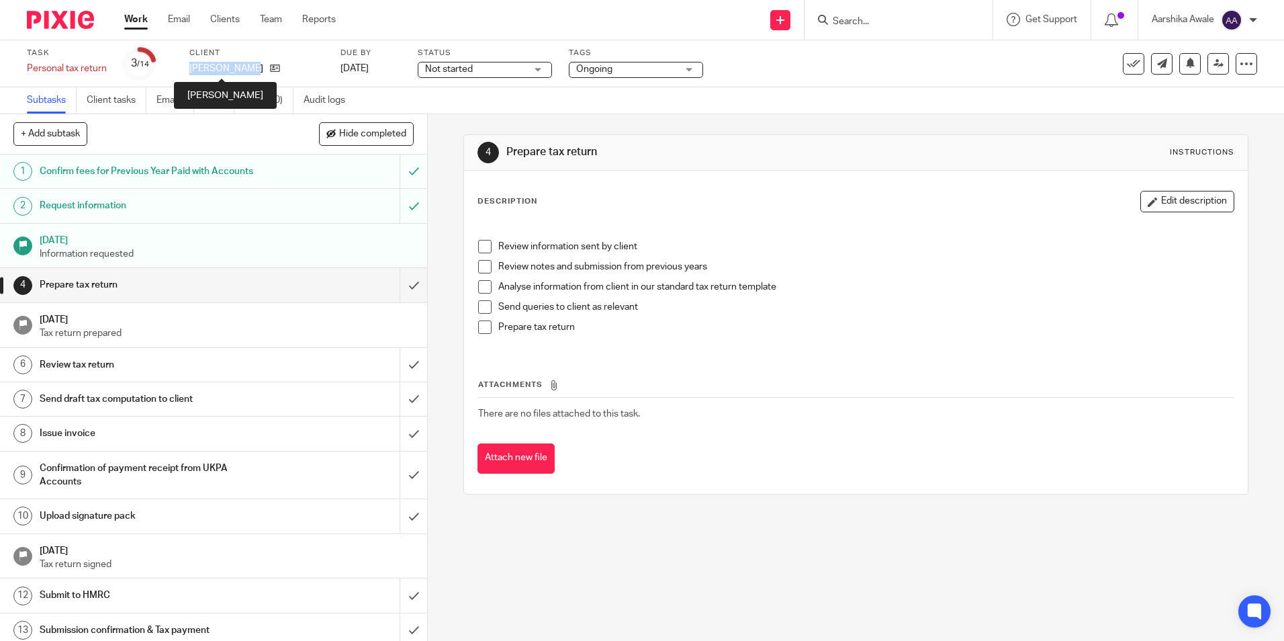
click at [189, 64] on p "[PERSON_NAME]" at bounding box center [226, 68] width 74 height 13
click at [263, 69] on link at bounding box center [271, 68] width 17 height 13
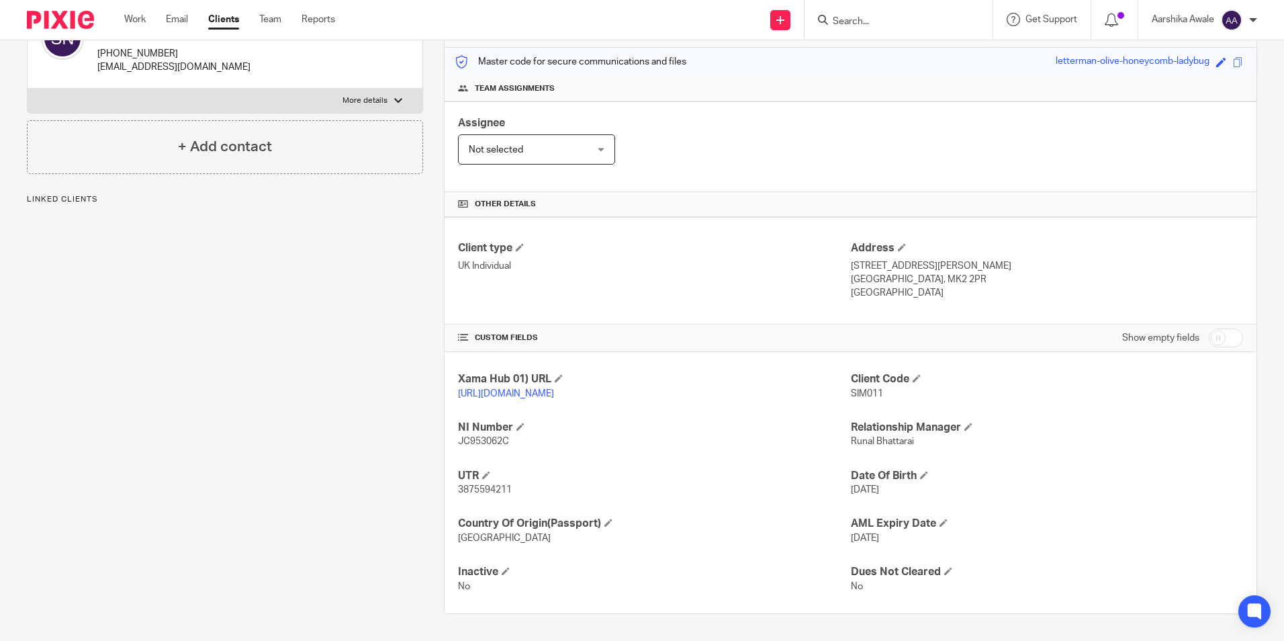
scroll to position [178, 0]
drag, startPoint x: 844, startPoint y: 378, endPoint x: 874, endPoint y: 381, distance: 31.0
click at [874, 389] on span "SIM011" at bounding box center [867, 393] width 32 height 9
copy span "SIM011"
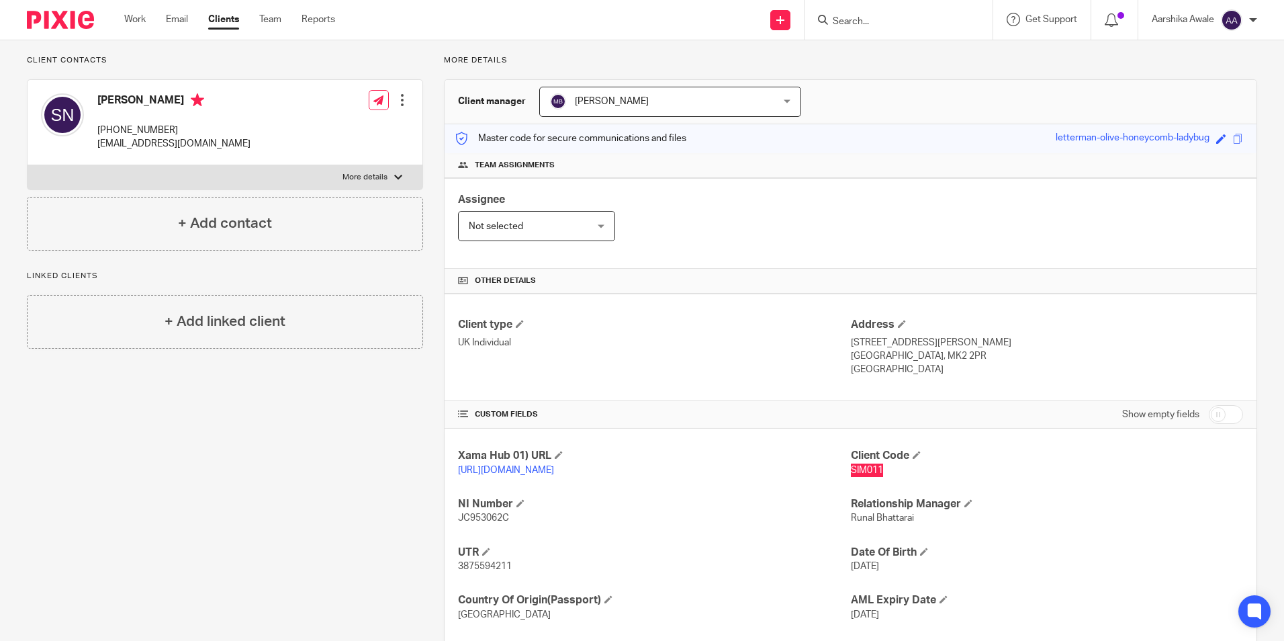
scroll to position [0, 0]
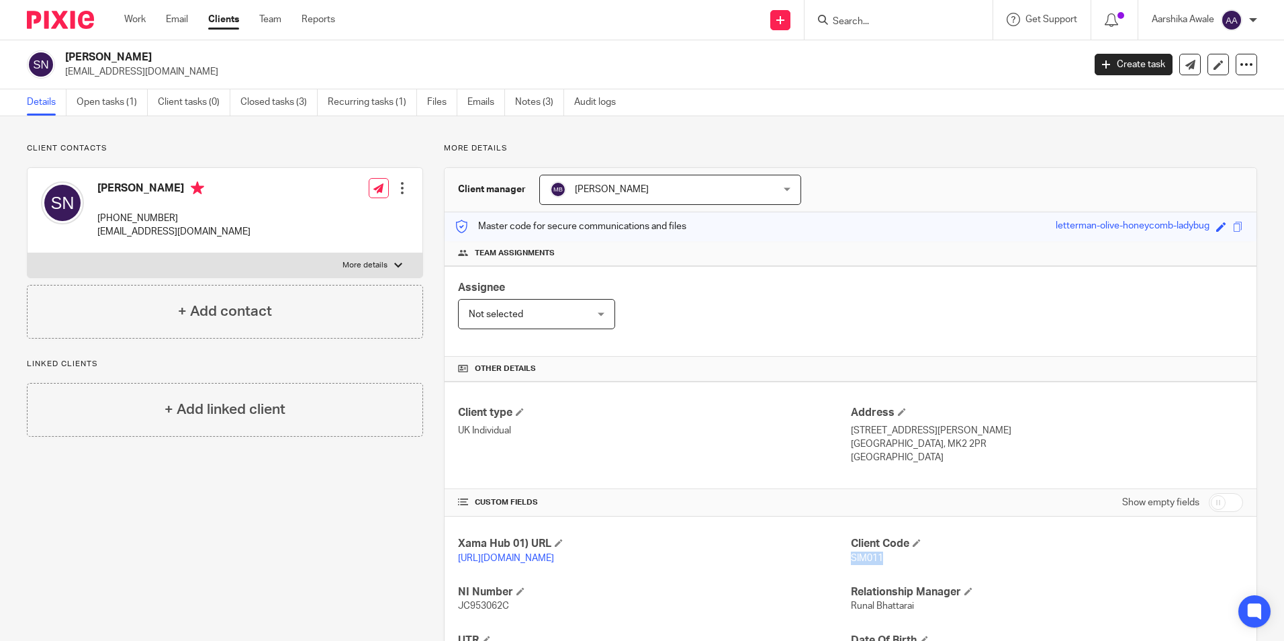
drag, startPoint x: 66, startPoint y: 56, endPoint x: 145, endPoint y: 58, distance: 79.3
click at [145, 58] on h2 "[PERSON_NAME]" at bounding box center [468, 57] width 807 height 14
copy h2 "[PERSON_NAME]"
click at [67, 23] on img at bounding box center [60, 20] width 67 height 18
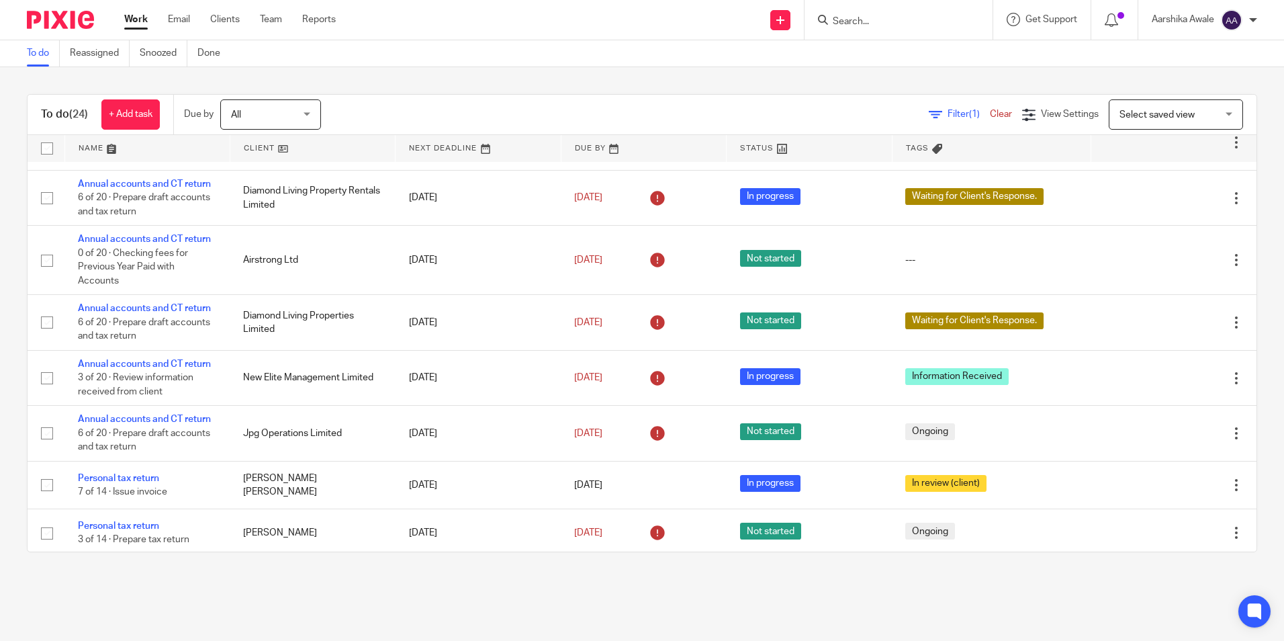
scroll to position [604, 0]
